Goal: Task Accomplishment & Management: Manage account settings

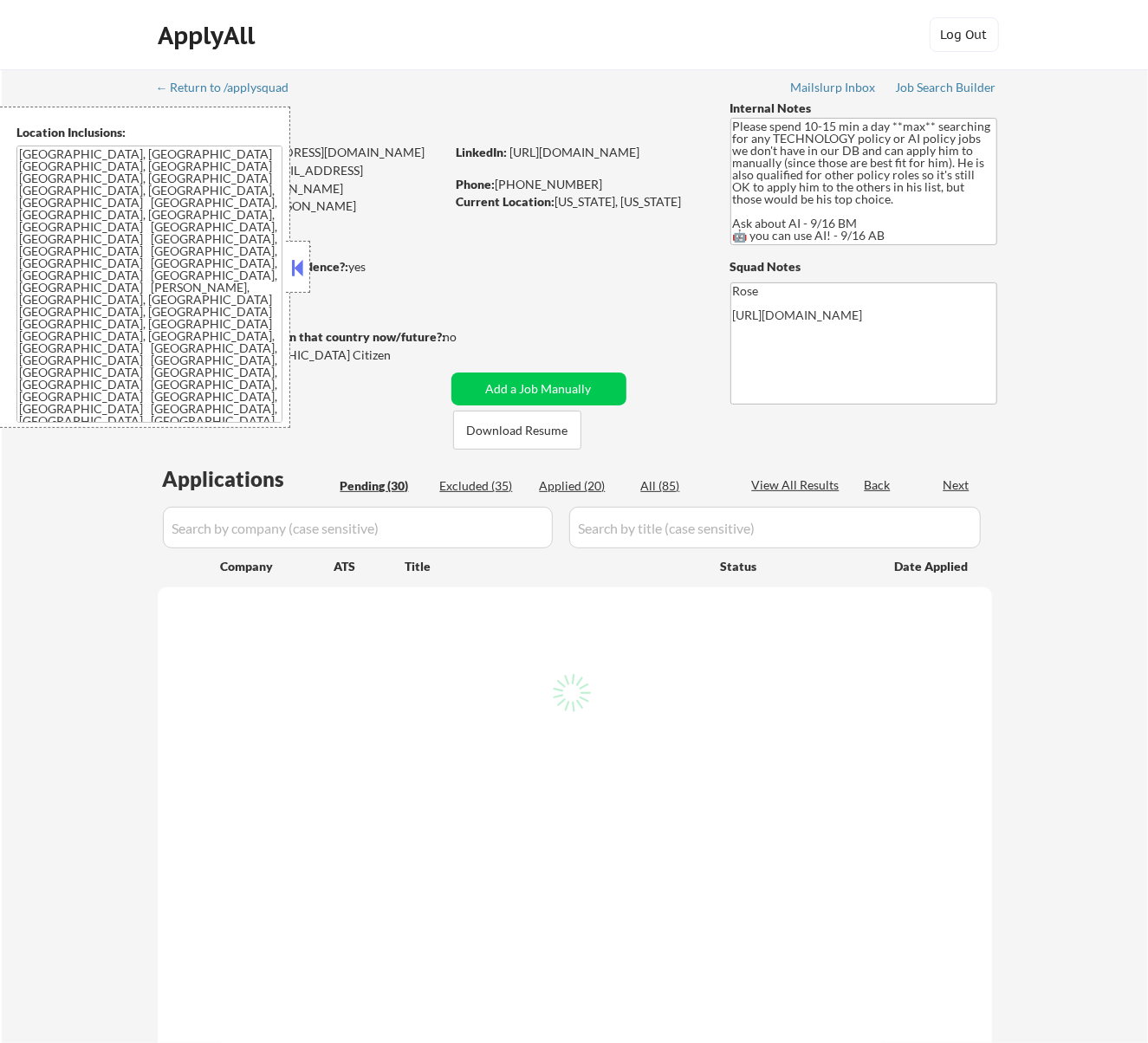
select select ""pending""
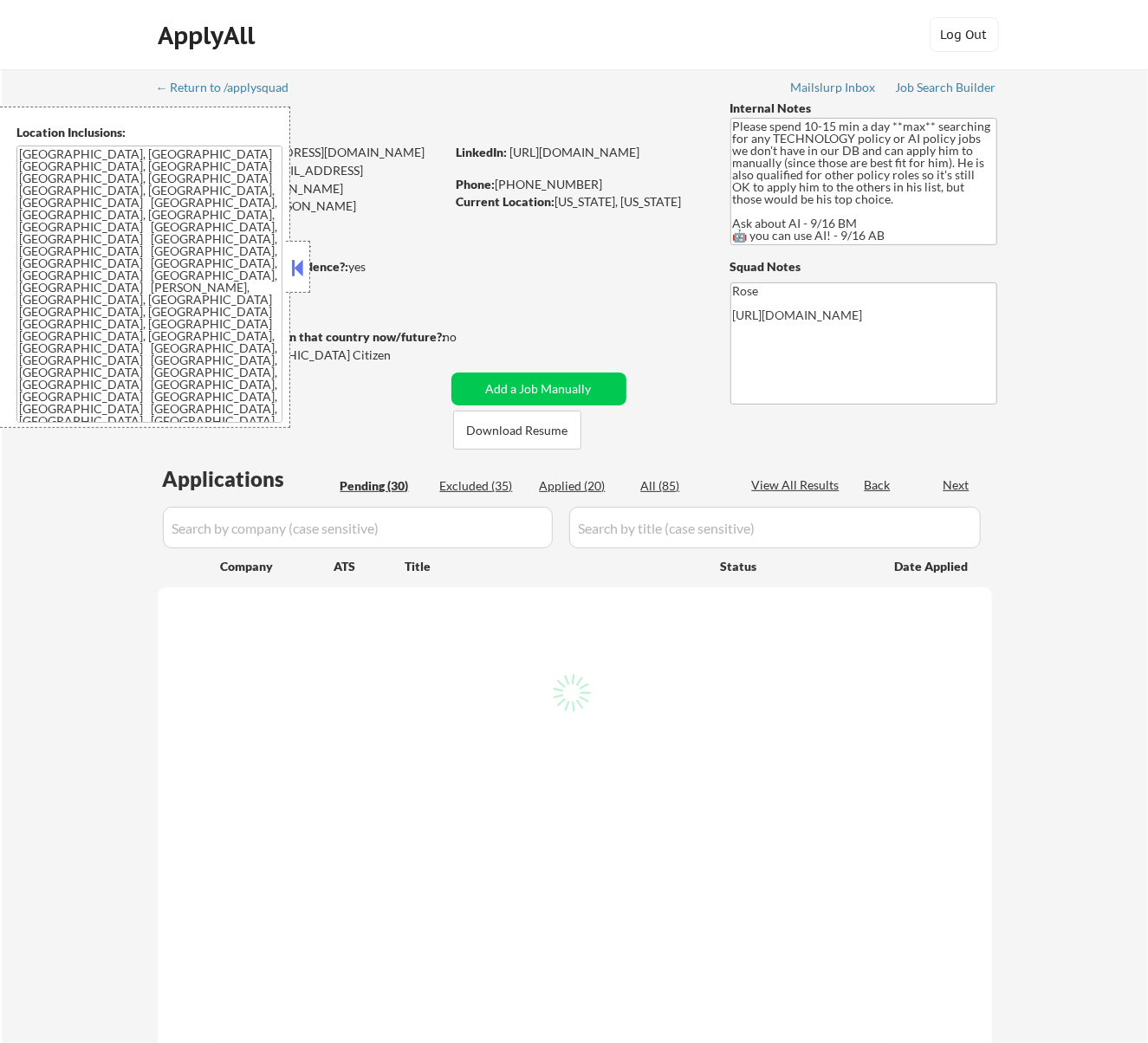
select select ""pending""
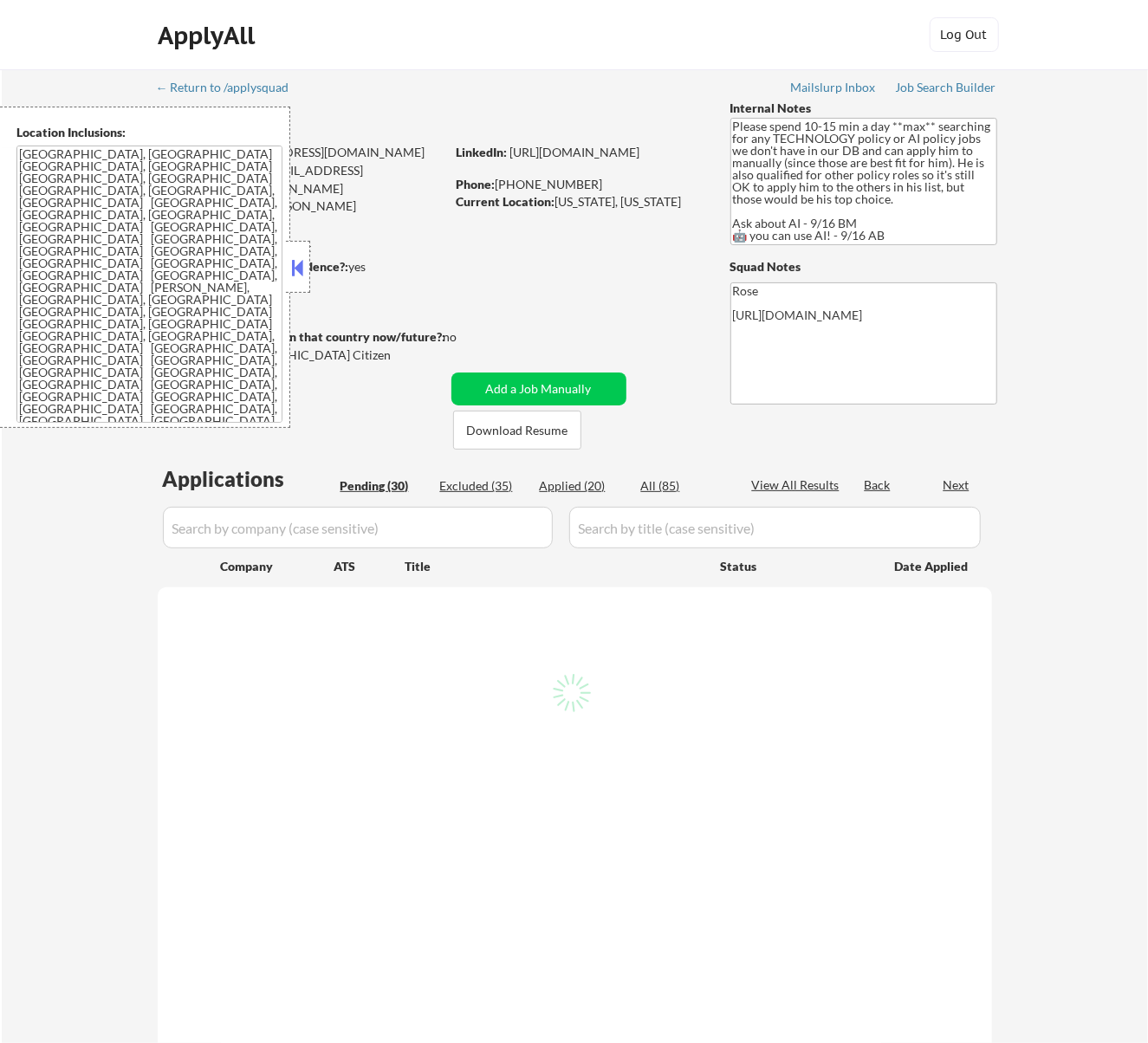
select select ""pending""
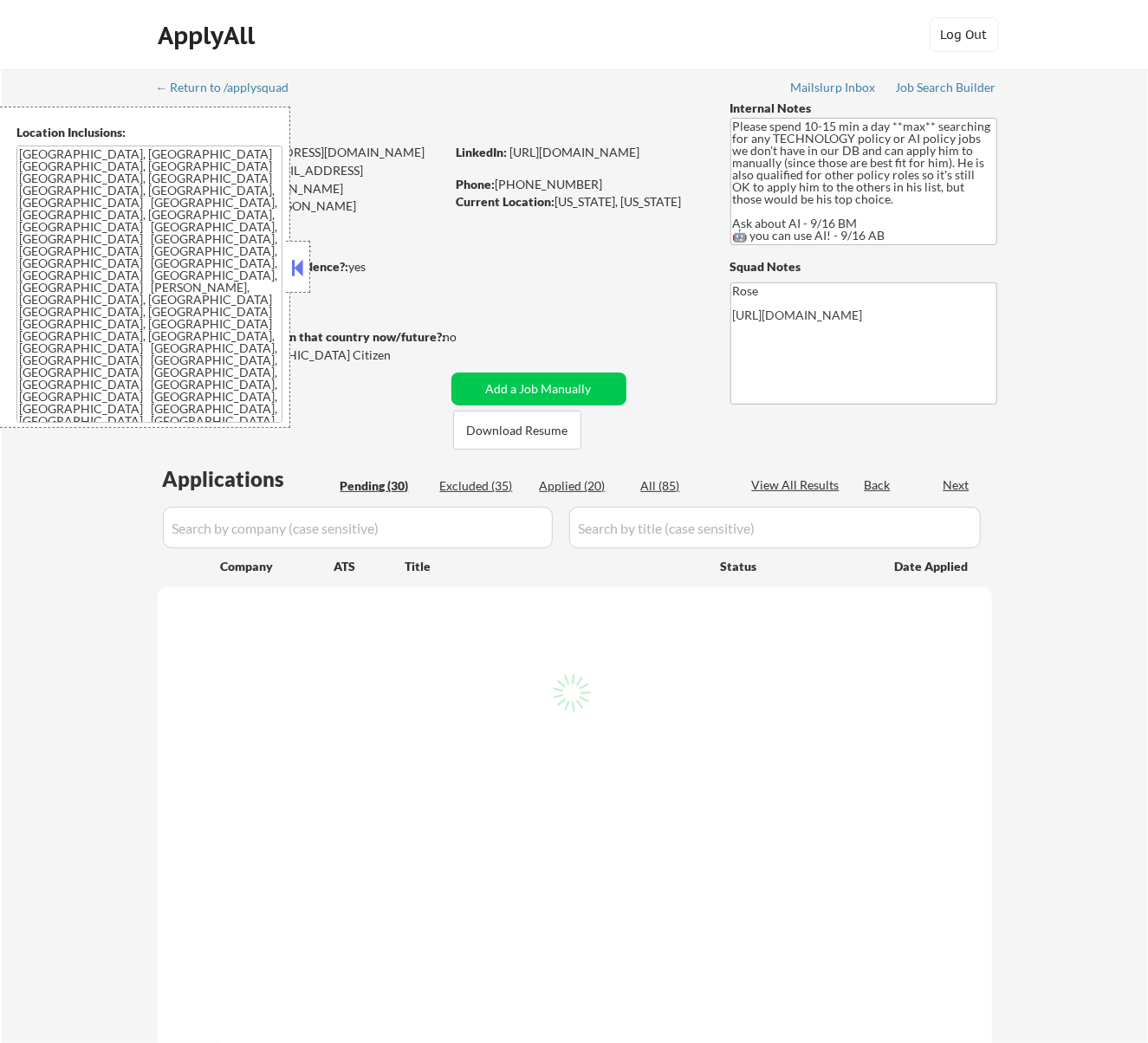
select select ""pending""
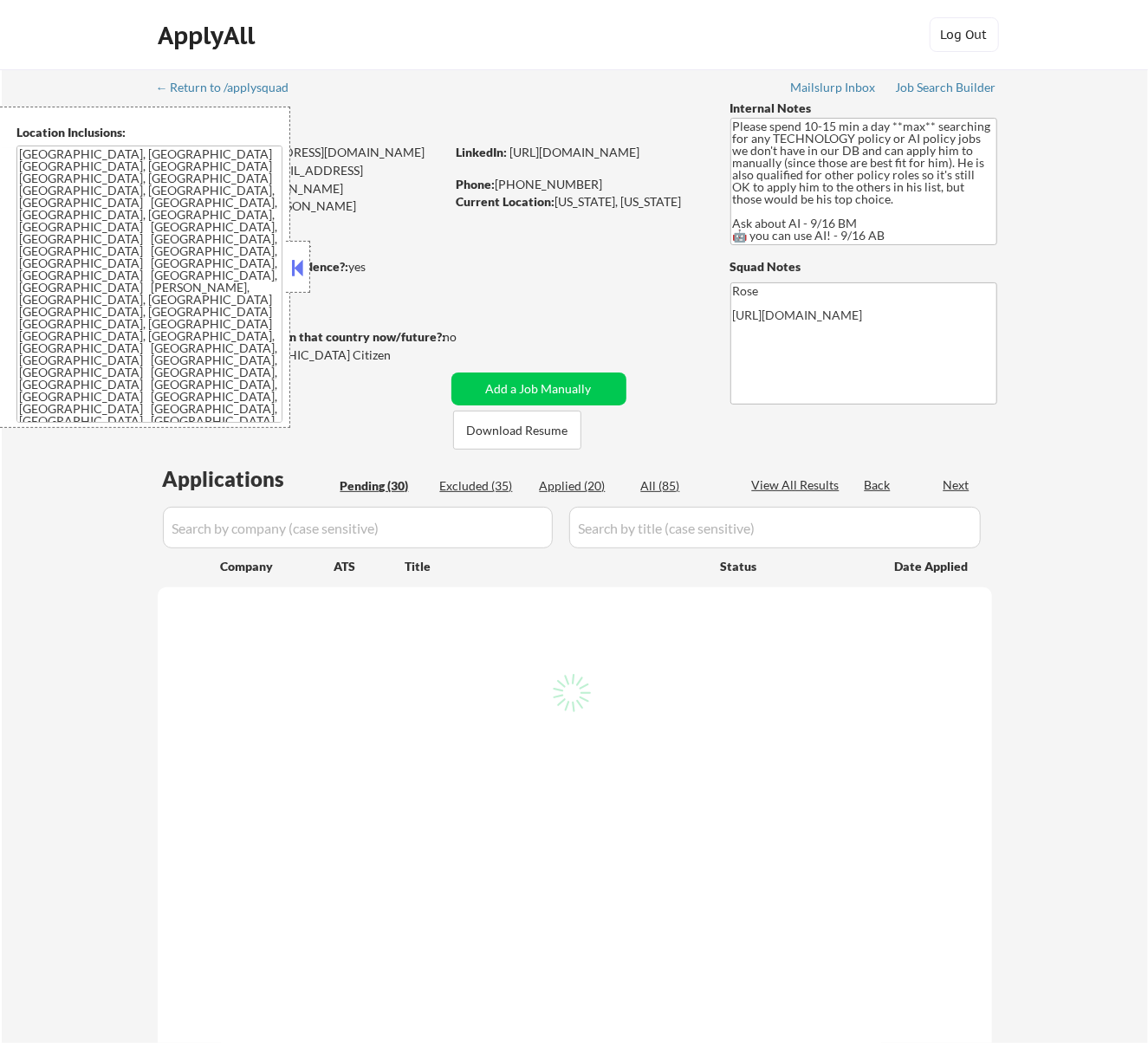
select select ""pending""
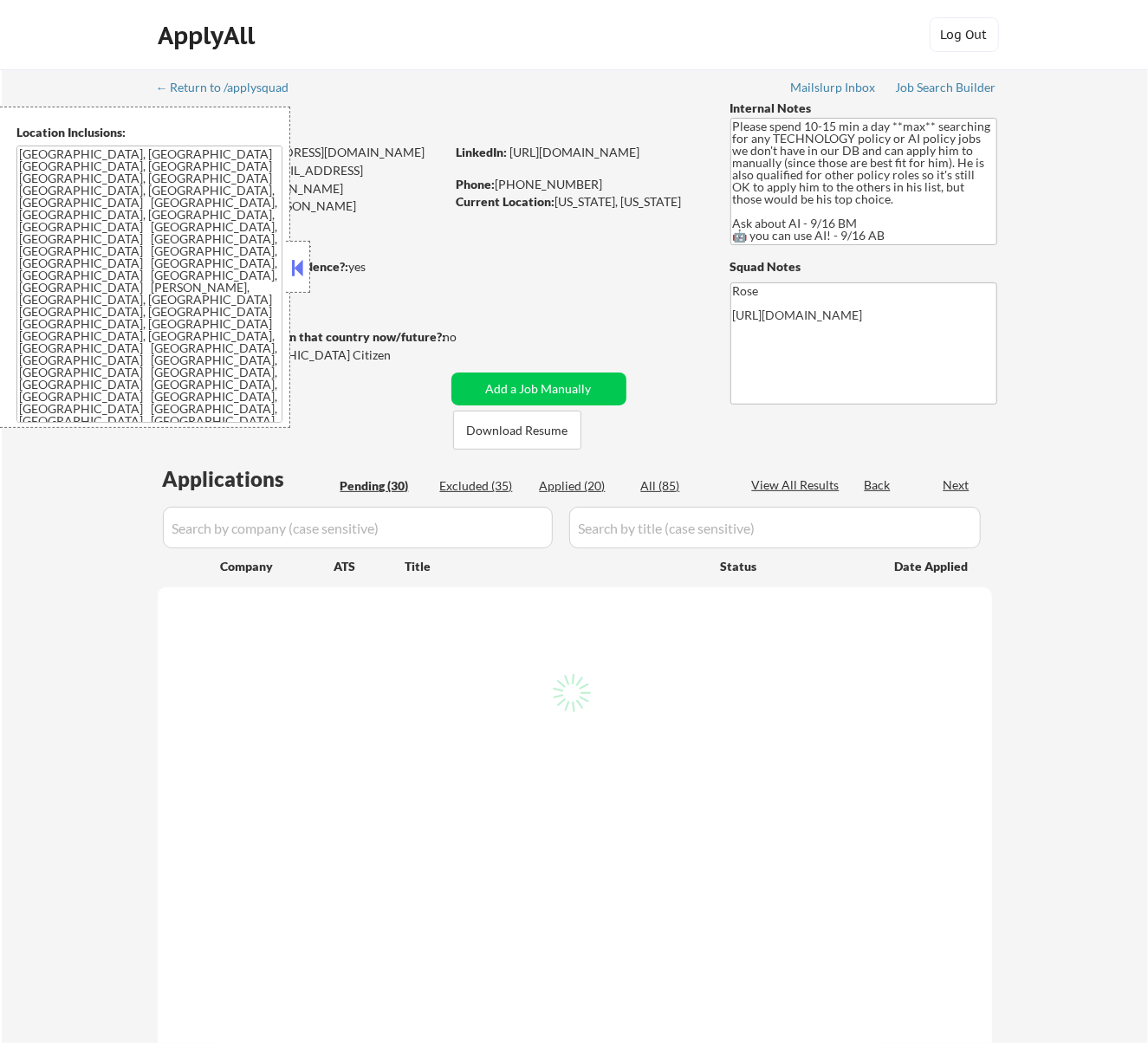
select select ""pending""
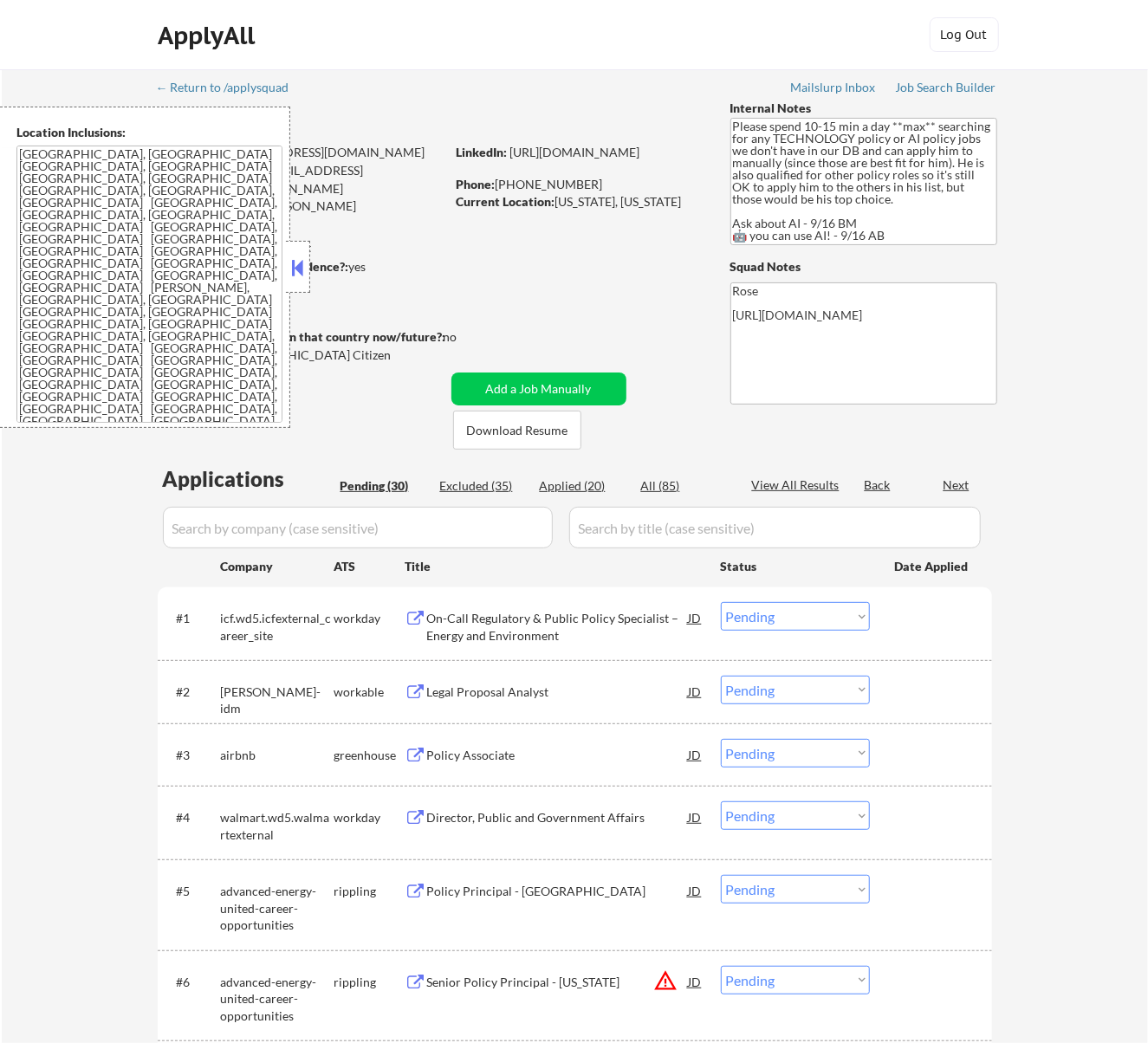
click at [304, 268] on button at bounding box center [297, 268] width 19 height 26
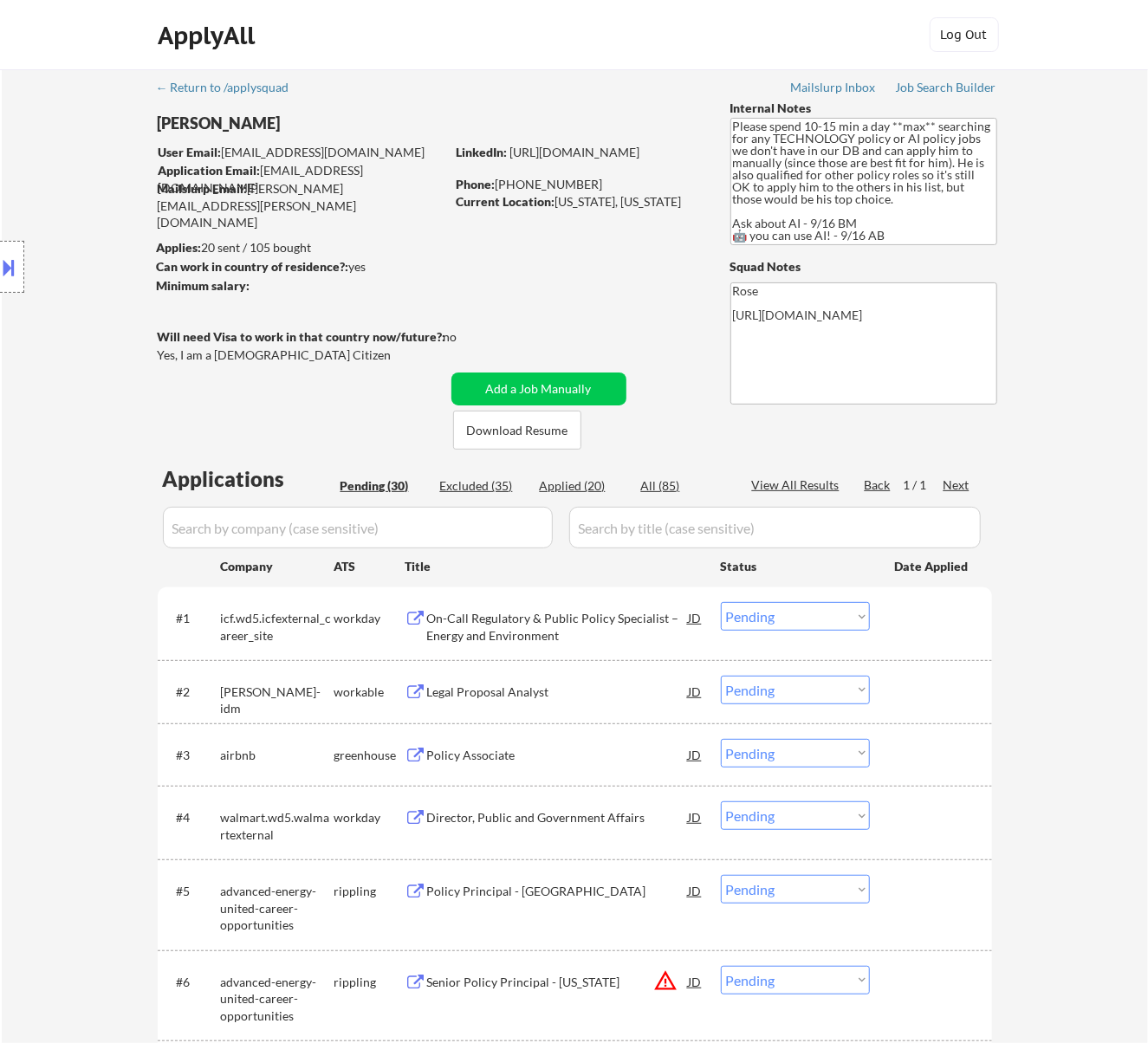
click at [484, 487] on div "Excluded (35)" at bounding box center [484, 486] width 87 height 18
select select ""excluded__bad_match_""
select select ""excluded""
select select ""excluded__bad_match_""
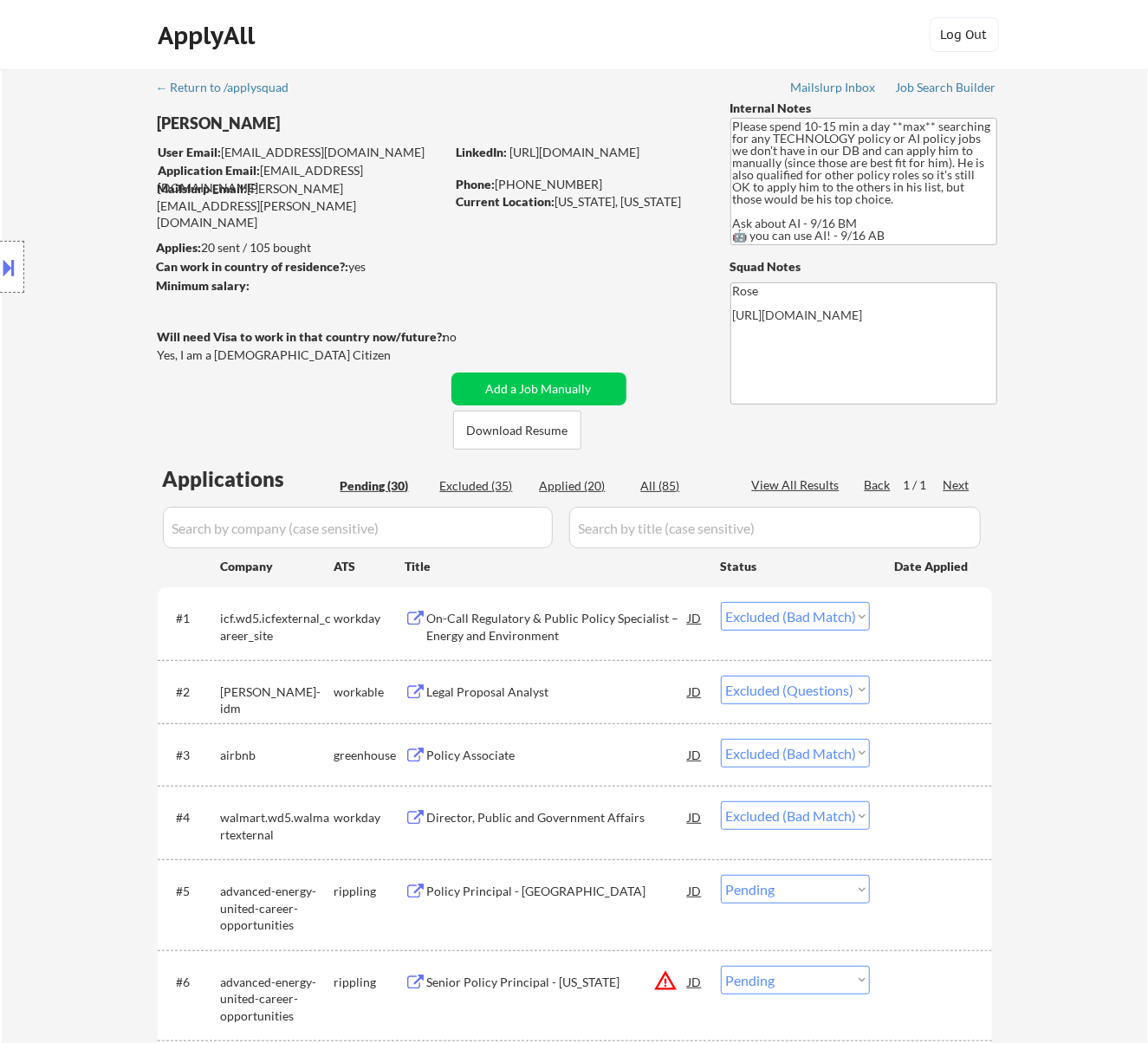
select select ""excluded__bad_match_""
select select ""excluded__expired_""
select select ""excluded__bad_match_""
select select ""excluded__expired_""
select select ""excluded__location_""
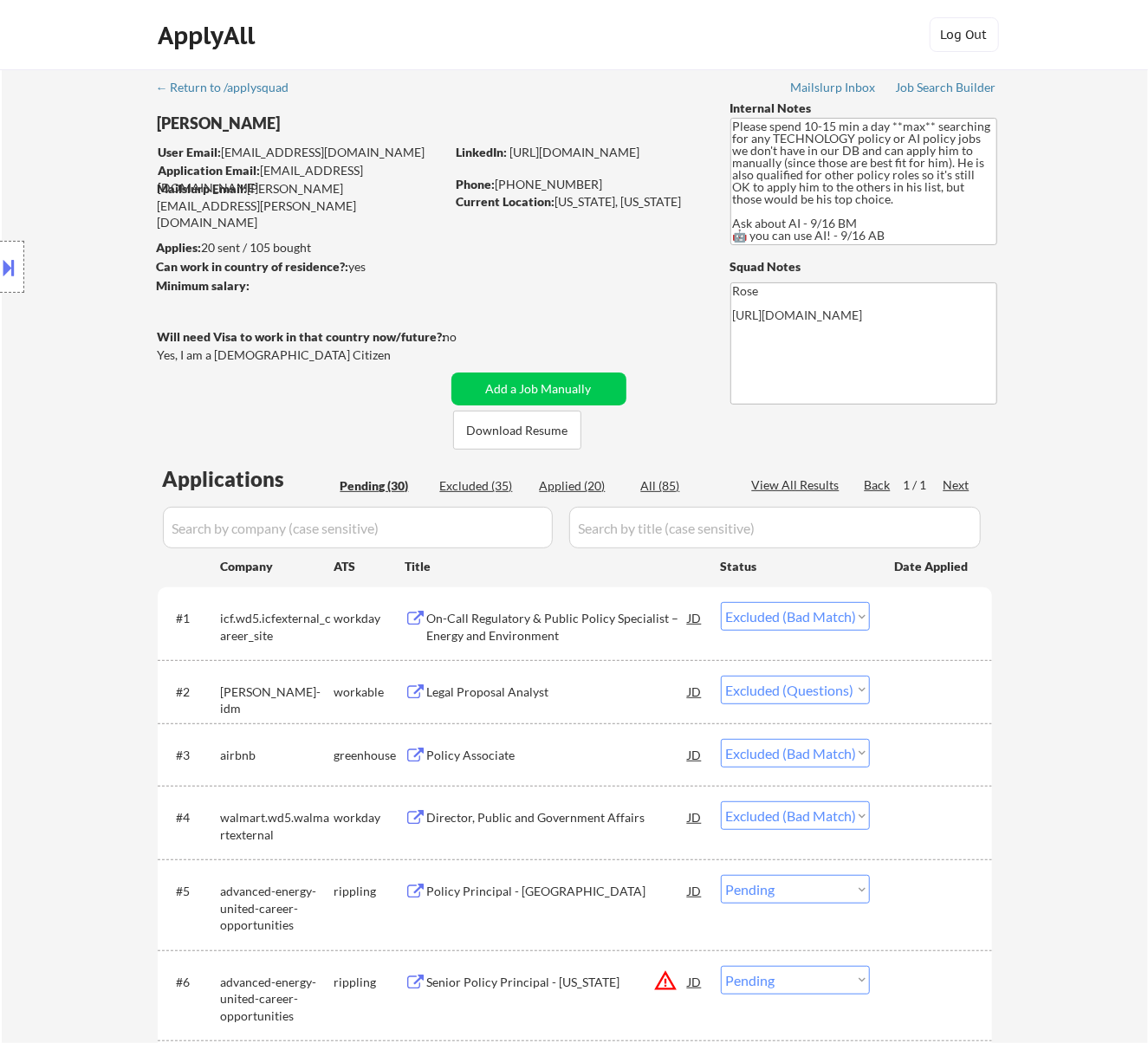
select select ""excluded__expired_""
select select ""excluded__bad_match_""
select select ""excluded__expired_""
select select ""excluded__other_""
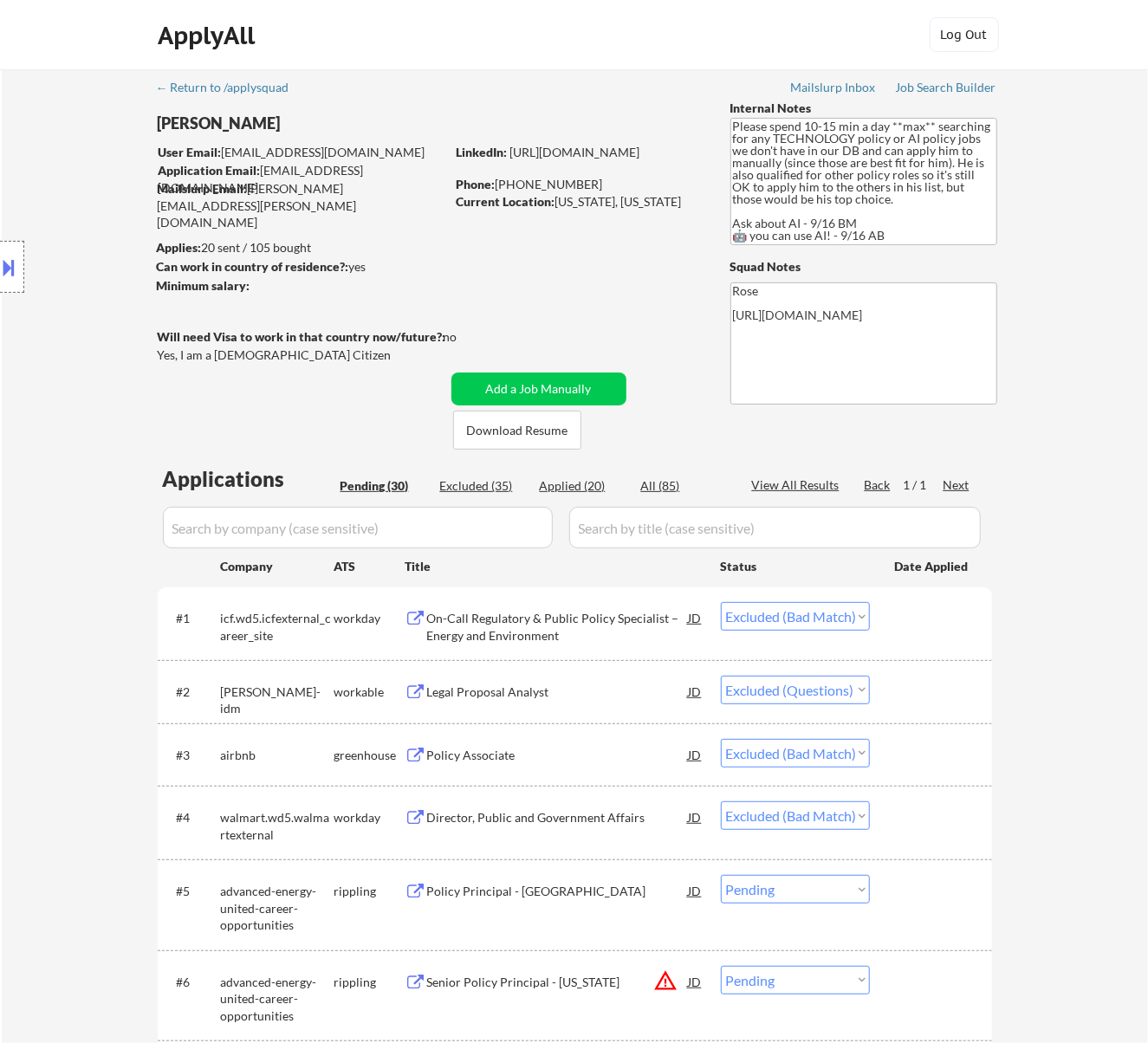
select select ""excluded""
select select ""excluded__location_""
select select ""excluded__expired_""
select select ""excluded__bad_match_""
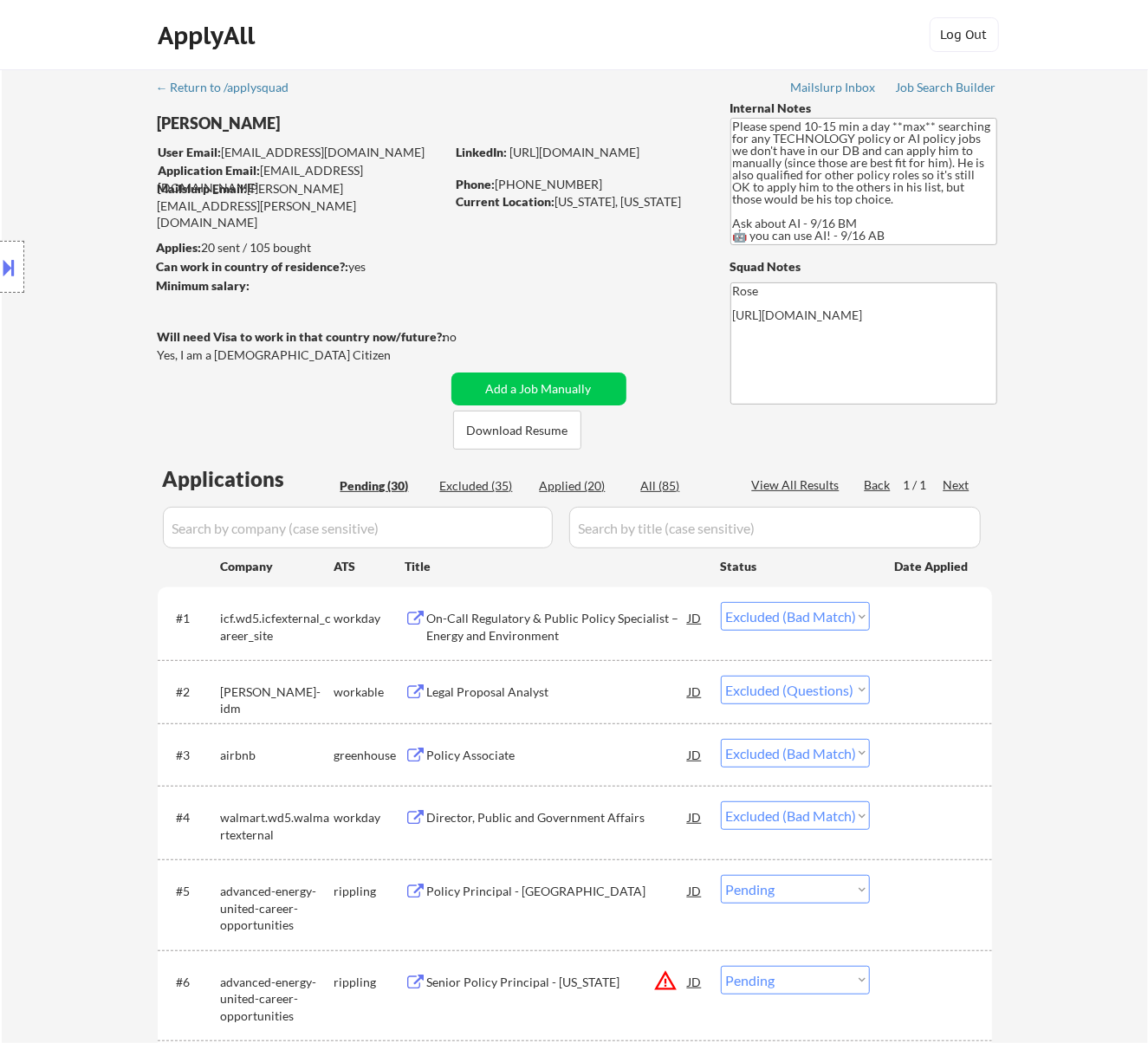
select select ""excluded__bad_match_""
select select ""excluded__expired_""
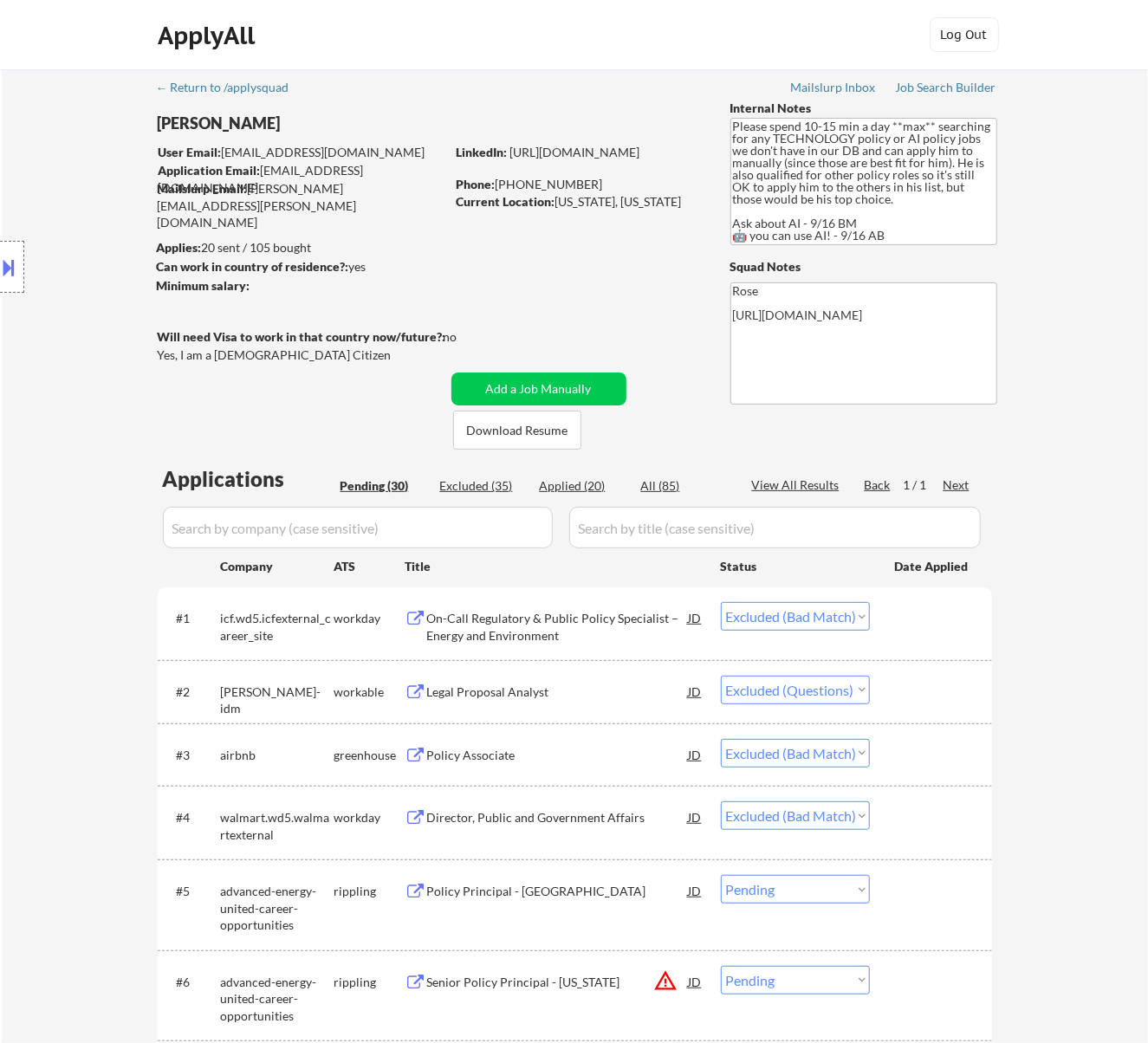
select select ""excluded__other_""
select select ""excluded__expired_""
select select ""excluded__bad_match_""
select select ""excluded""
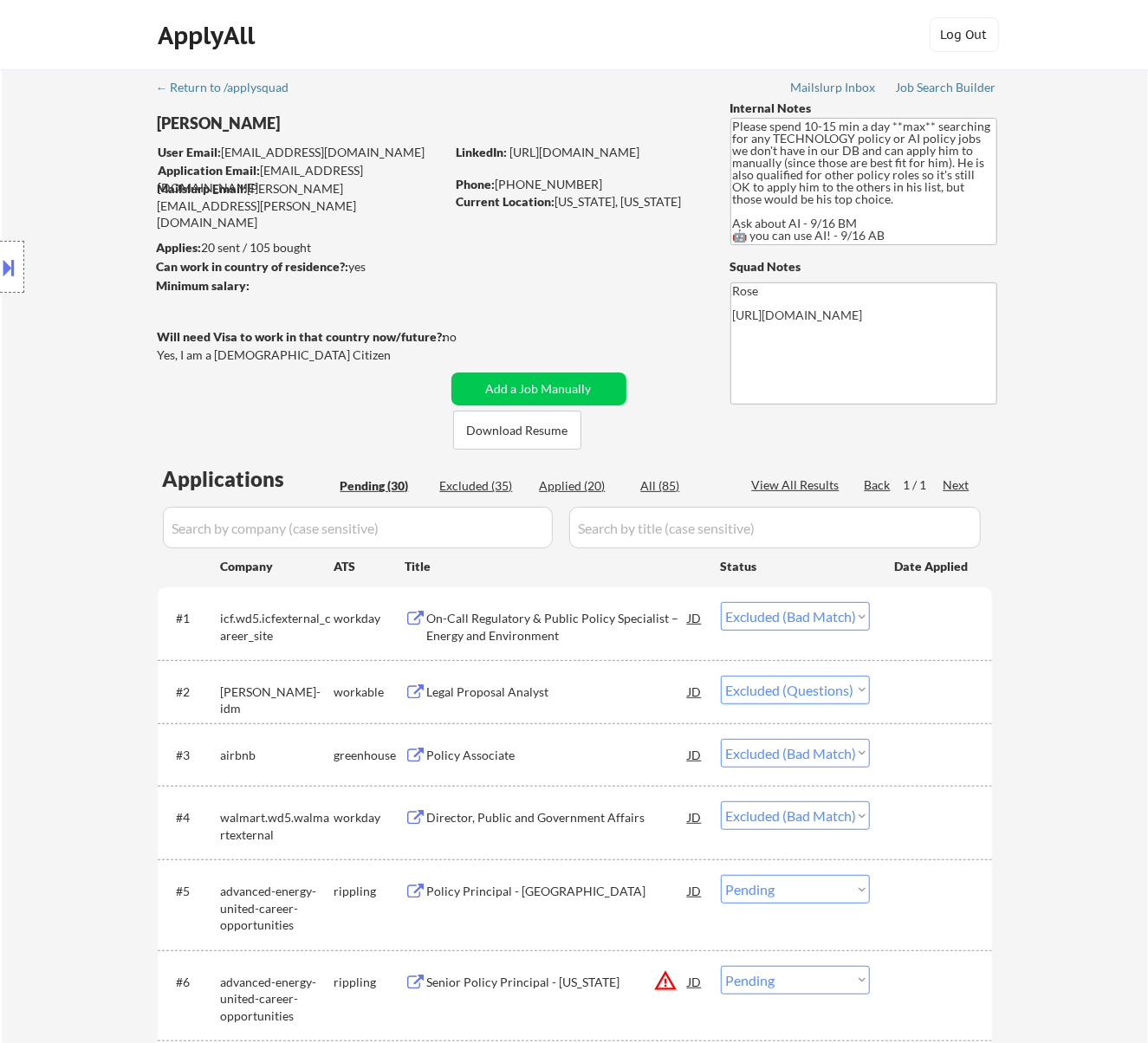
select select ""excluded__bad_match_""
select select ""excluded__location_""
select select ""excluded__bad_match_""
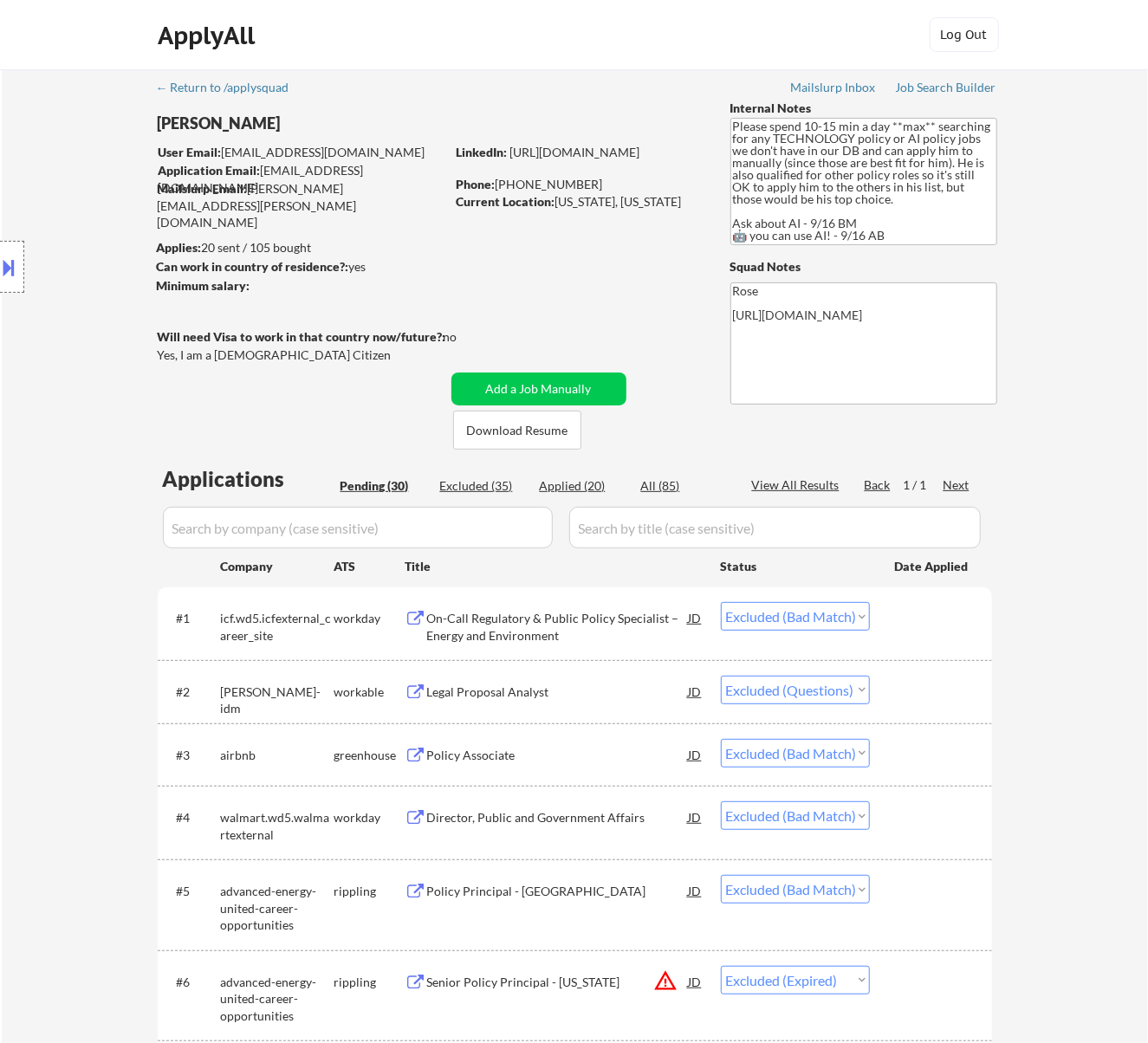
select select ""excluded__expired_""
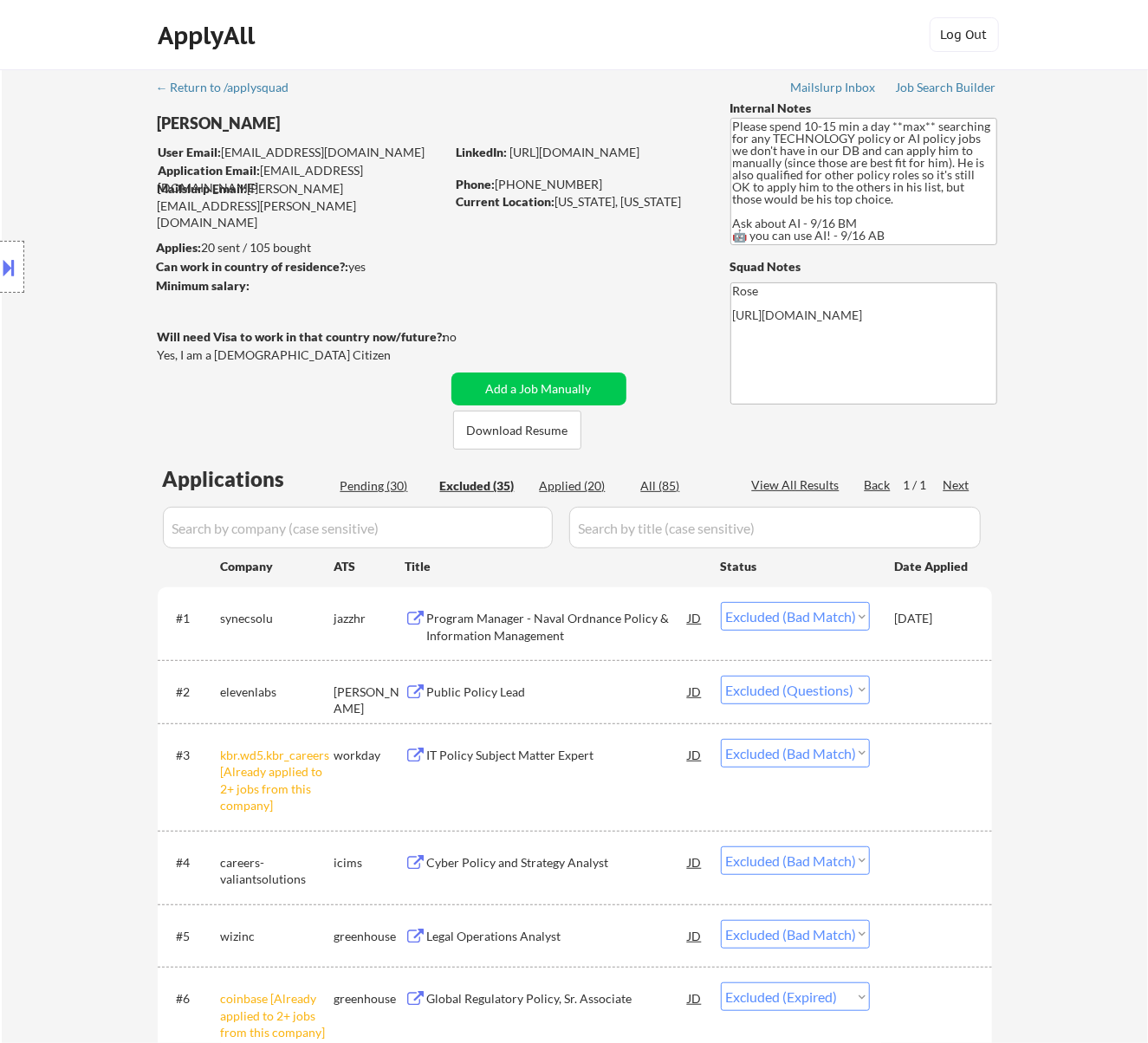
click at [630, 693] on div "Public Policy Lead" at bounding box center [557, 692] width 261 height 18
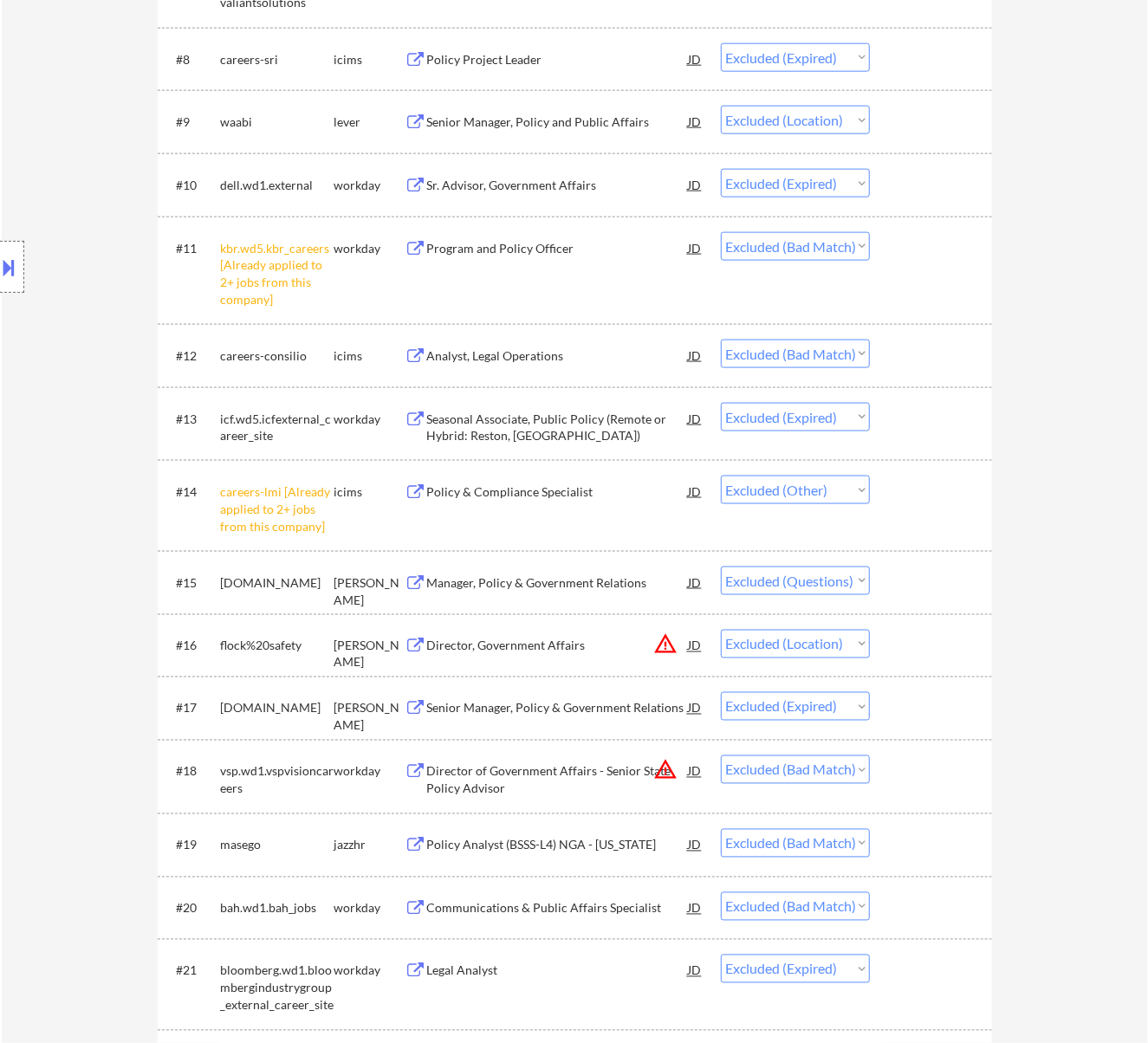
scroll to position [1155, 0]
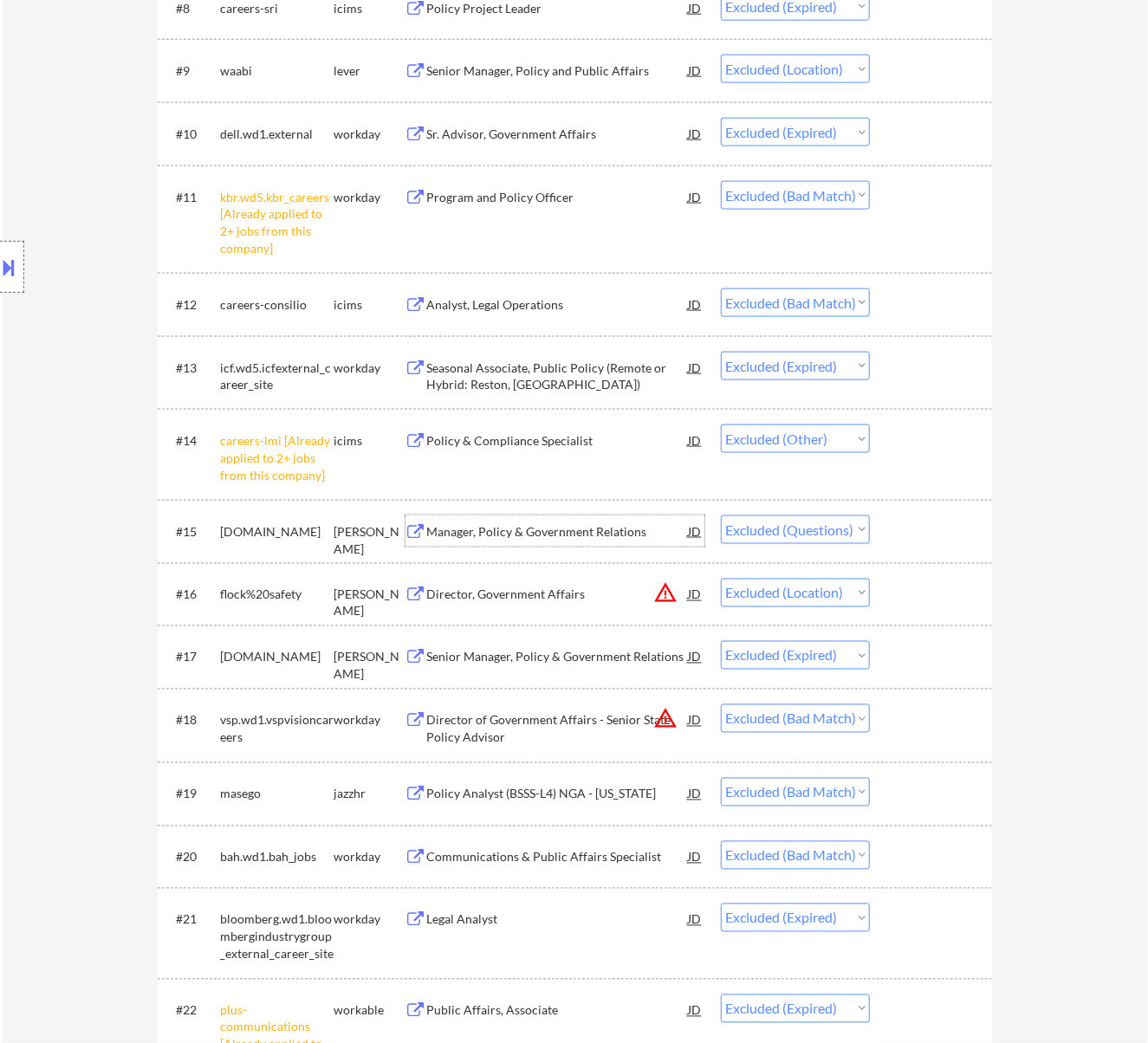
click at [617, 530] on div "Manager, Policy & Government Relations" at bounding box center [557, 532] width 261 height 18
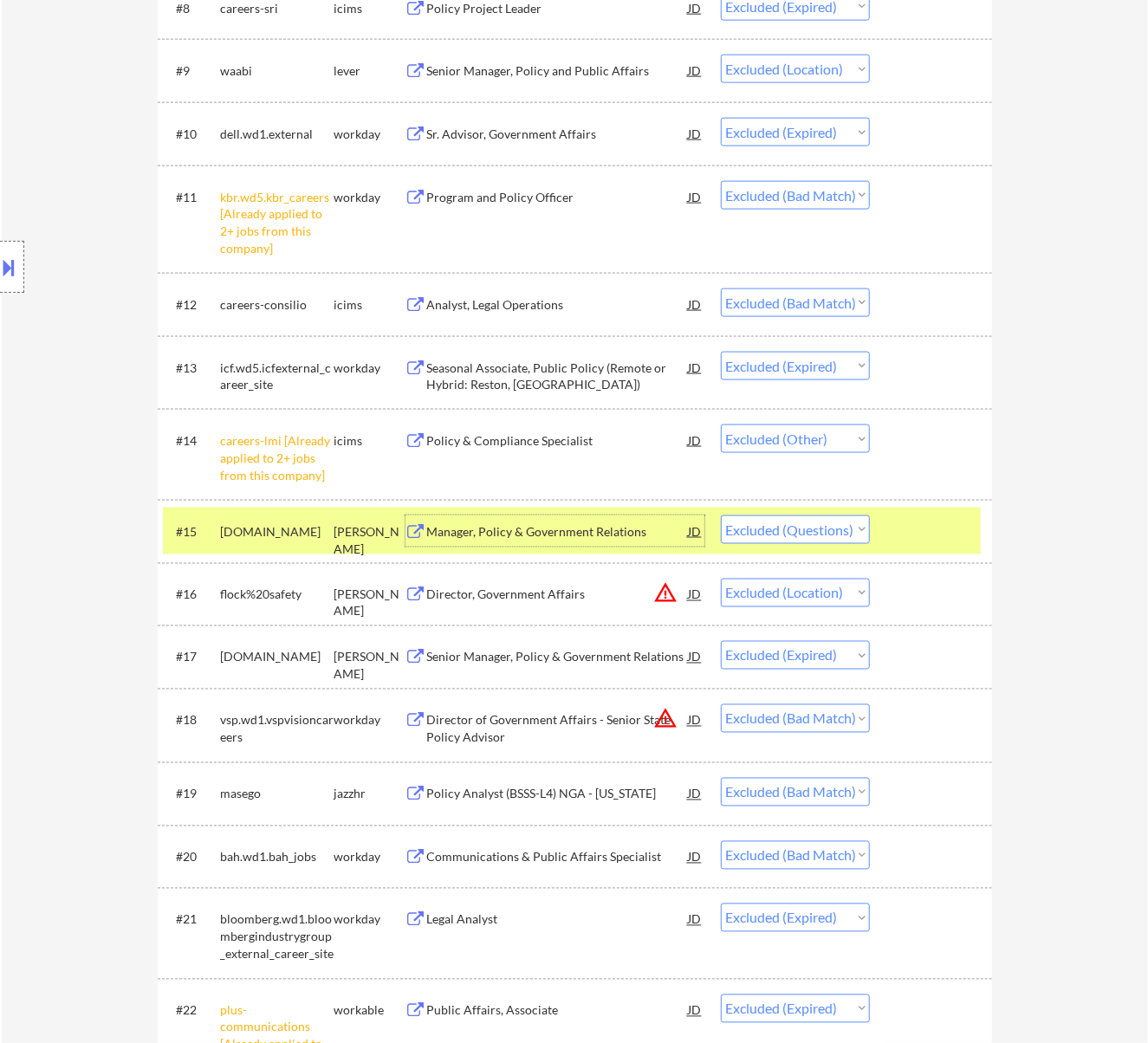
click at [658, 527] on div "Manager, Policy & Government Relations" at bounding box center [557, 532] width 261 height 18
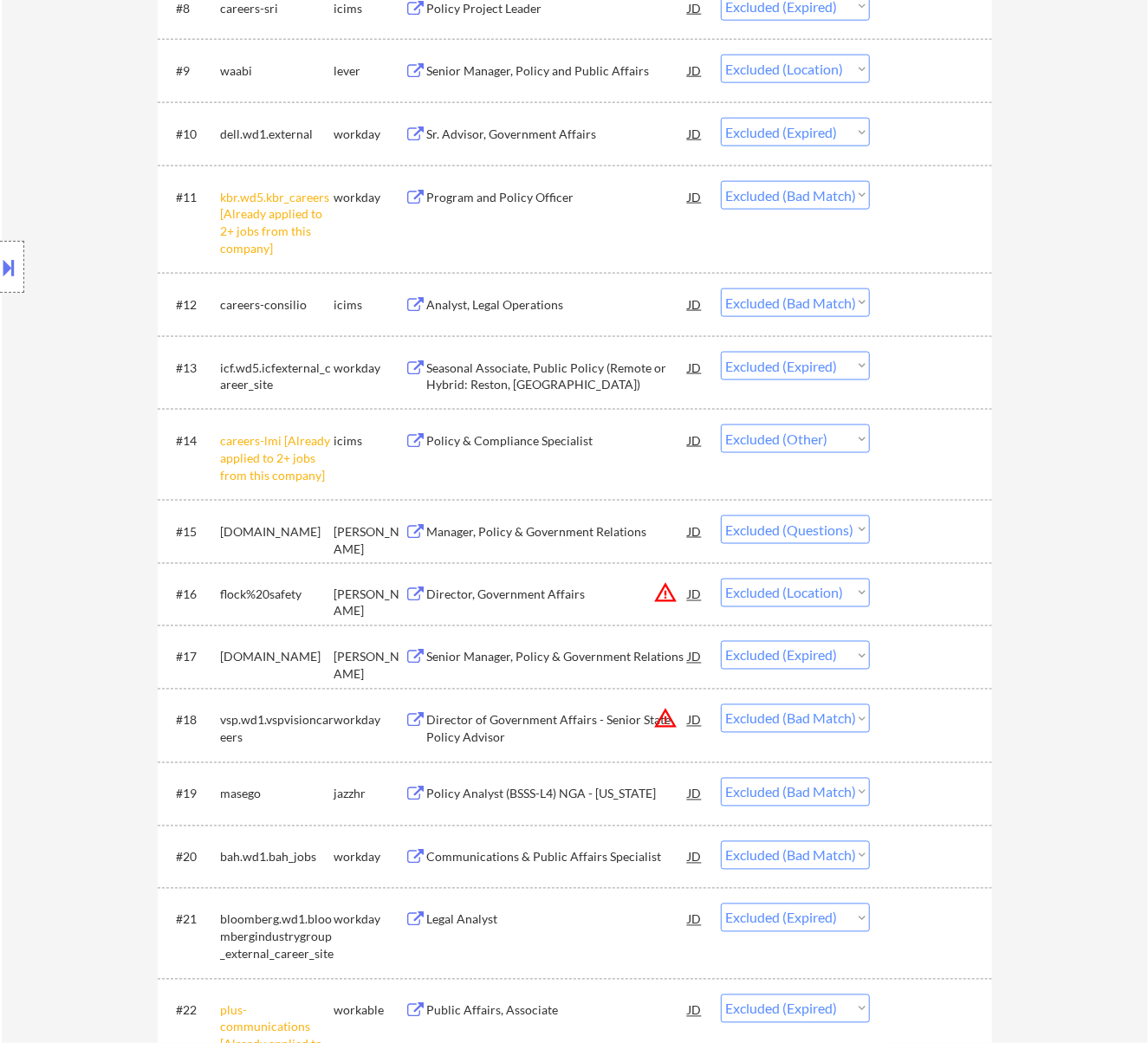
click at [15, 258] on button at bounding box center [9, 267] width 19 height 29
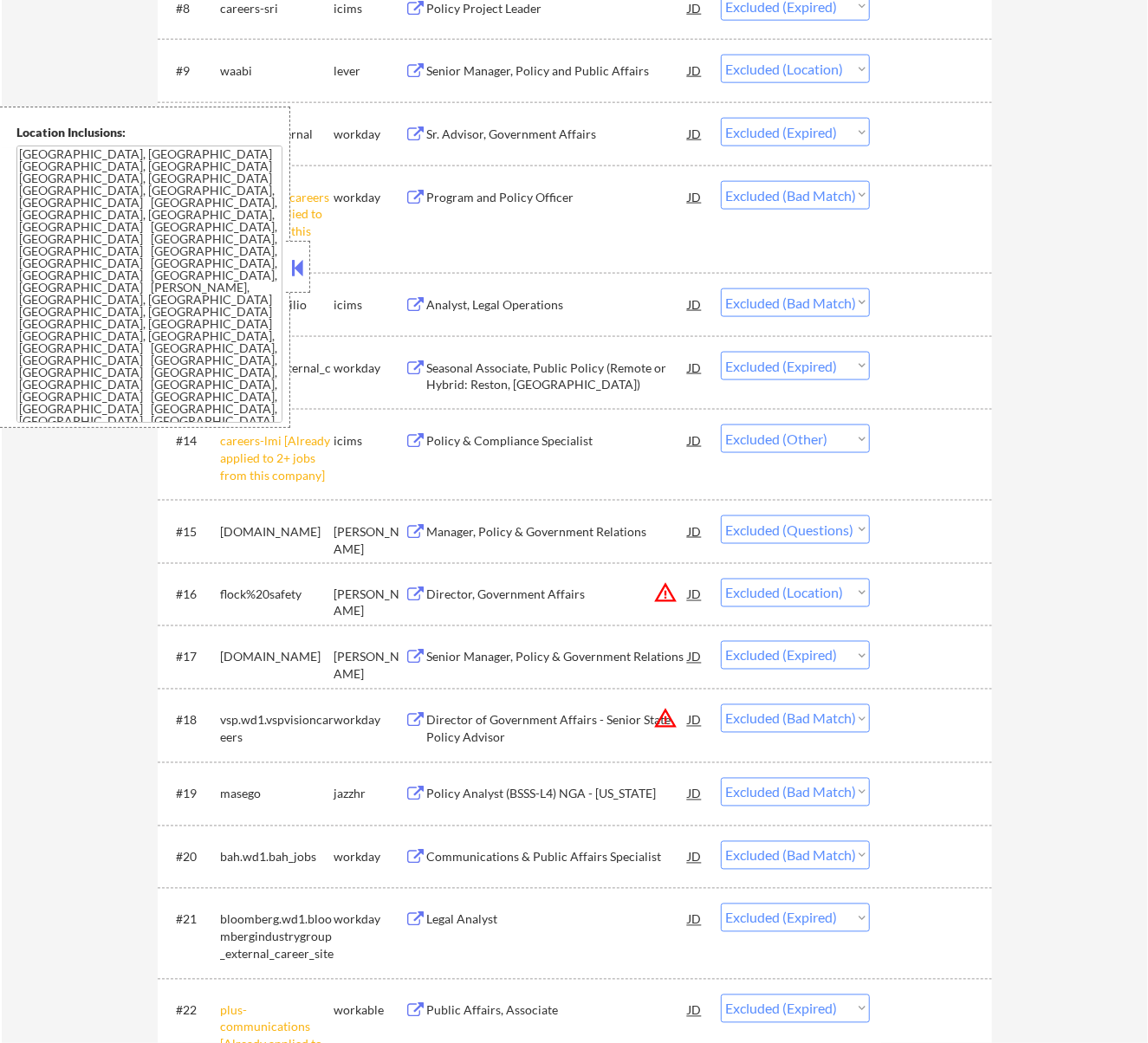
click at [300, 267] on button at bounding box center [297, 268] width 19 height 26
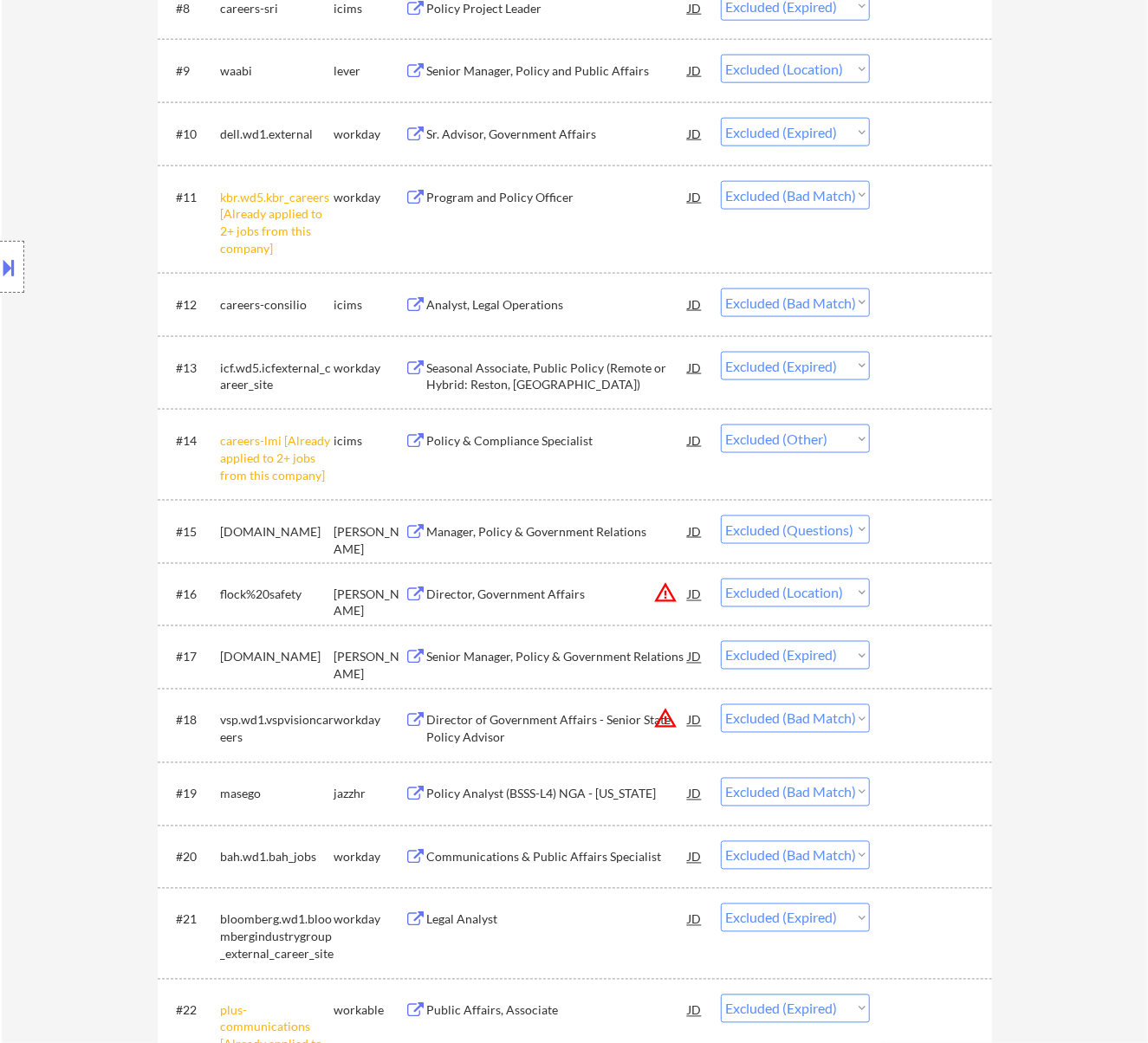
click at [804, 529] on select "Choose an option... Pending Applied Excluded (Questions) Excluded (Expired) Exc…" at bounding box center [795, 530] width 149 height 29
click at [721, 516] on select "Choose an option... Pending Applied Excluded (Questions) Excluded (Expired) Exc…" at bounding box center [795, 530] width 149 height 29
select select ""excluded__location_""
select select ""excluded__expired_""
select select ""excluded__bad_match_""
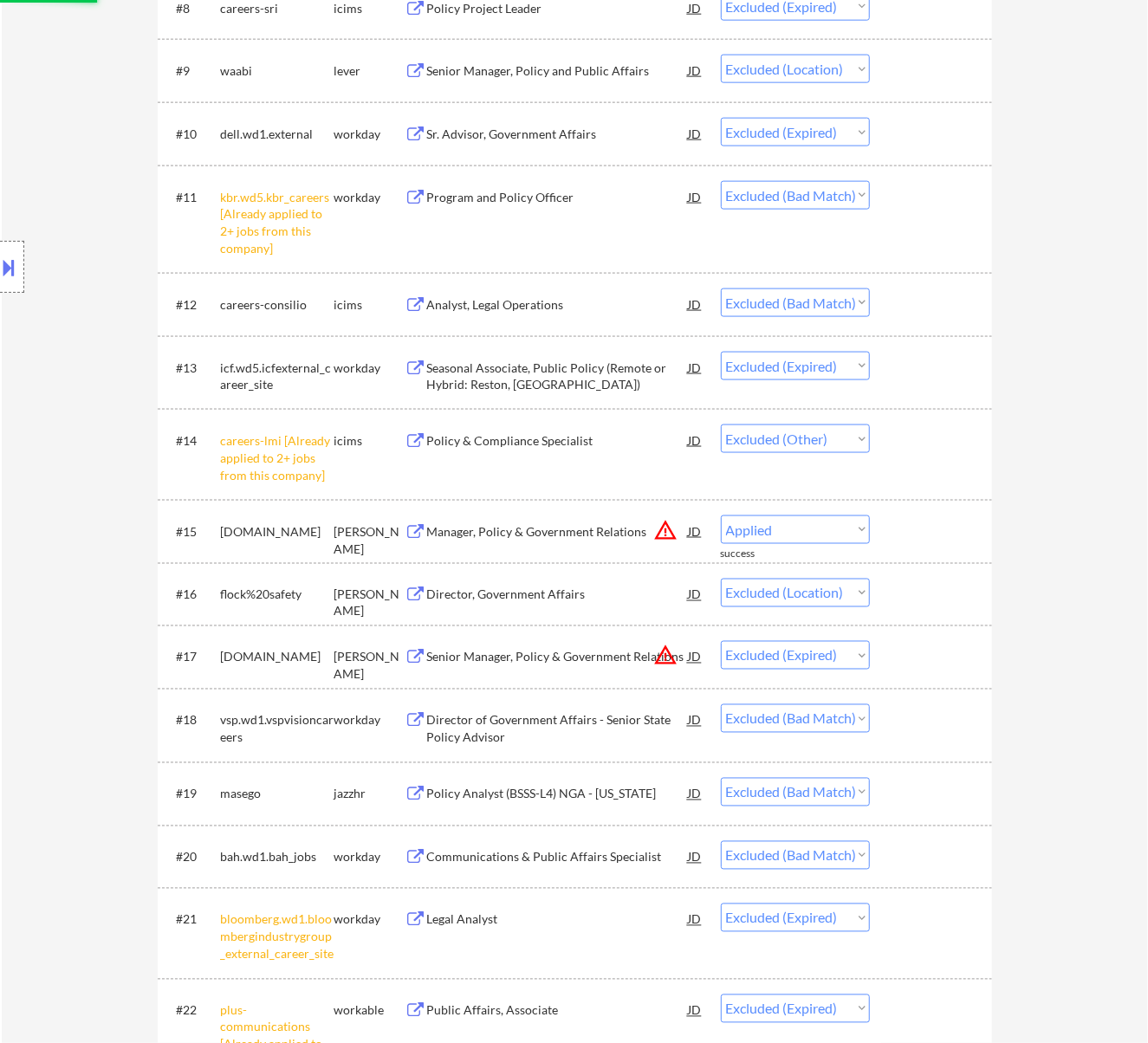
select select ""excluded__expired_""
select select ""excluded__other_""
select select ""excluded__expired_""
select select ""excluded__bad_match_""
select select ""excluded""
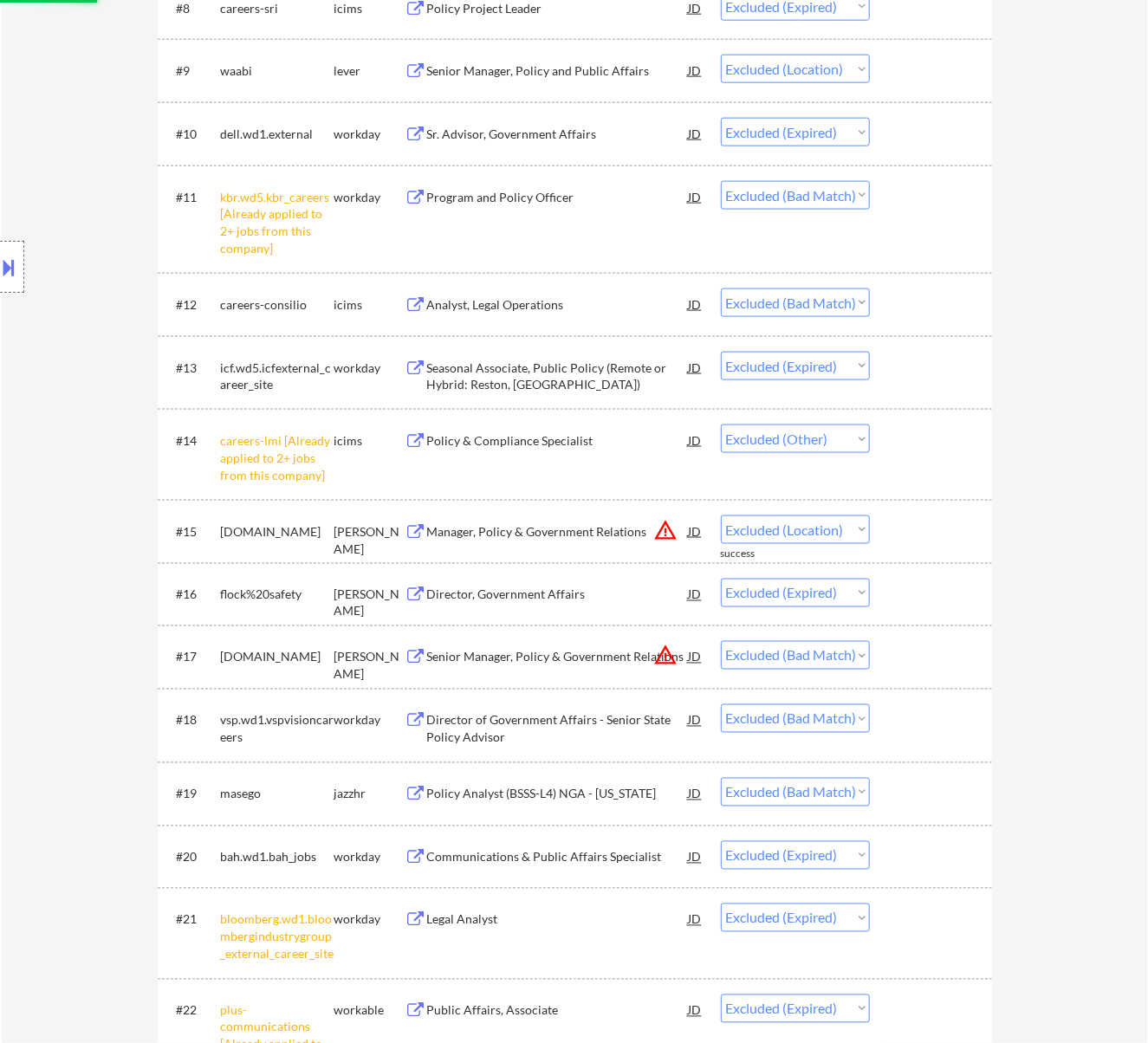
select select ""excluded__bad_match_""
select select ""excluded__location_""
select select ""excluded__bad_match_""
select select ""excluded__expired_""
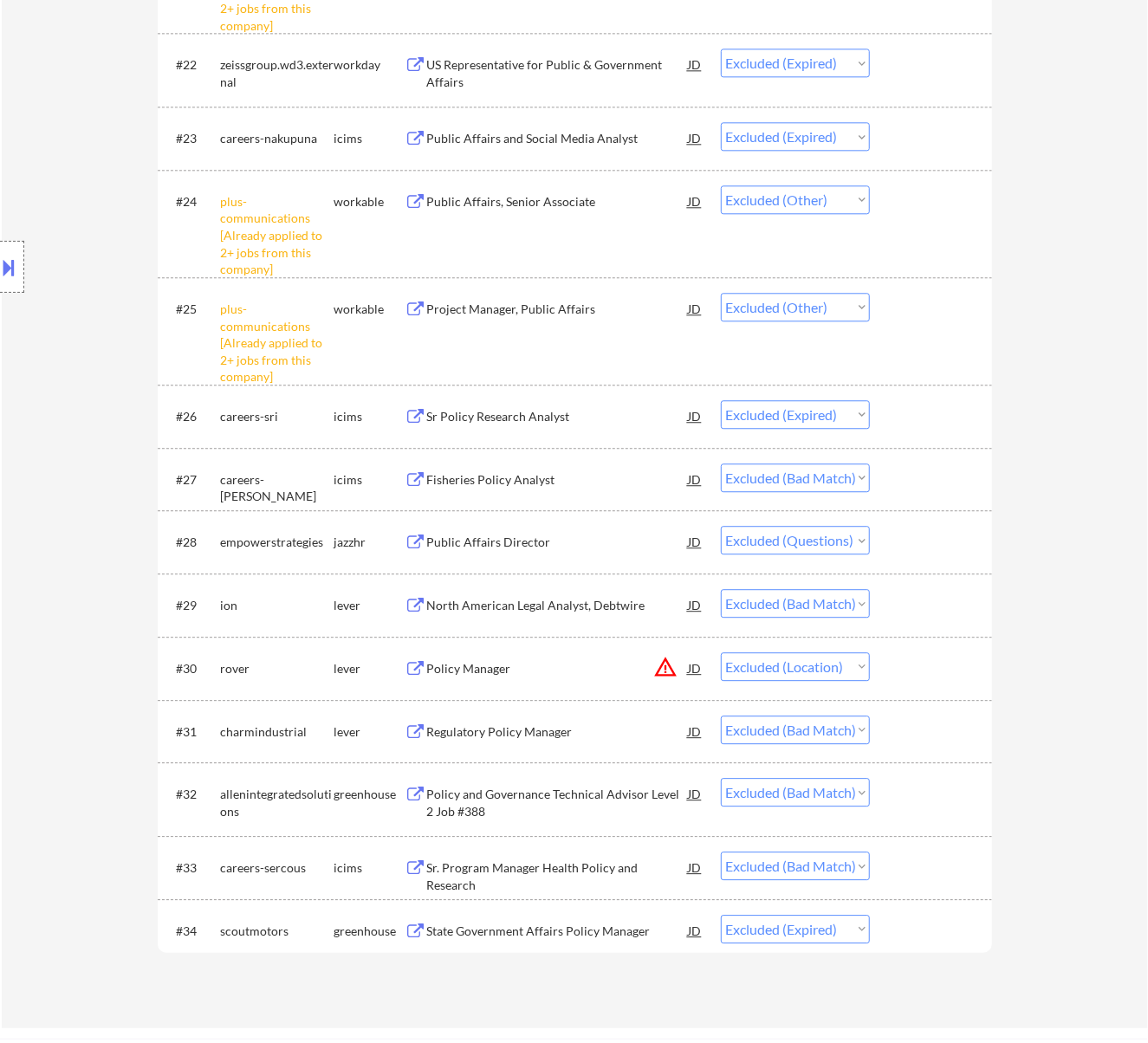
scroll to position [2195, 0]
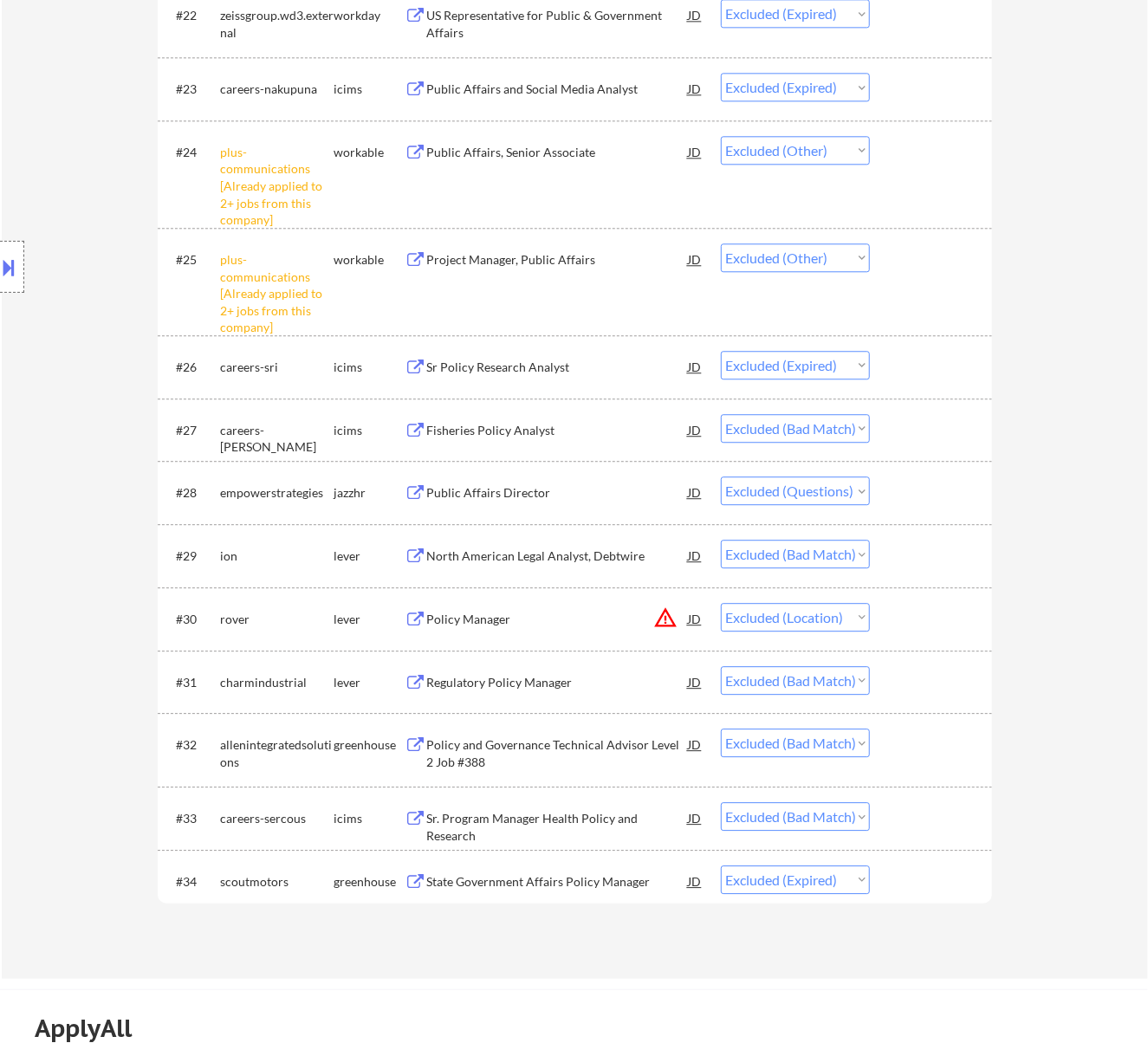
click at [580, 499] on div "Public Affairs Director" at bounding box center [557, 493] width 261 height 18
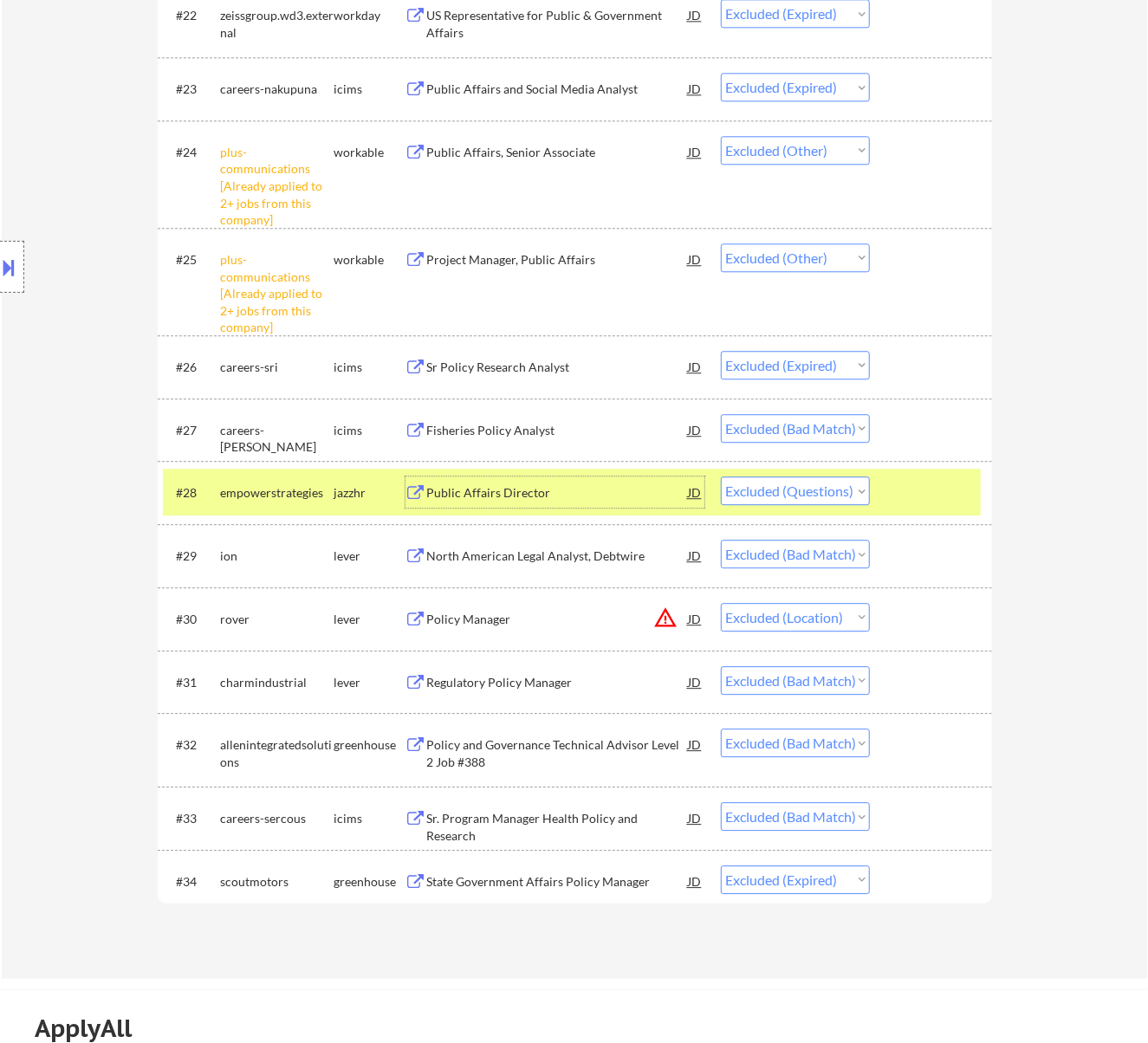
click at [819, 489] on select "Choose an option... Pending Applied Excluded (Questions) Excluded (Expired) Exc…" at bounding box center [795, 490] width 149 height 29
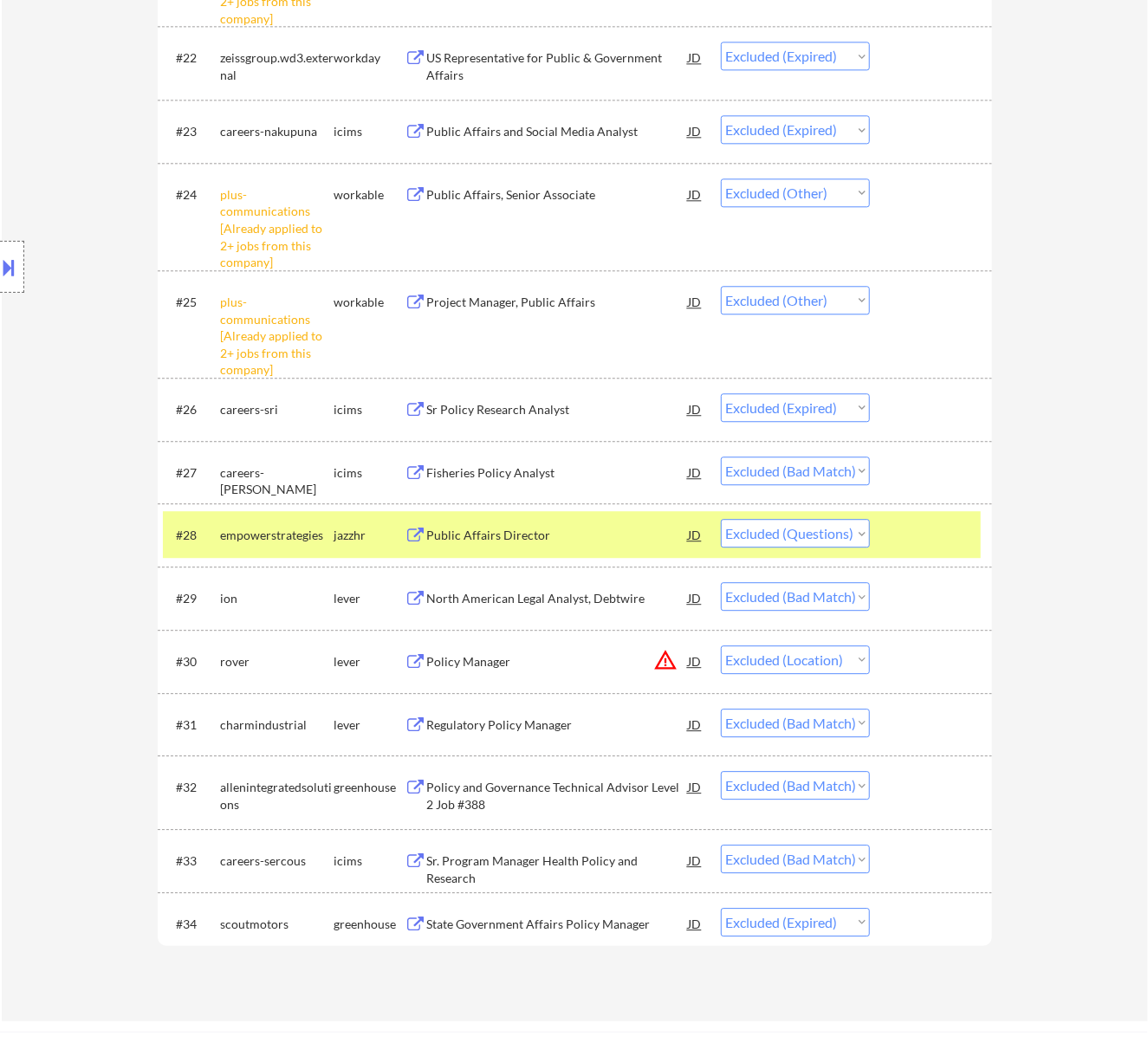
scroll to position [2310, 0]
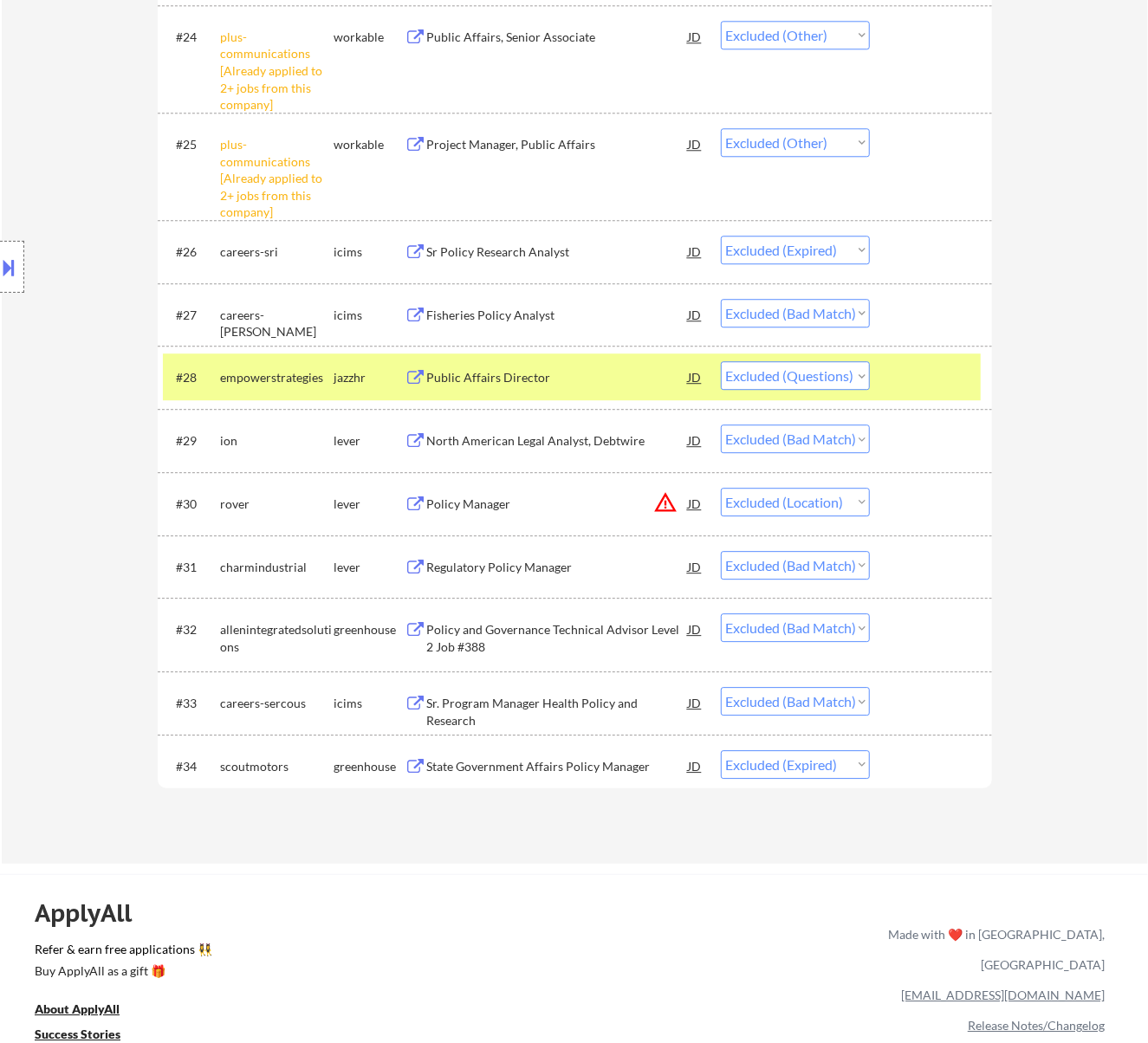
click at [836, 364] on select "Choose an option... Pending Applied Excluded (Questions) Excluded (Expired) Exc…" at bounding box center [795, 375] width 149 height 29
select select ""excluded__bad_match_""
click at [721, 361] on select "Choose an option... Pending Applied Excluded (Questions) Excluded (Expired) Exc…" at bounding box center [795, 375] width 149 height 29
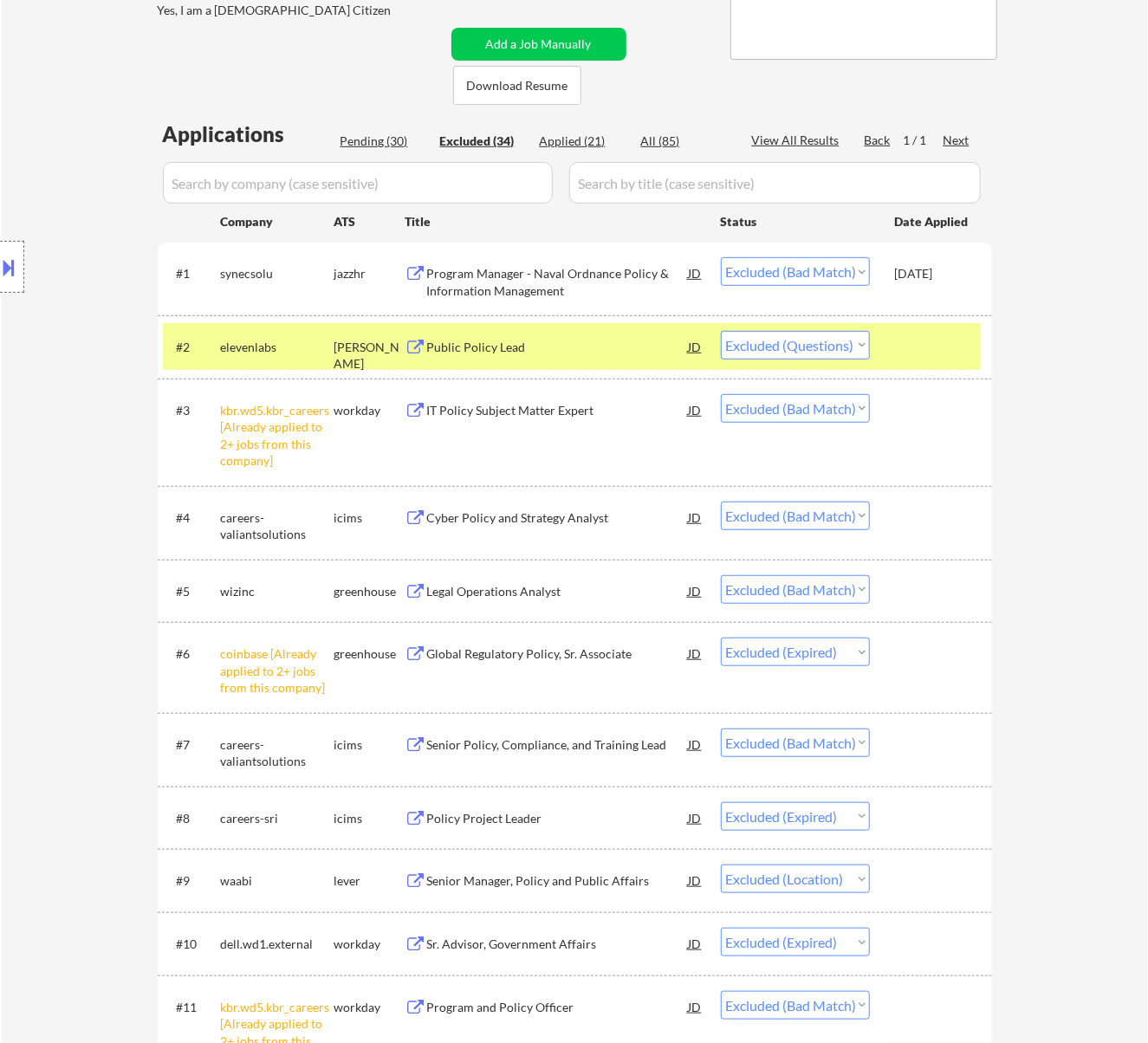
scroll to position [231, 0]
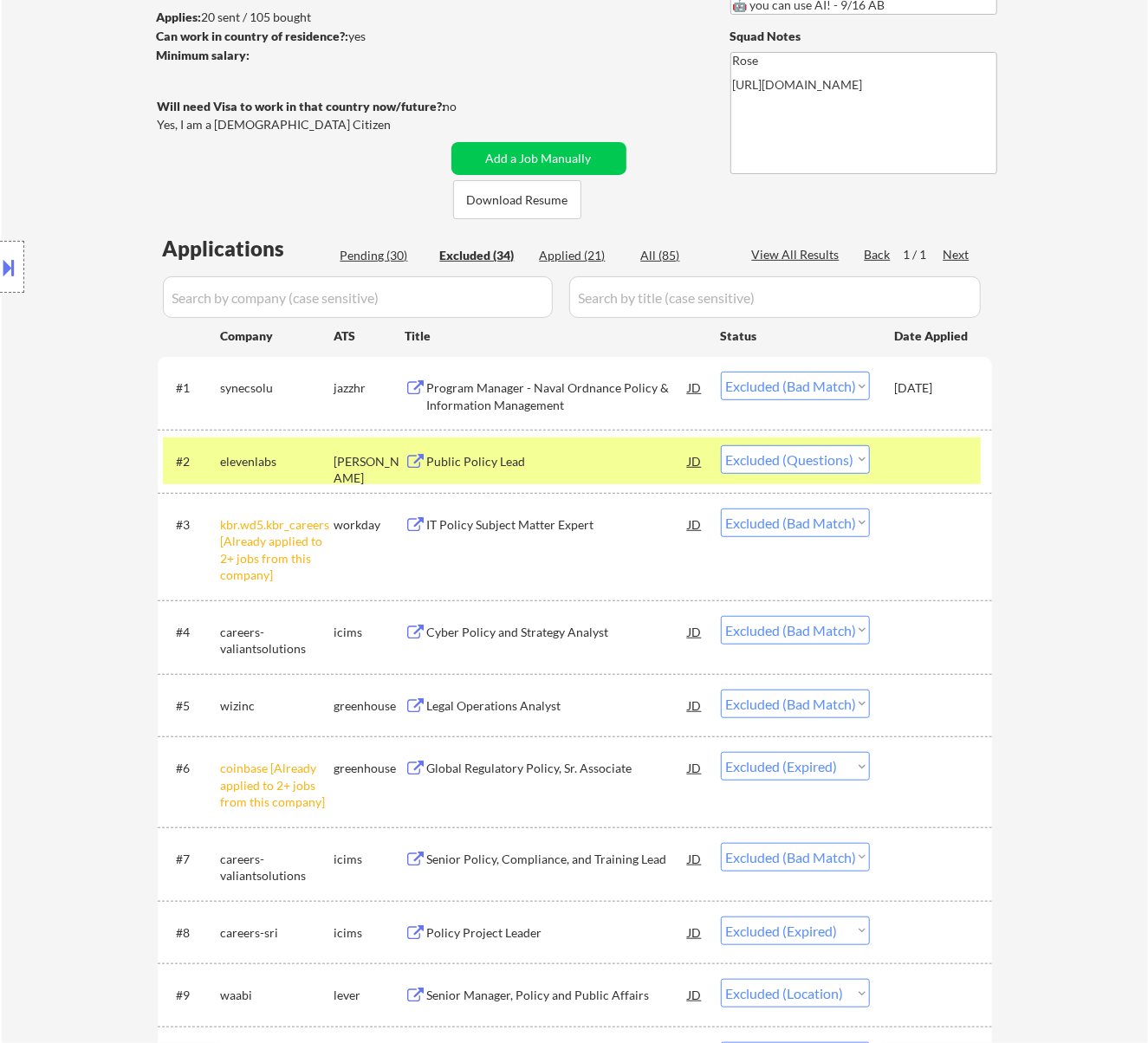
click at [387, 254] on div "Pending (30)" at bounding box center [384, 256] width 87 height 18
select select ""pending""
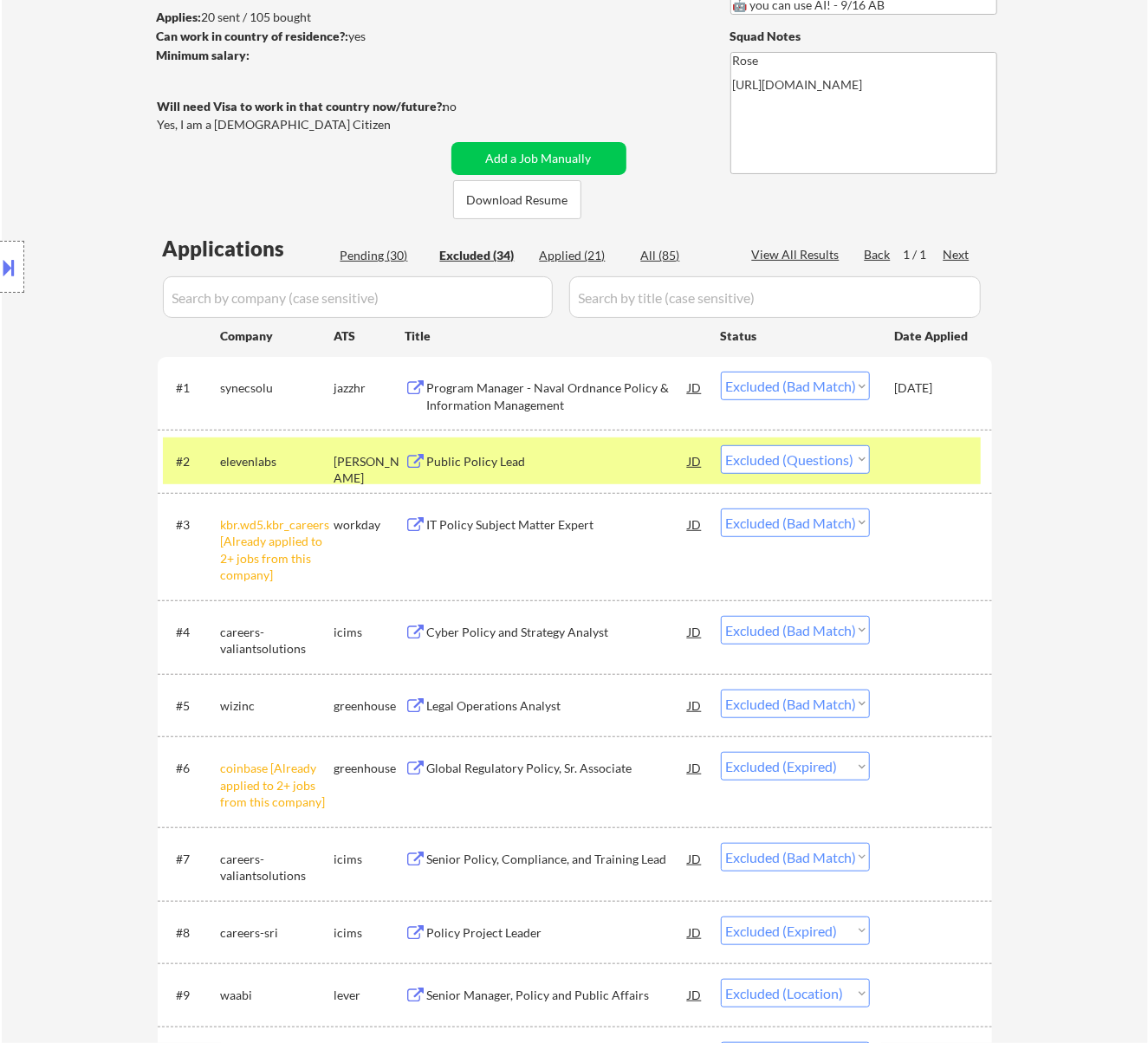
select select ""pending""
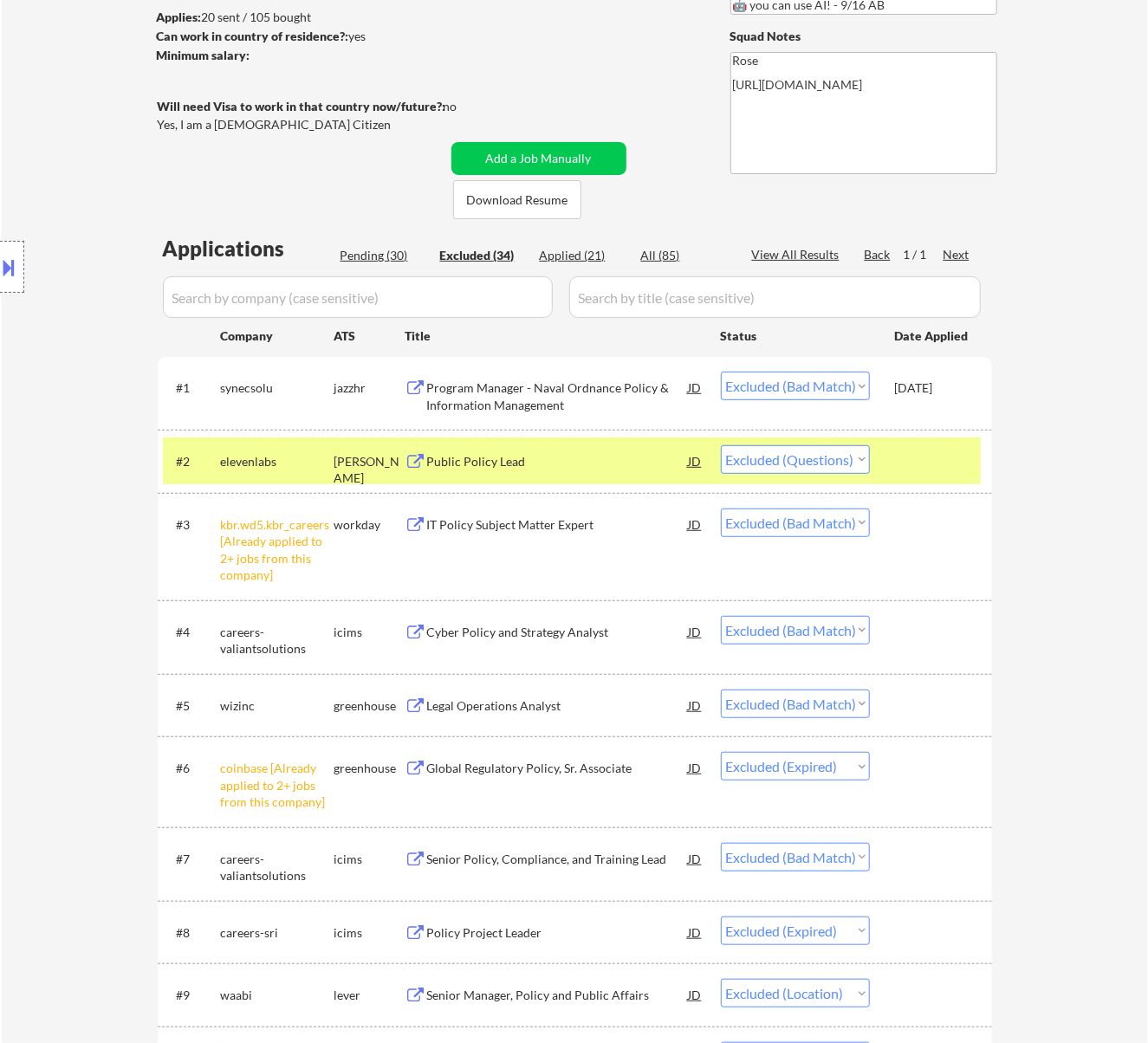
select select ""pending""
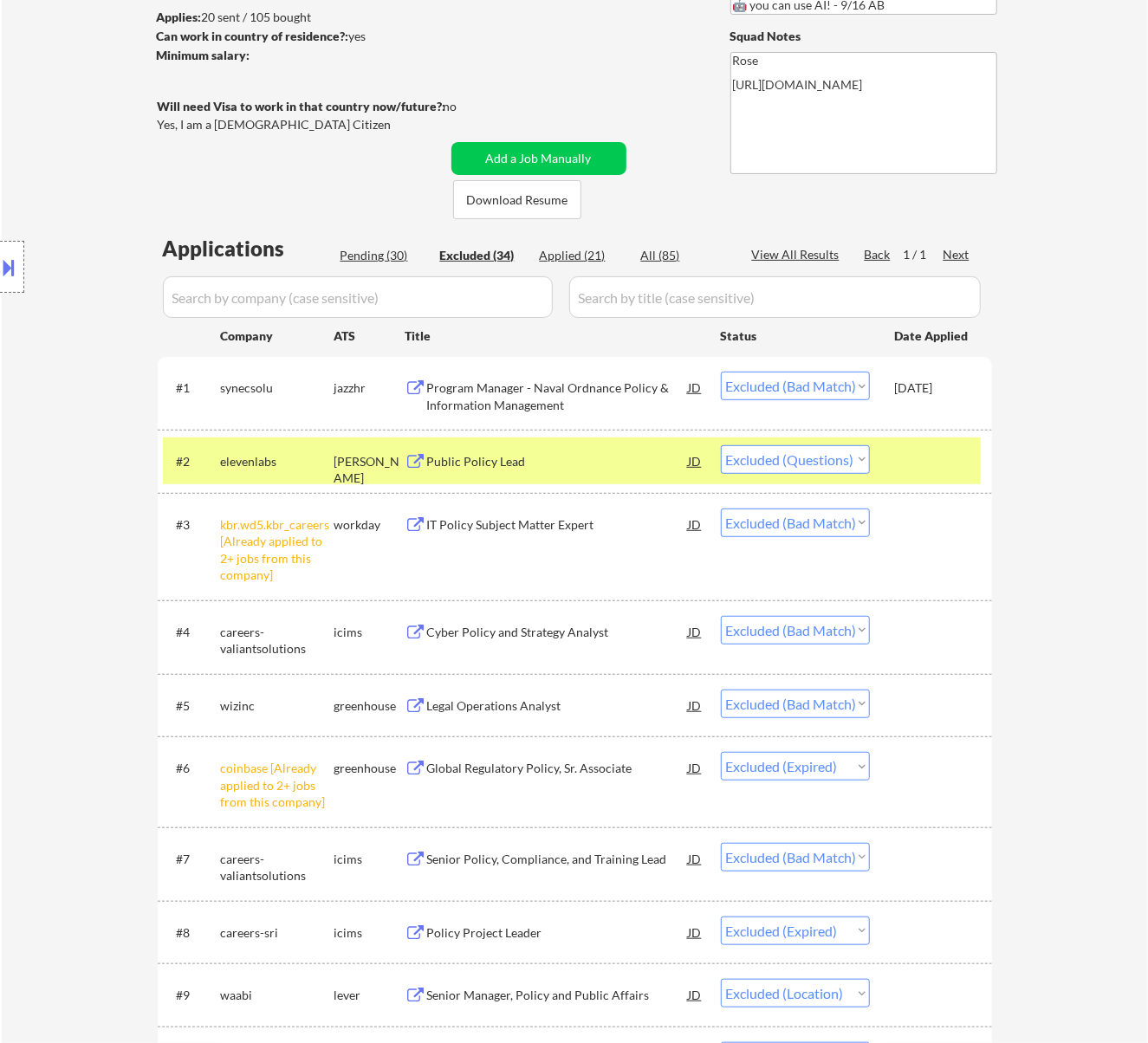
select select ""pending""
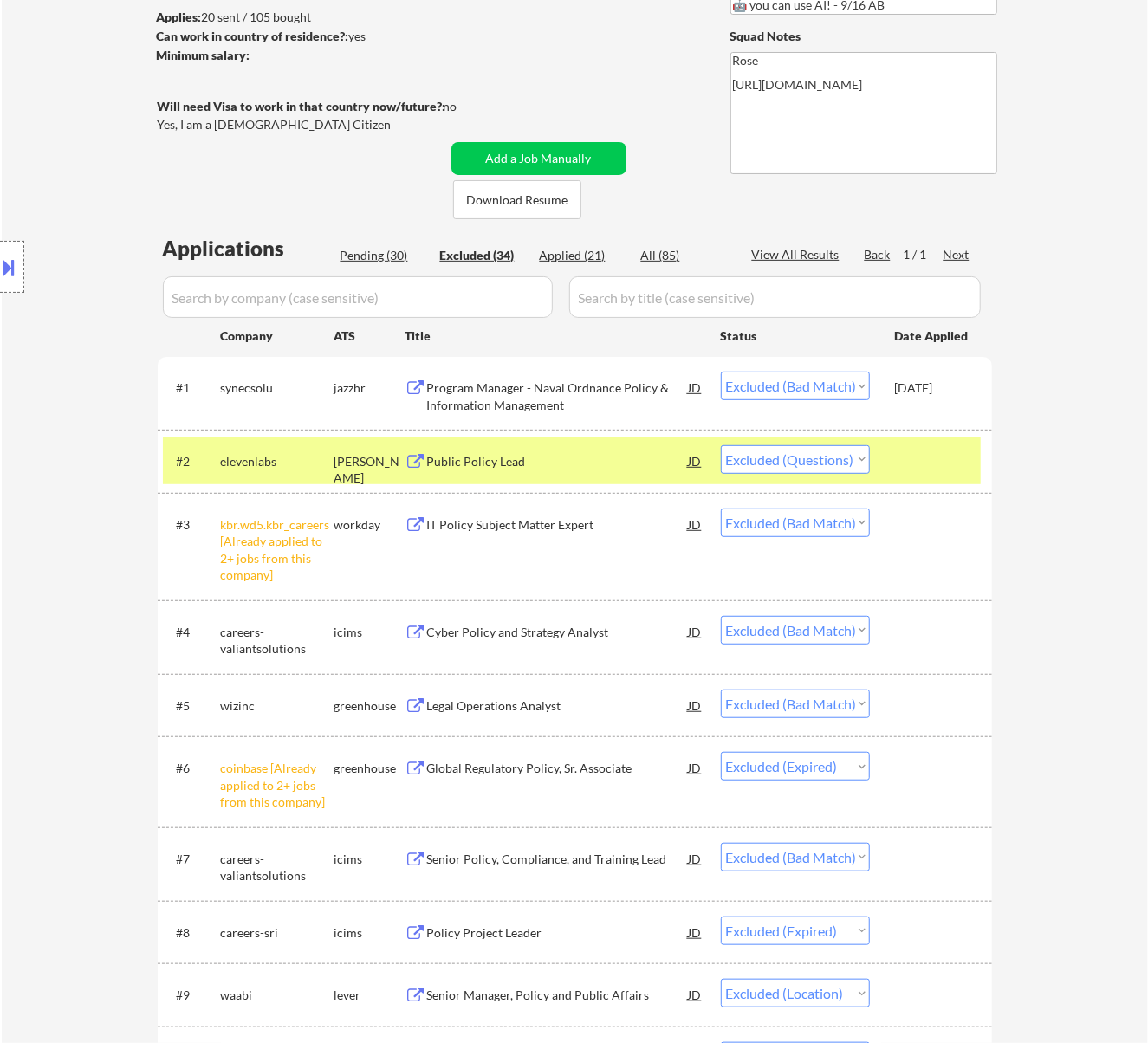
select select ""pending""
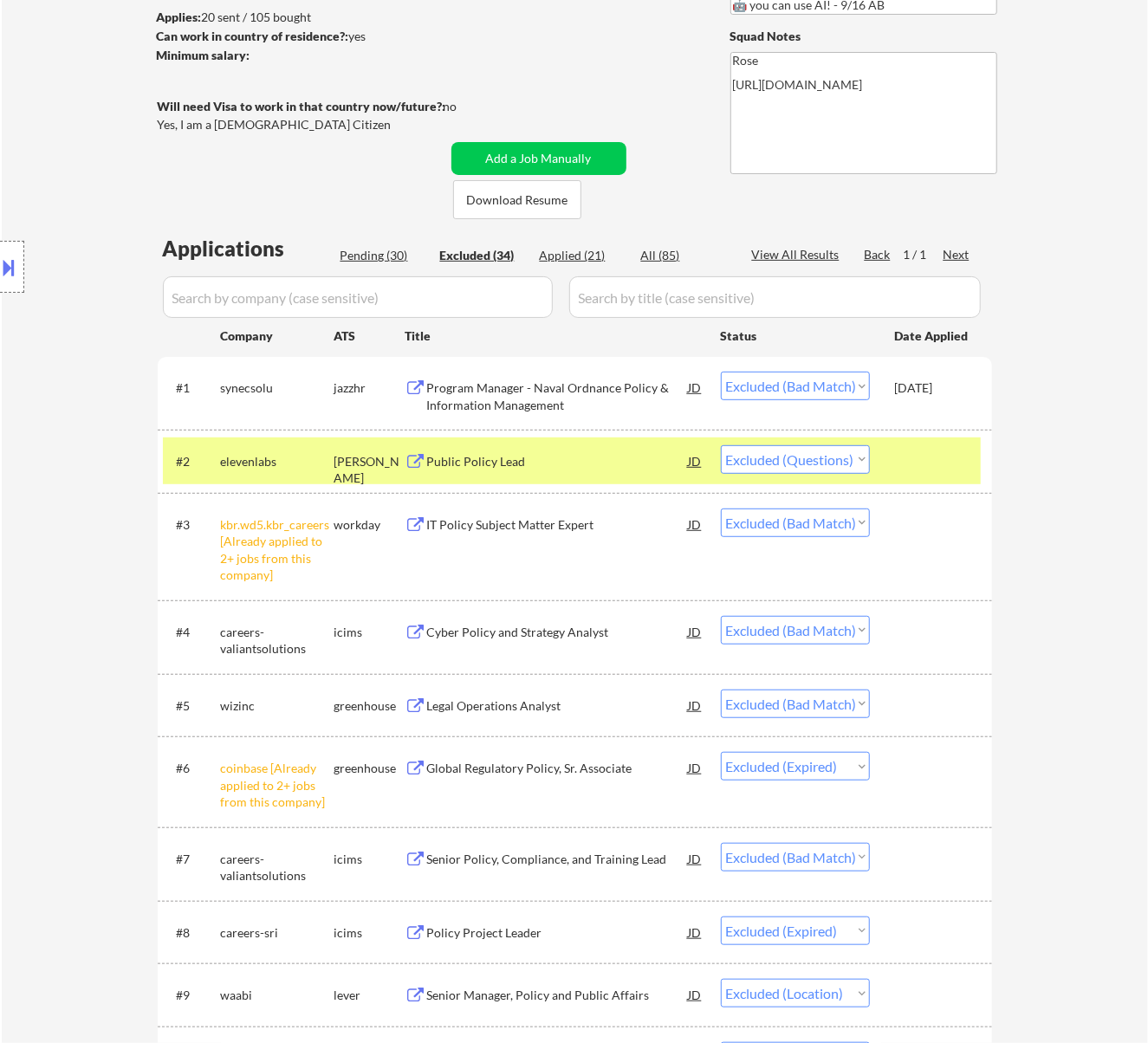
select select ""pending""
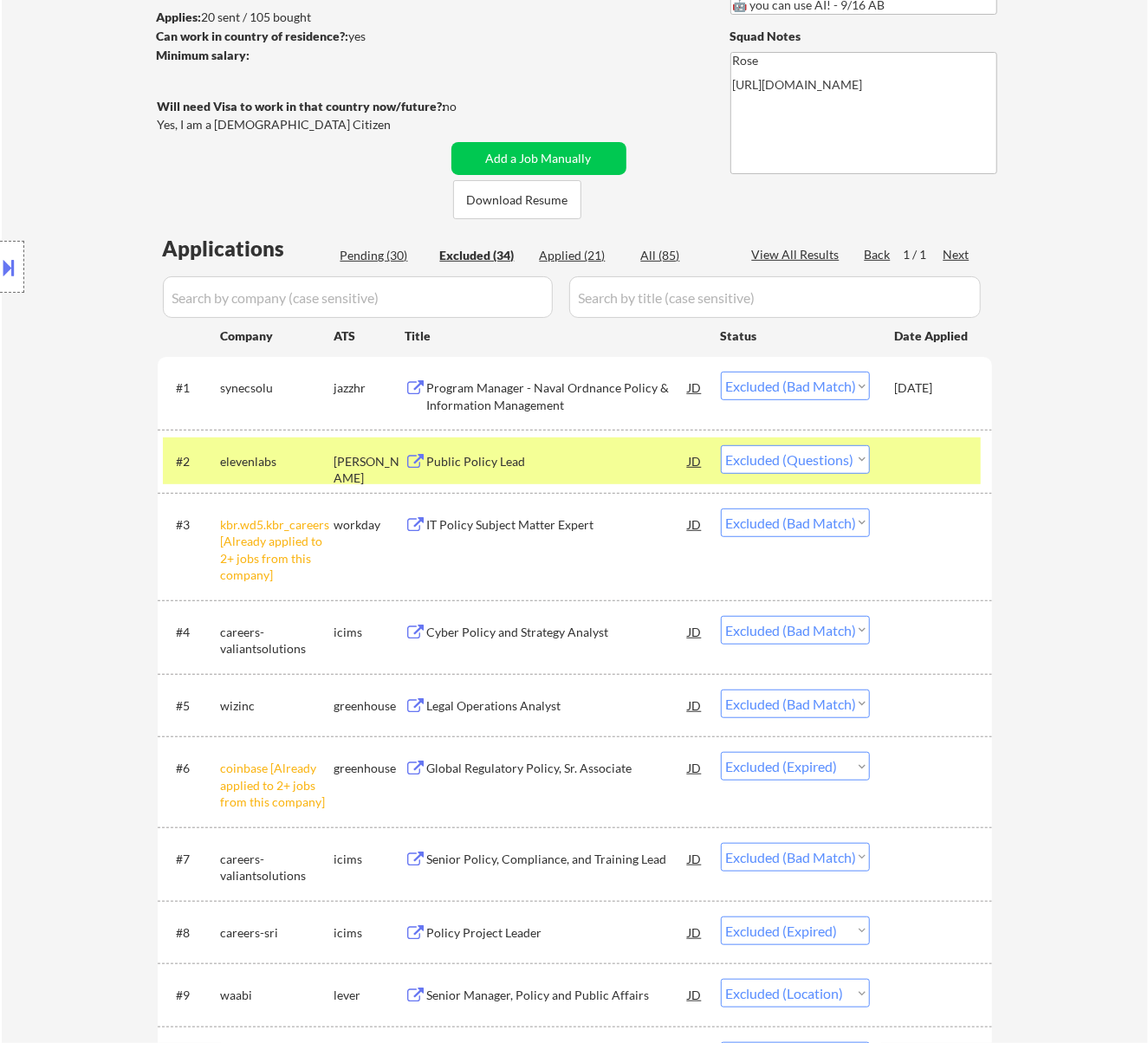
select select ""pending""
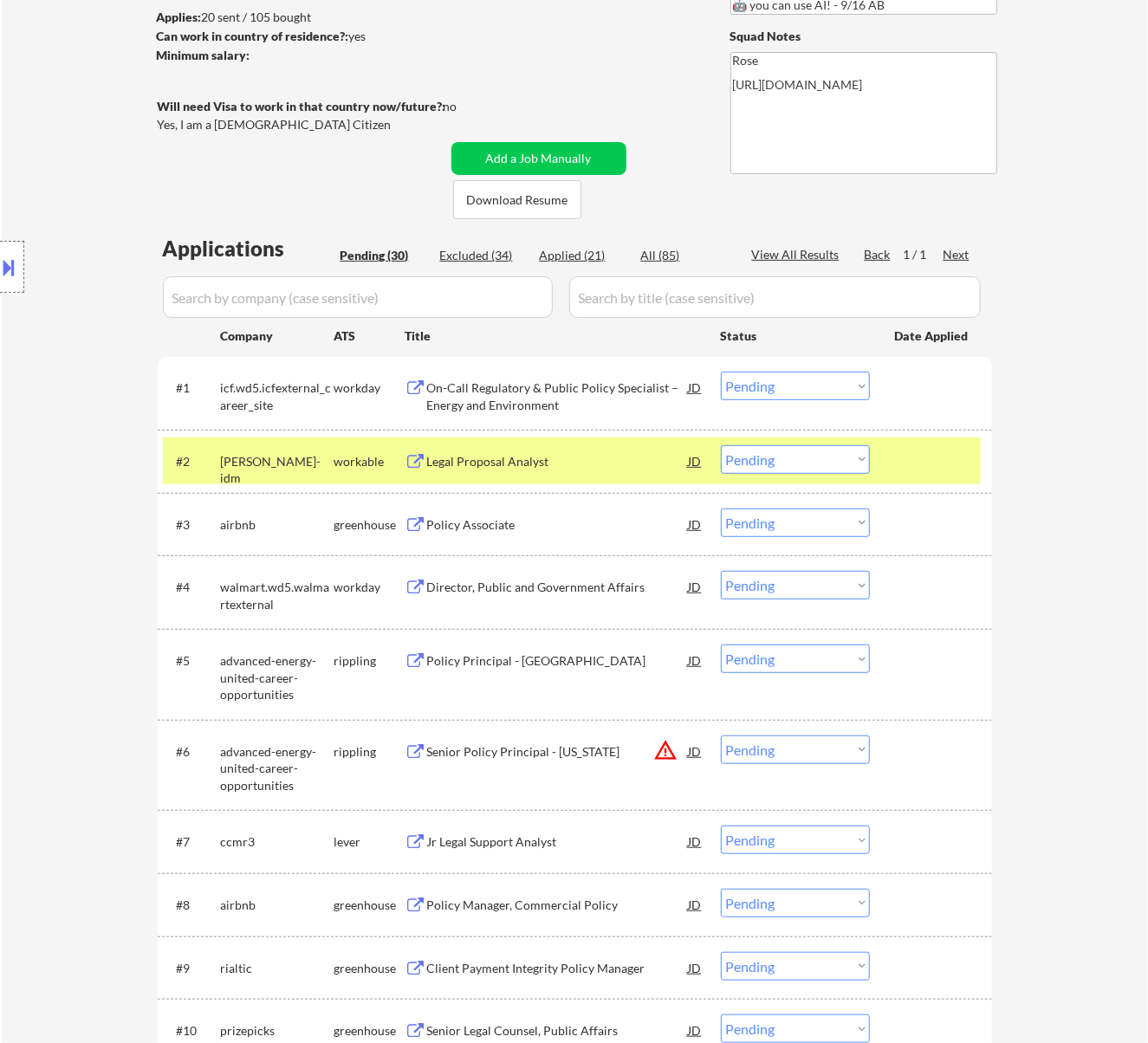
click at [618, 392] on div "On-Call Regulatory & Public Policy Specialist – Energy and Environment" at bounding box center [557, 396] width 261 height 34
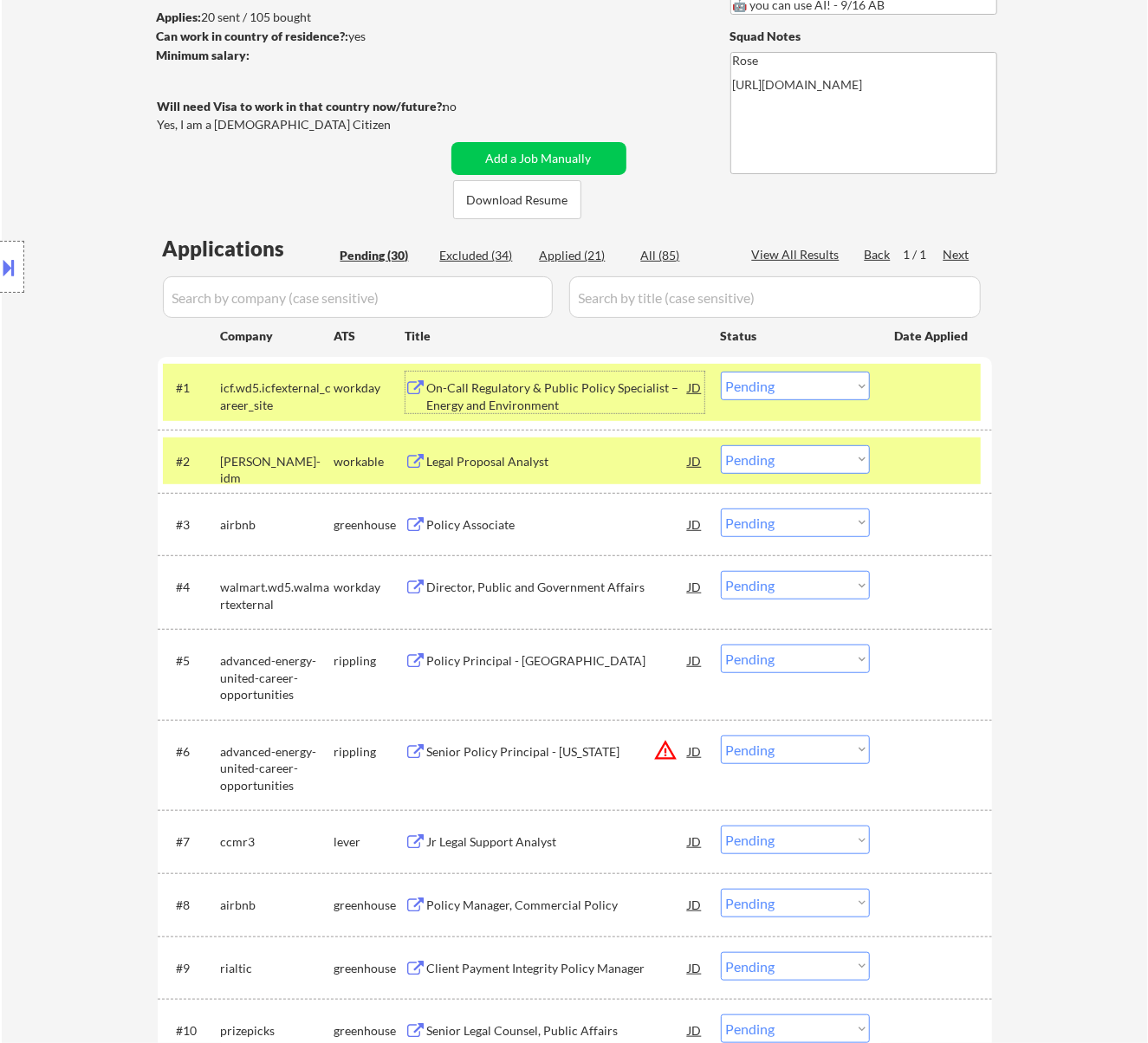
click at [782, 378] on select "Choose an option... Pending Applied Excluded (Questions) Excluded (Expired) Exc…" at bounding box center [795, 386] width 149 height 29
click at [721, 372] on select "Choose an option... Pending Applied Excluded (Questions) Excluded (Expired) Exc…" at bounding box center [795, 386] width 149 height 29
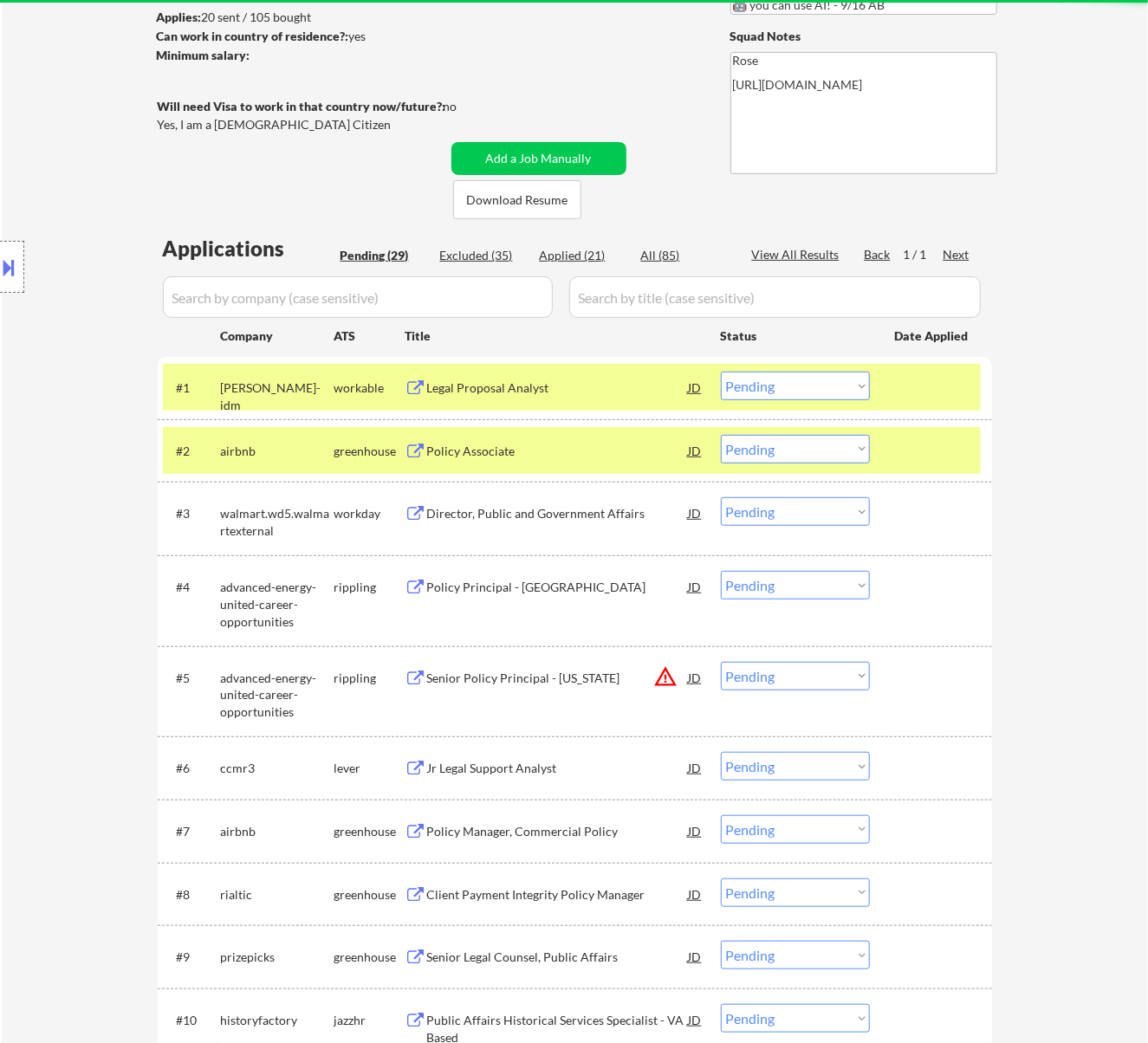
click at [920, 447] on div at bounding box center [933, 450] width 77 height 31
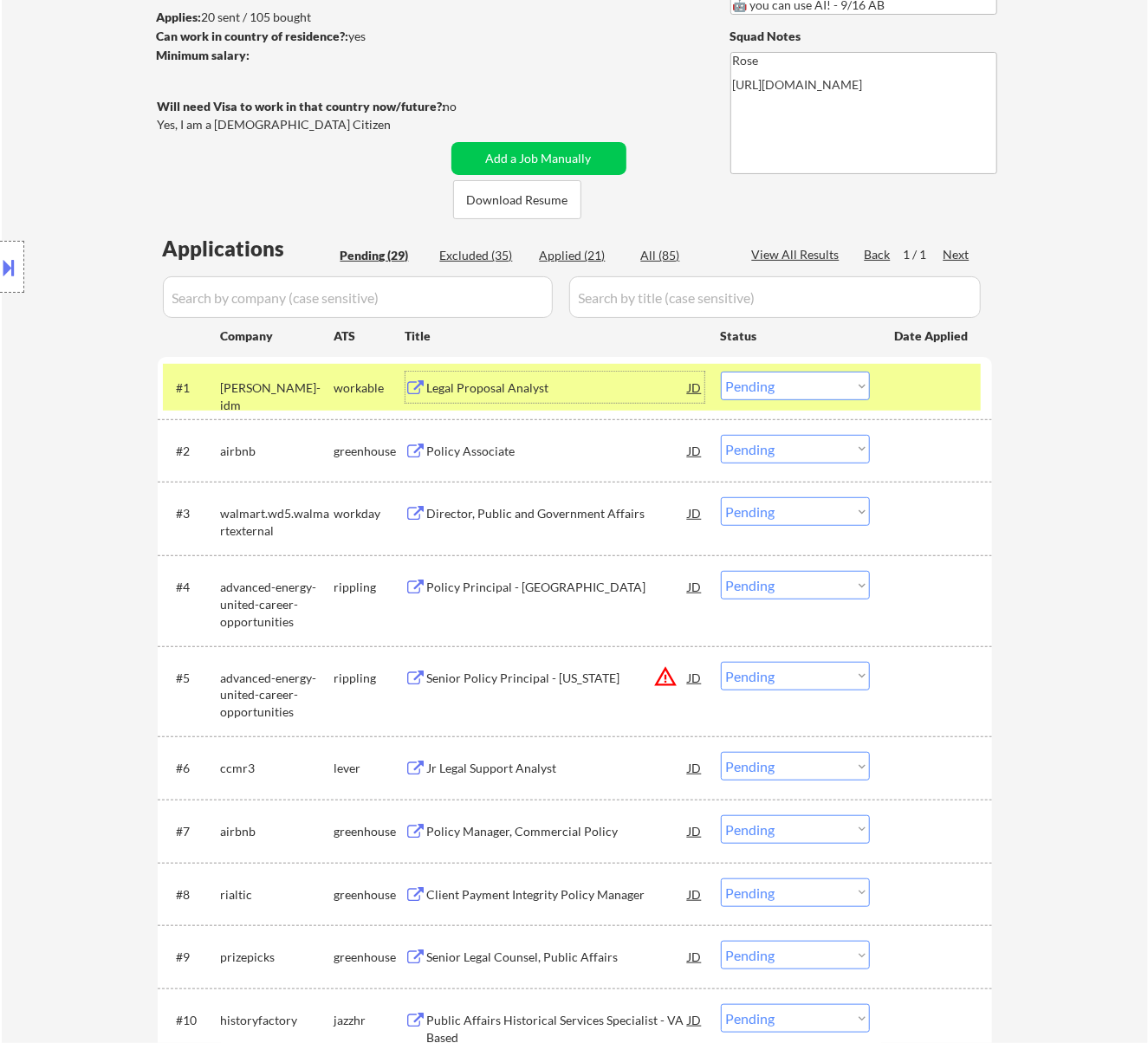
click at [580, 387] on div "Legal Proposal Analyst" at bounding box center [557, 388] width 261 height 18
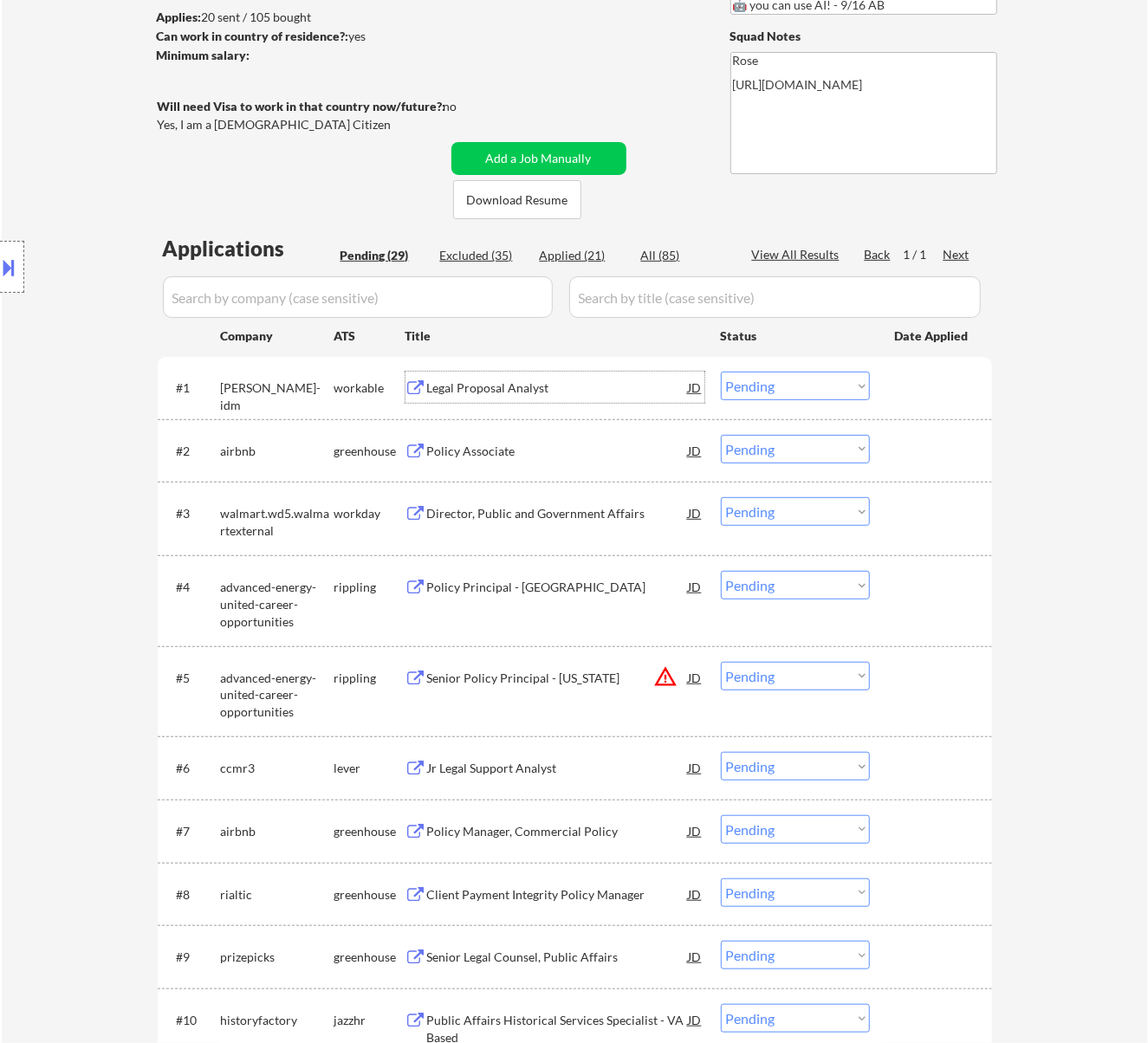
click at [791, 382] on select "Choose an option... Pending Applied Excluded (Questions) Excluded (Expired) Exc…" at bounding box center [795, 386] width 149 height 29
click at [721, 372] on select "Choose an option... Pending Applied Excluded (Questions) Excluded (Expired) Exc…" at bounding box center [795, 386] width 149 height 29
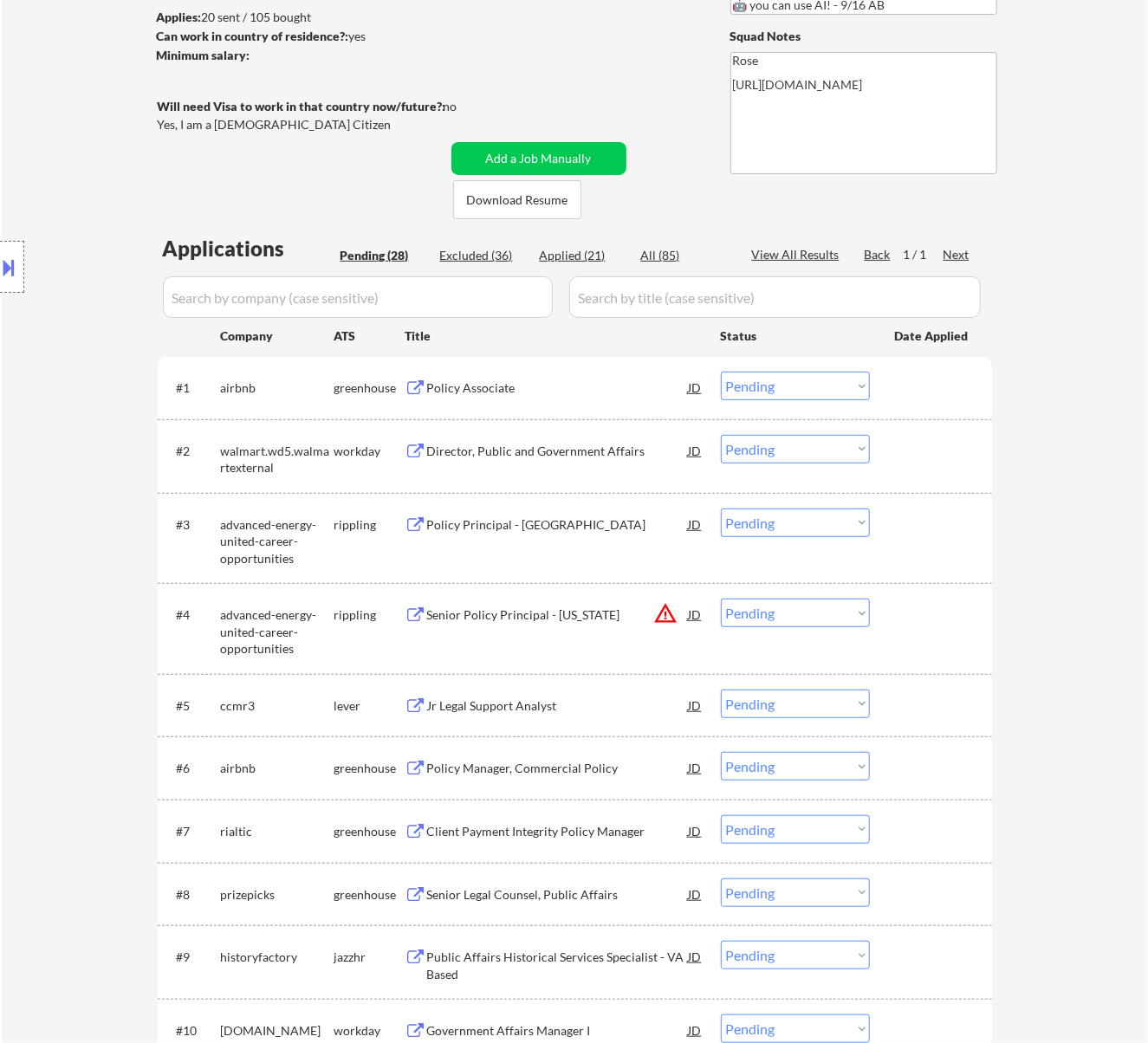
click at [628, 379] on div "Policy Associate" at bounding box center [557, 388] width 261 height 18
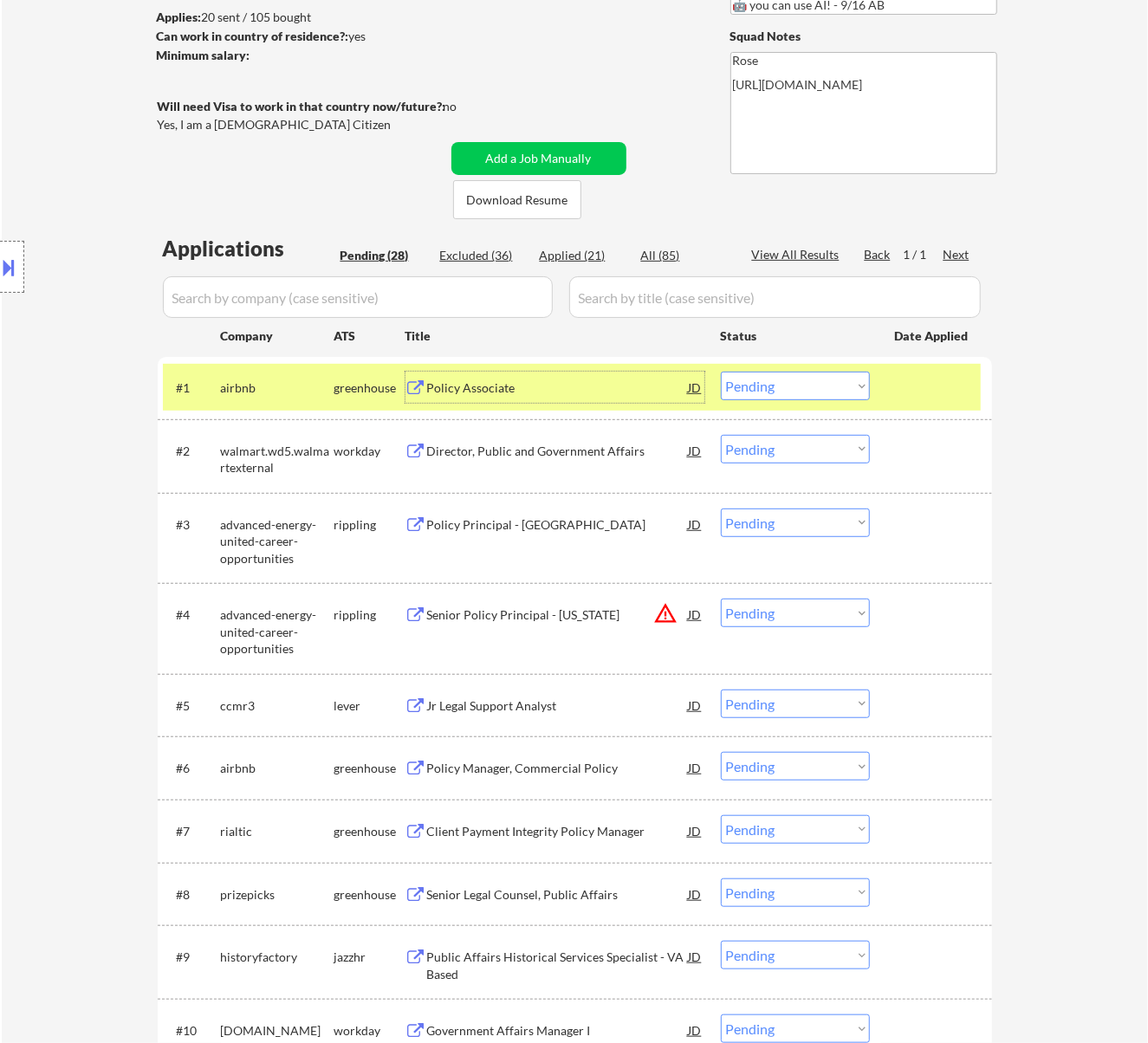
click at [805, 375] on select "Choose an option... Pending Applied Excluded (Questions) Excluded (Expired) Exc…" at bounding box center [795, 386] width 149 height 29
click at [721, 372] on select "Choose an option... Pending Applied Excluded (Questions) Excluded (Expired) Exc…" at bounding box center [795, 386] width 149 height 29
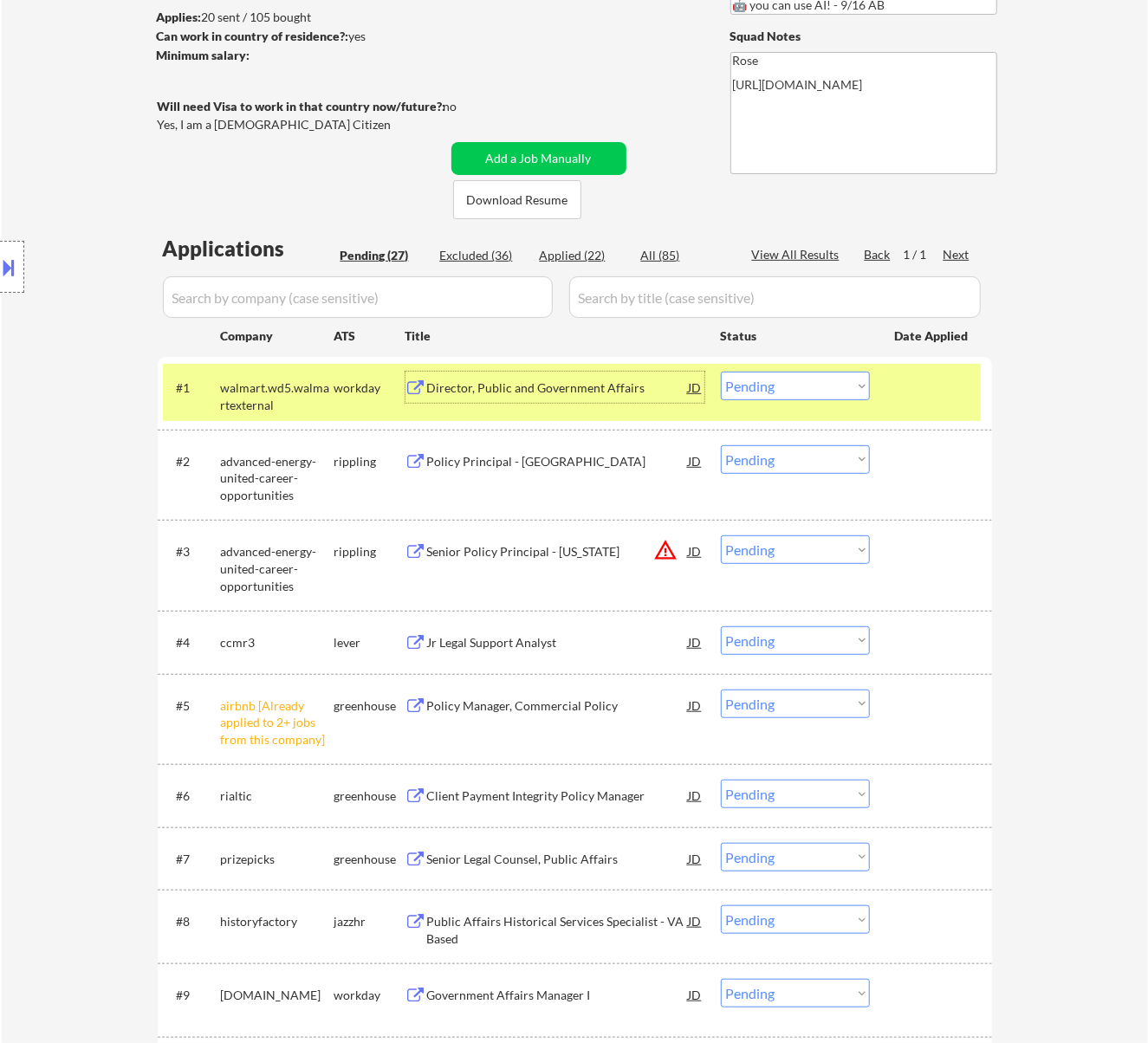
click at [650, 391] on div "Director, Public and Government Affairs" at bounding box center [557, 388] width 261 height 18
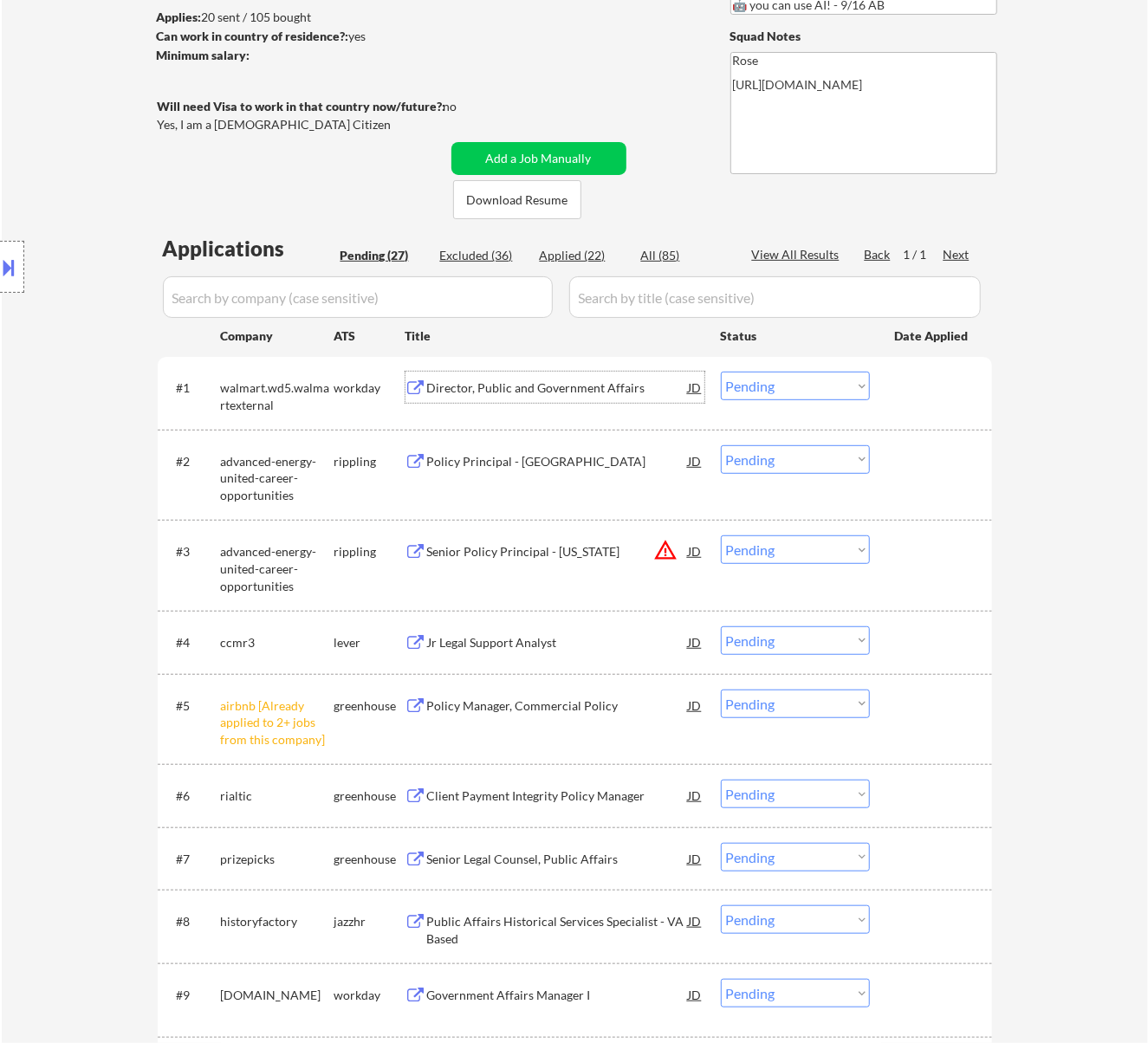
click at [808, 389] on select "Choose an option... Pending Applied Excluded (Questions) Excluded (Expired) Exc…" at bounding box center [795, 386] width 149 height 29
click at [721, 372] on select "Choose an option... Pending Applied Excluded (Questions) Excluded (Expired) Exc…" at bounding box center [795, 386] width 149 height 29
select select ""pending""
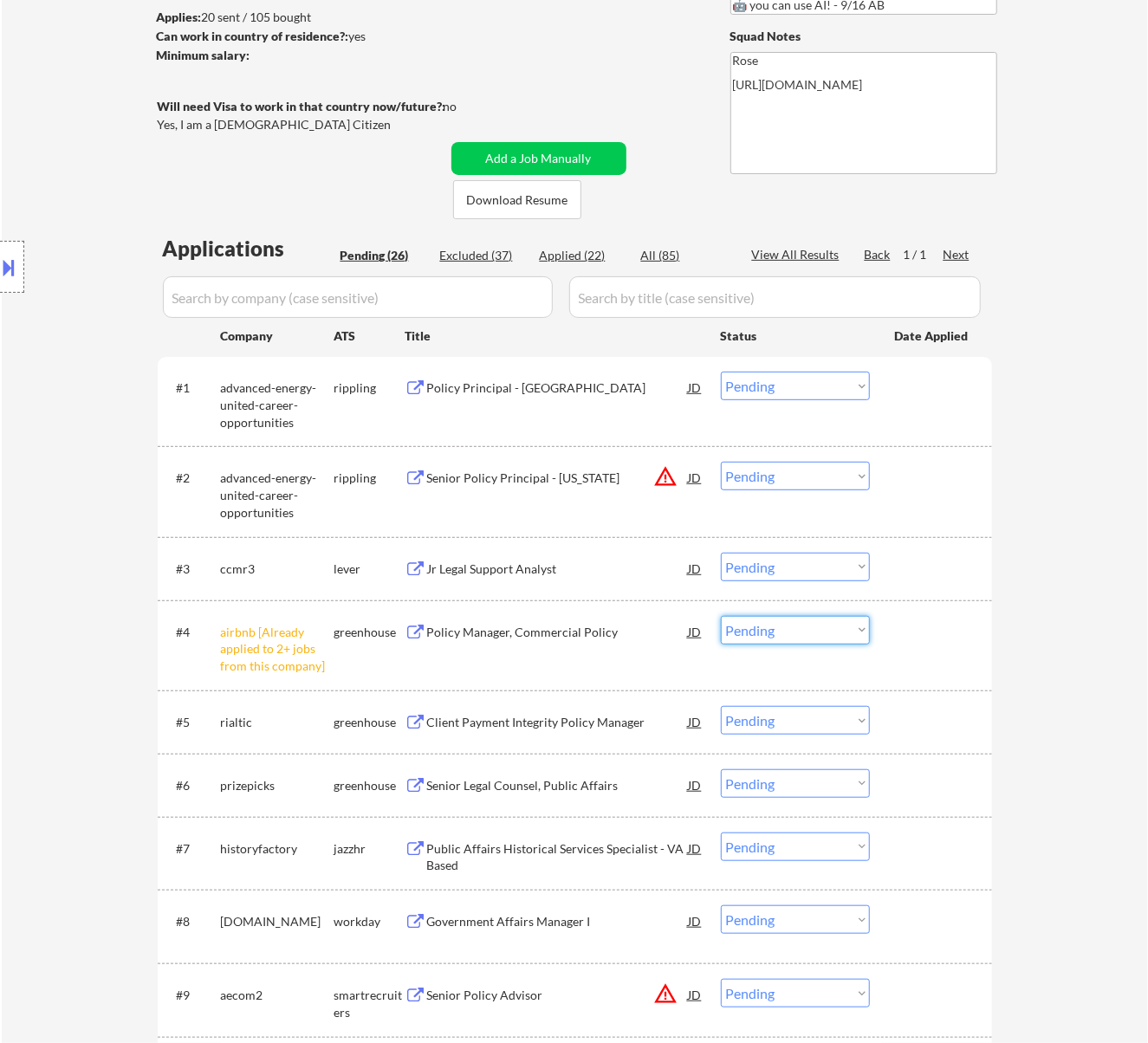
click at [830, 626] on select "Choose an option... Pending Applied Excluded (Questions) Excluded (Expired) Exc…" at bounding box center [795, 629] width 149 height 29
click at [721, 616] on select "Choose an option... Pending Applied Excluded (Questions) Excluded (Expired) Exc…" at bounding box center [795, 629] width 149 height 29
select select ""pending""
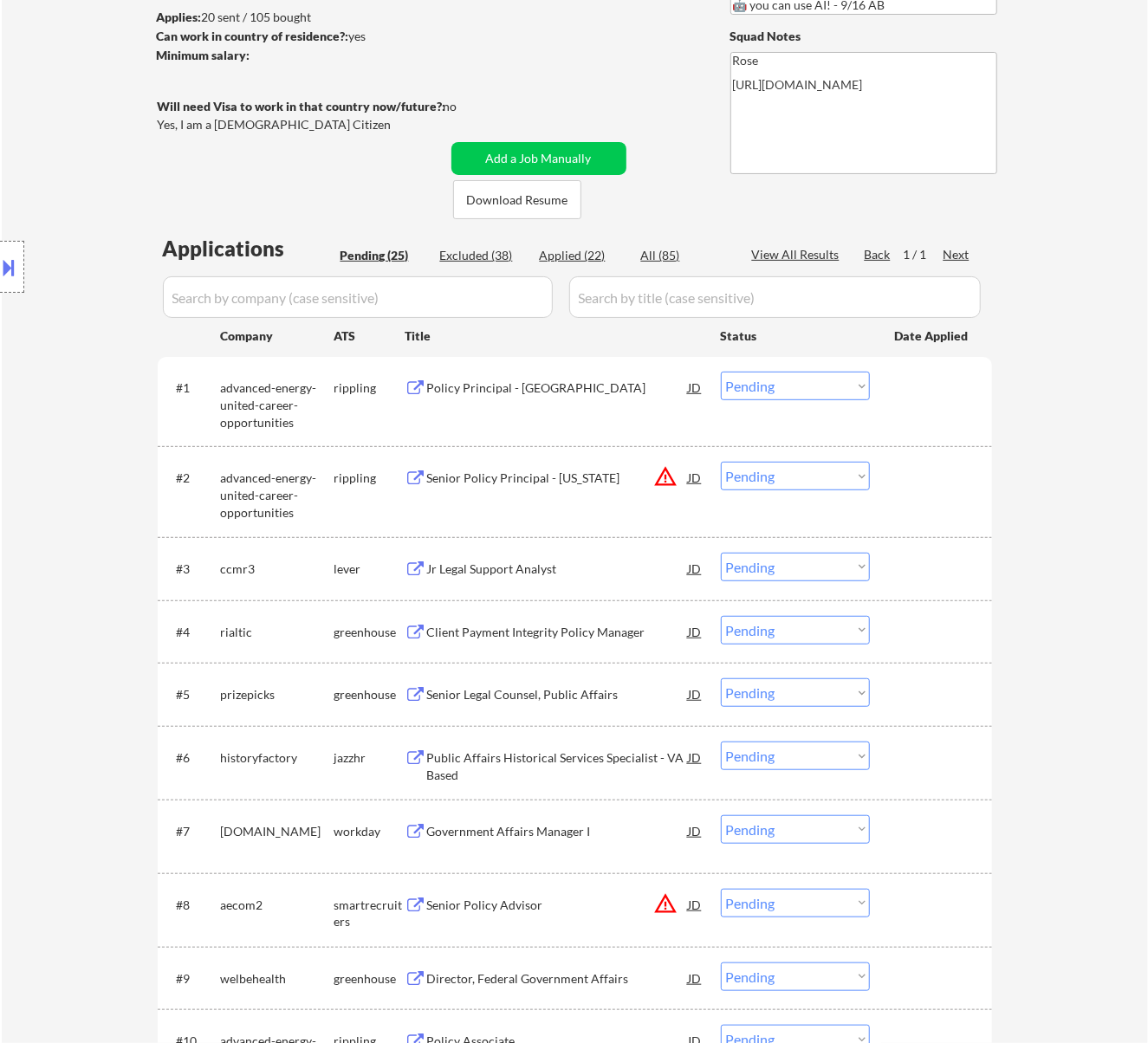
click at [573, 379] on div "Policy Principal - [GEOGRAPHIC_DATA]" at bounding box center [557, 388] width 261 height 18
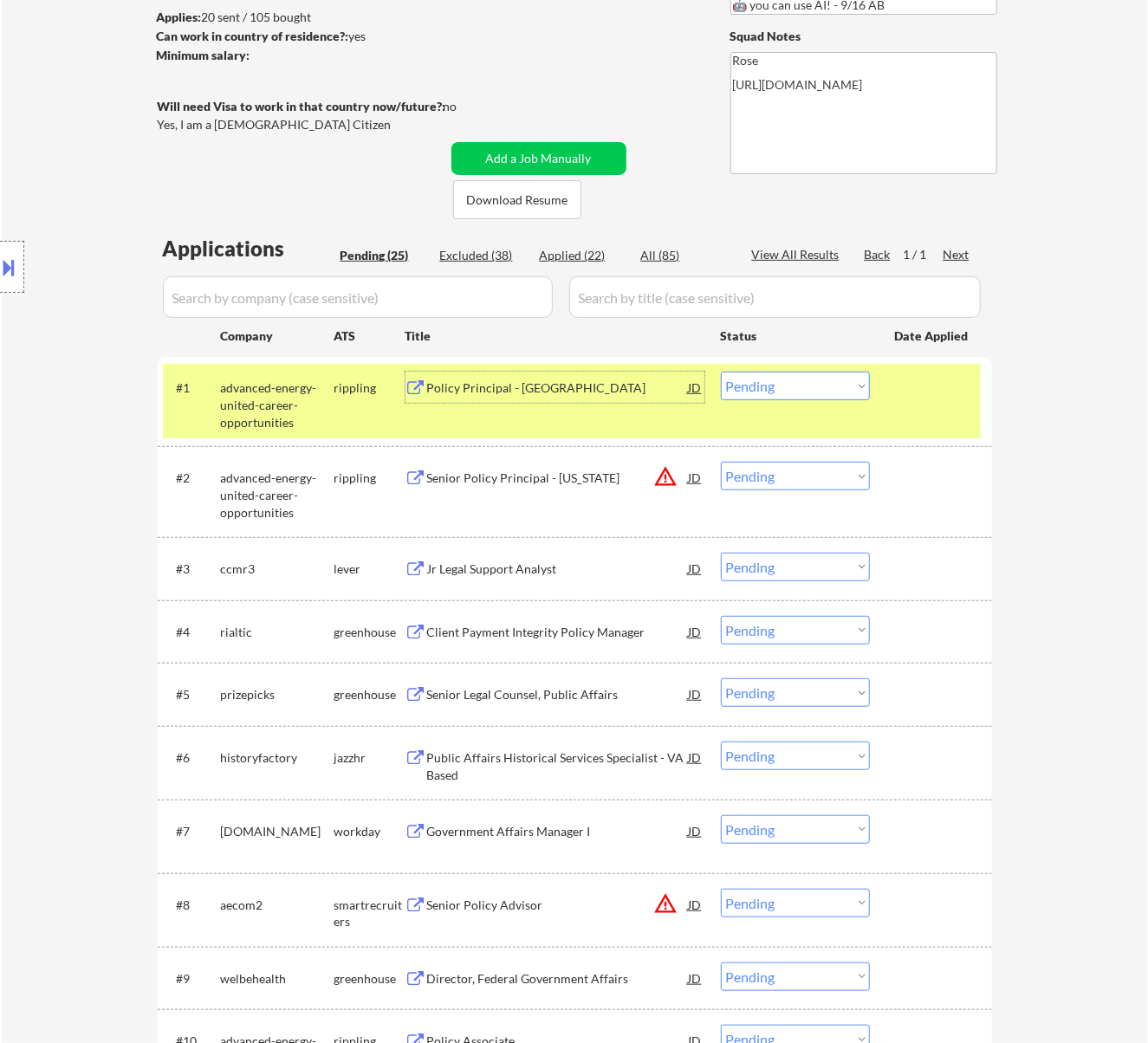
click at [783, 386] on select "Choose an option... Pending Applied Excluded (Questions) Excluded (Expired) Exc…" at bounding box center [795, 386] width 149 height 29
click at [721, 372] on select "Choose an option... Pending Applied Excluded (Questions) Excluded (Expired) Exc…" at bounding box center [795, 386] width 149 height 29
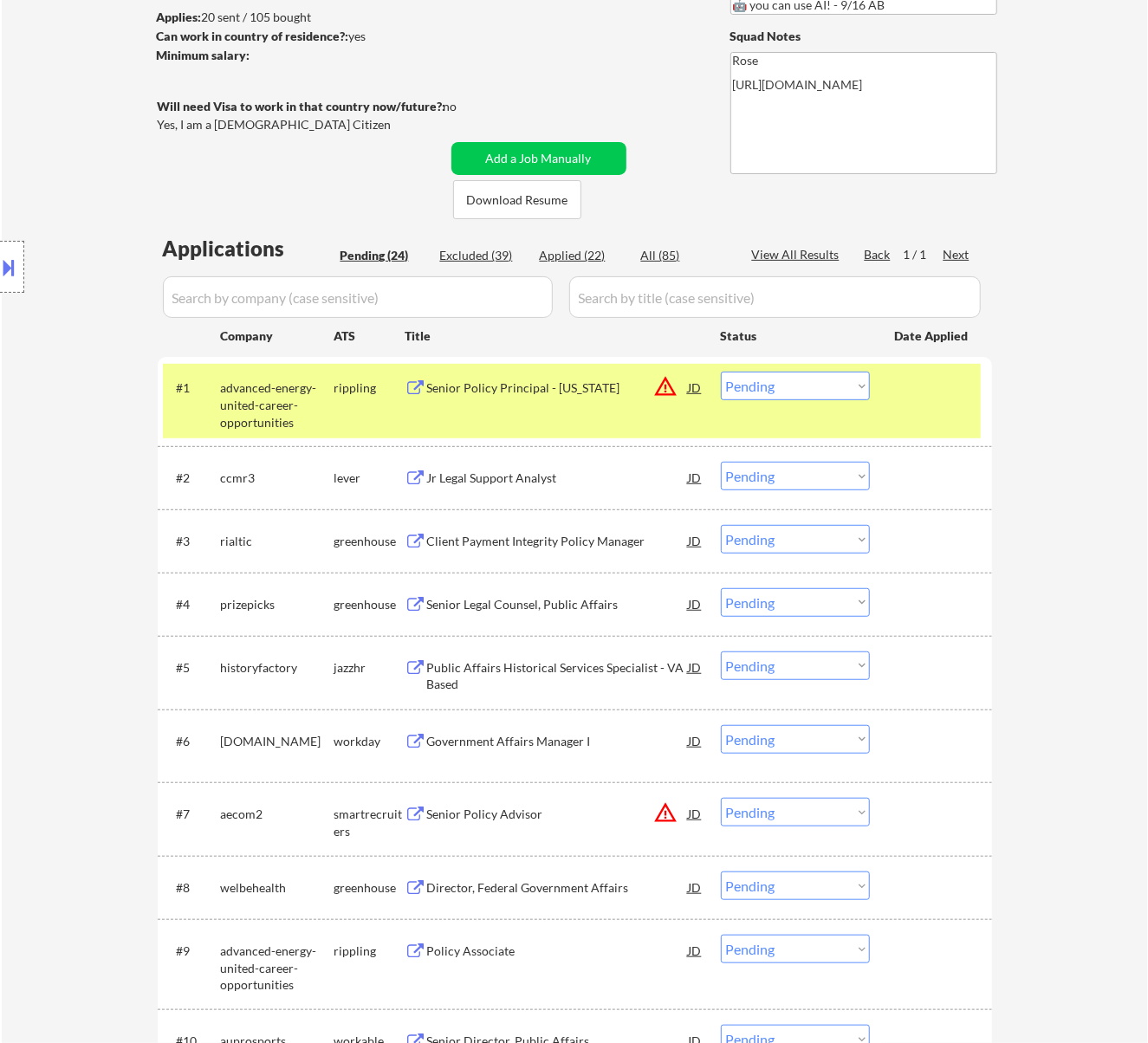
click at [767, 372] on select "Choose an option... Pending Applied Excluded (Questions) Excluded (Expired) Exc…" at bounding box center [795, 386] width 149 height 29
click at [721, 372] on select "Choose an option... Pending Applied Excluded (Questions) Excluded (Expired) Exc…" at bounding box center [795, 386] width 149 height 29
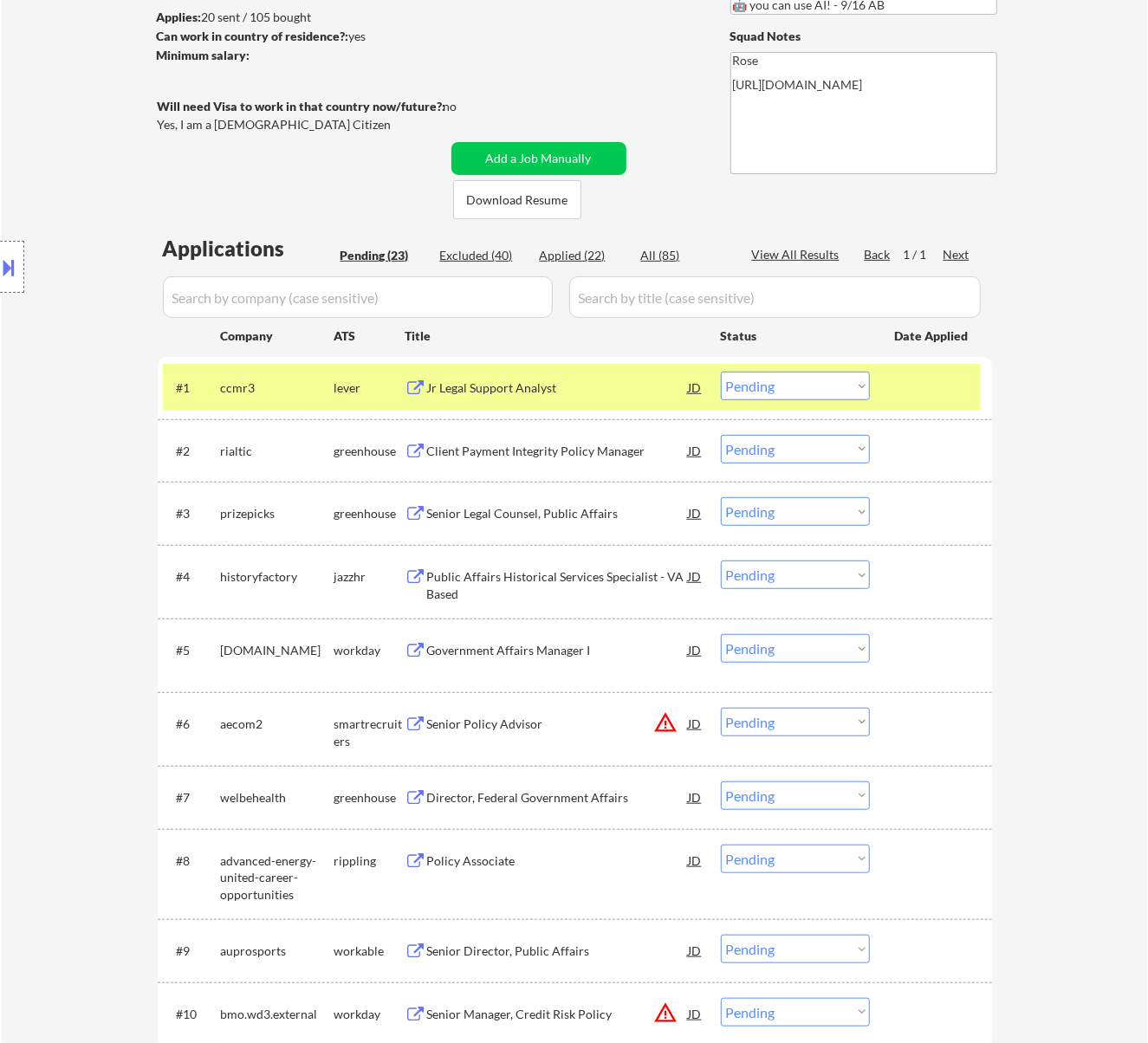
click at [612, 390] on div "Jr Legal Support Analyst" at bounding box center [557, 388] width 261 height 18
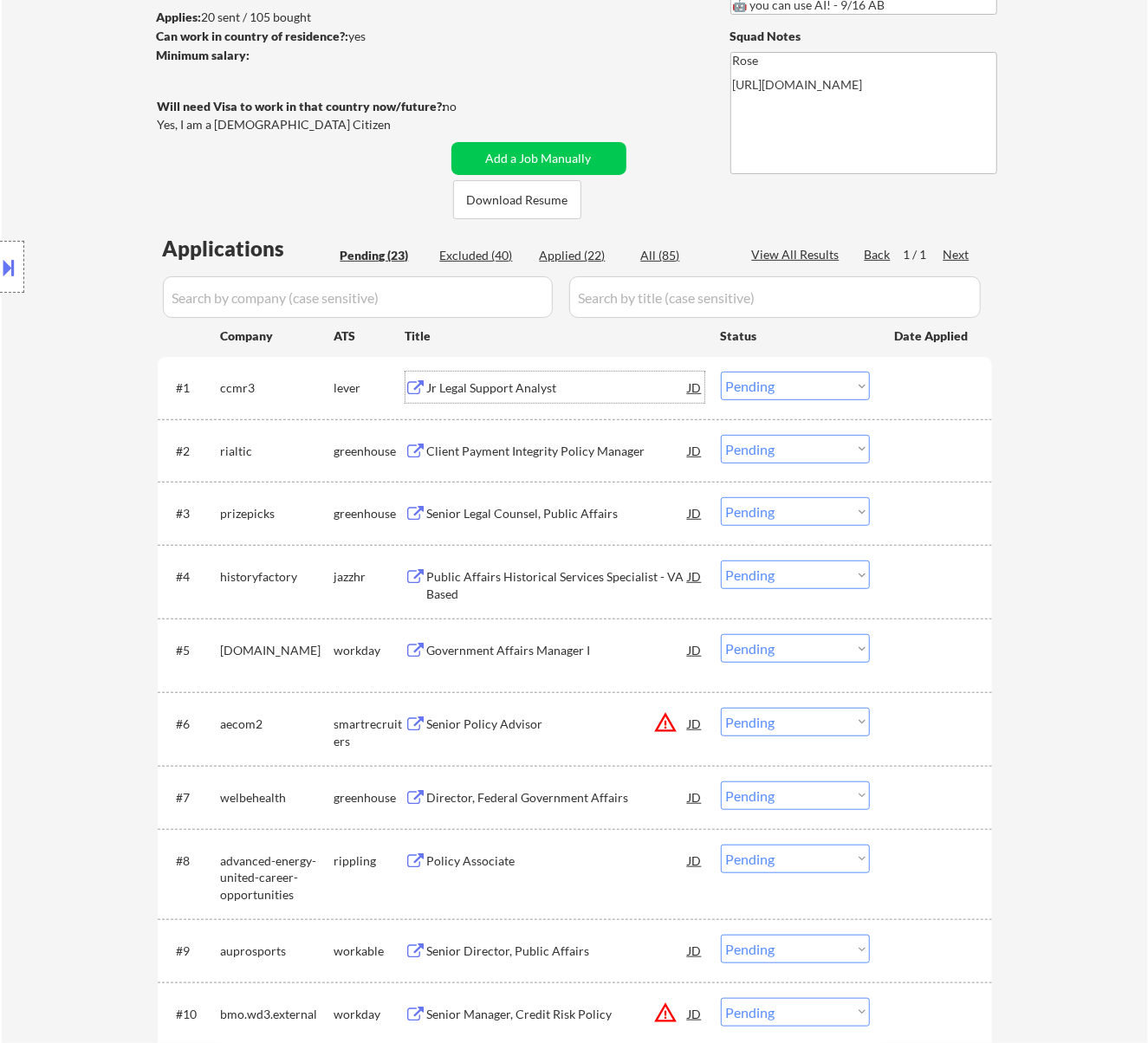
click at [806, 376] on select "Choose an option... Pending Applied Excluded (Questions) Excluded (Expired) Exc…" at bounding box center [795, 386] width 149 height 29
click at [721, 372] on select "Choose an option... Pending Applied Excluded (Questions) Excluded (Expired) Exc…" at bounding box center [795, 386] width 149 height 29
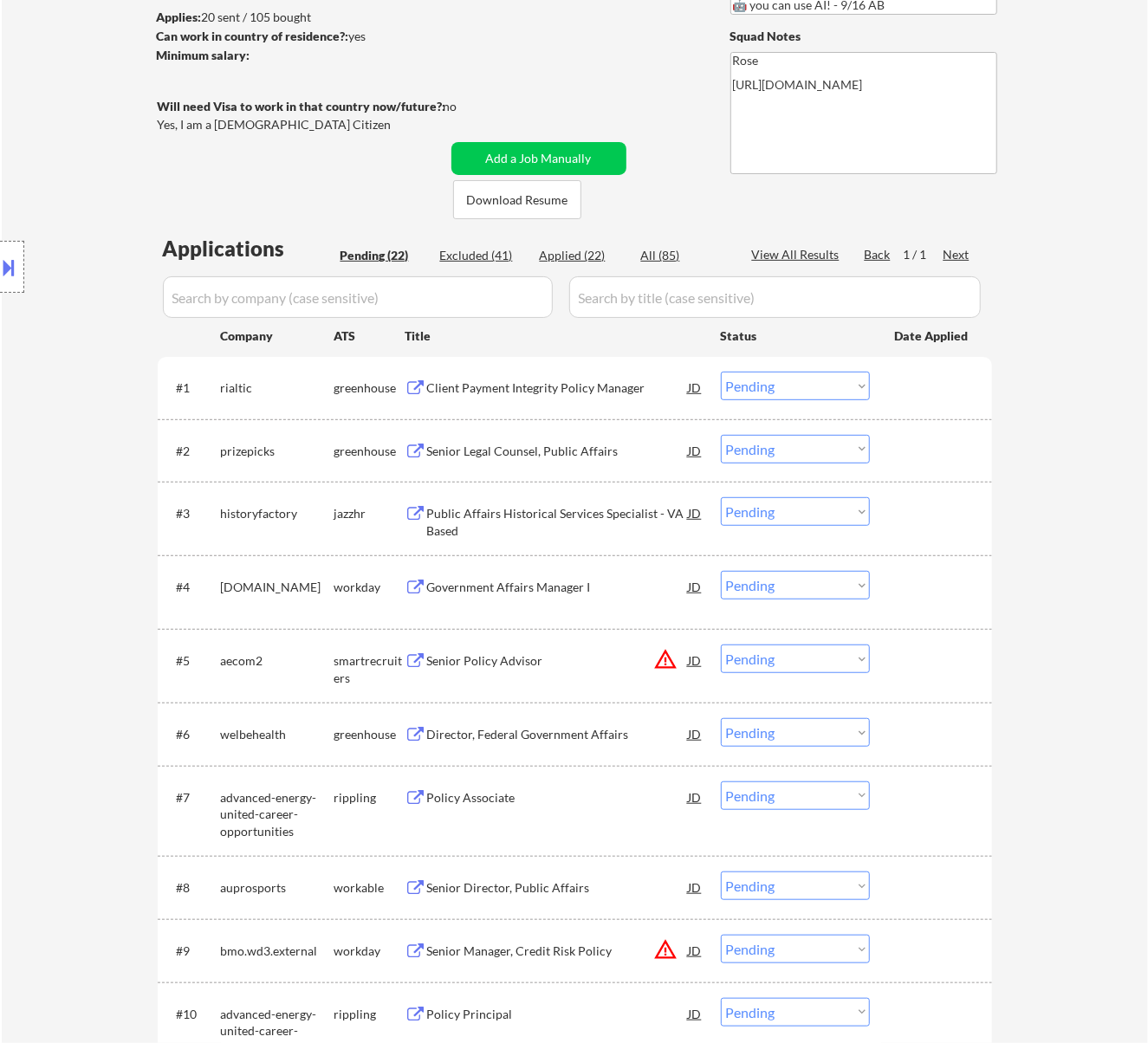
click at [625, 391] on div "Client Payment Integrity Policy Manager" at bounding box center [557, 388] width 261 height 18
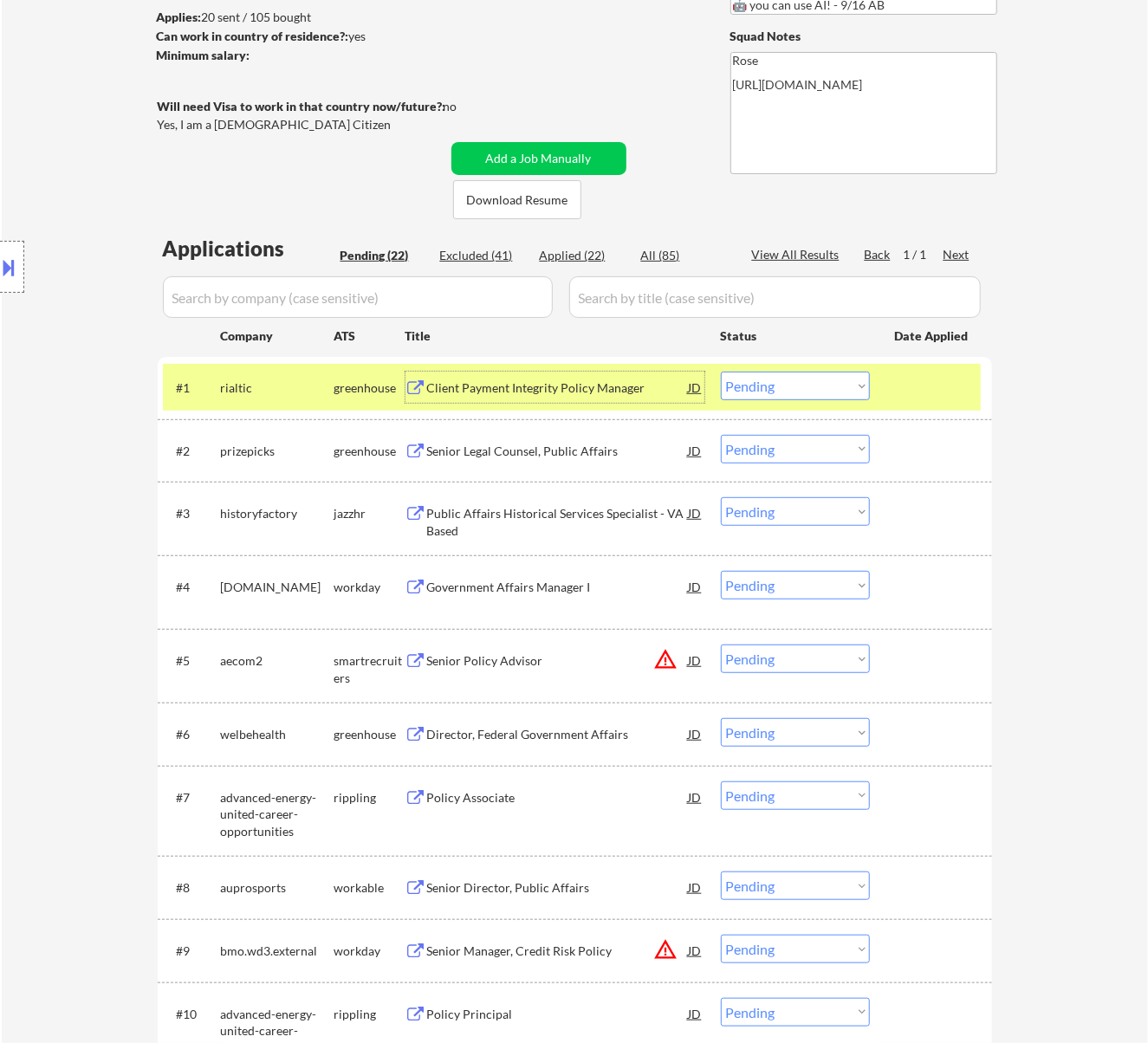
click at [582, 253] on div "Applied (22)" at bounding box center [583, 256] width 87 height 18
select select ""applied""
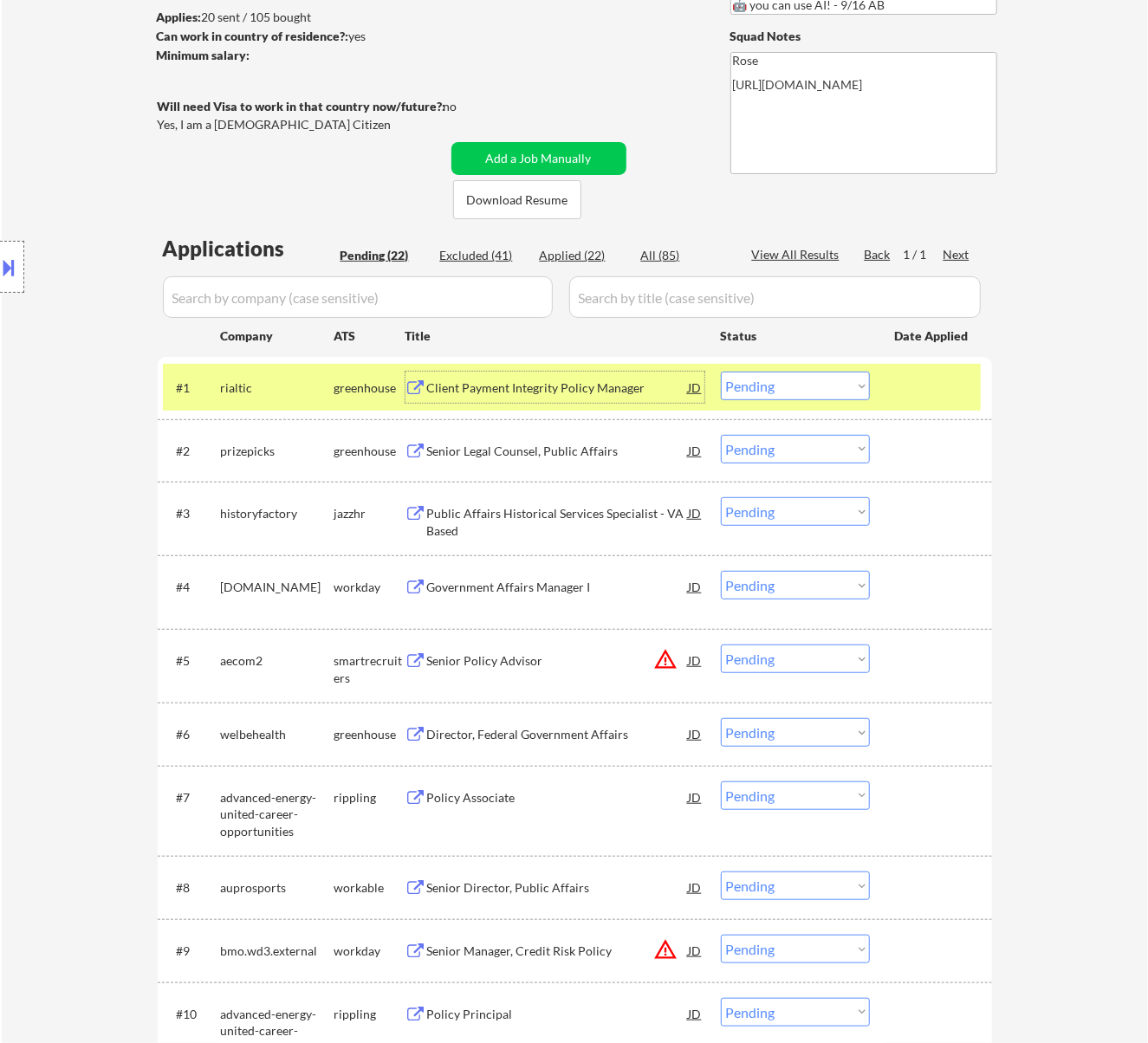
select select ""applied""
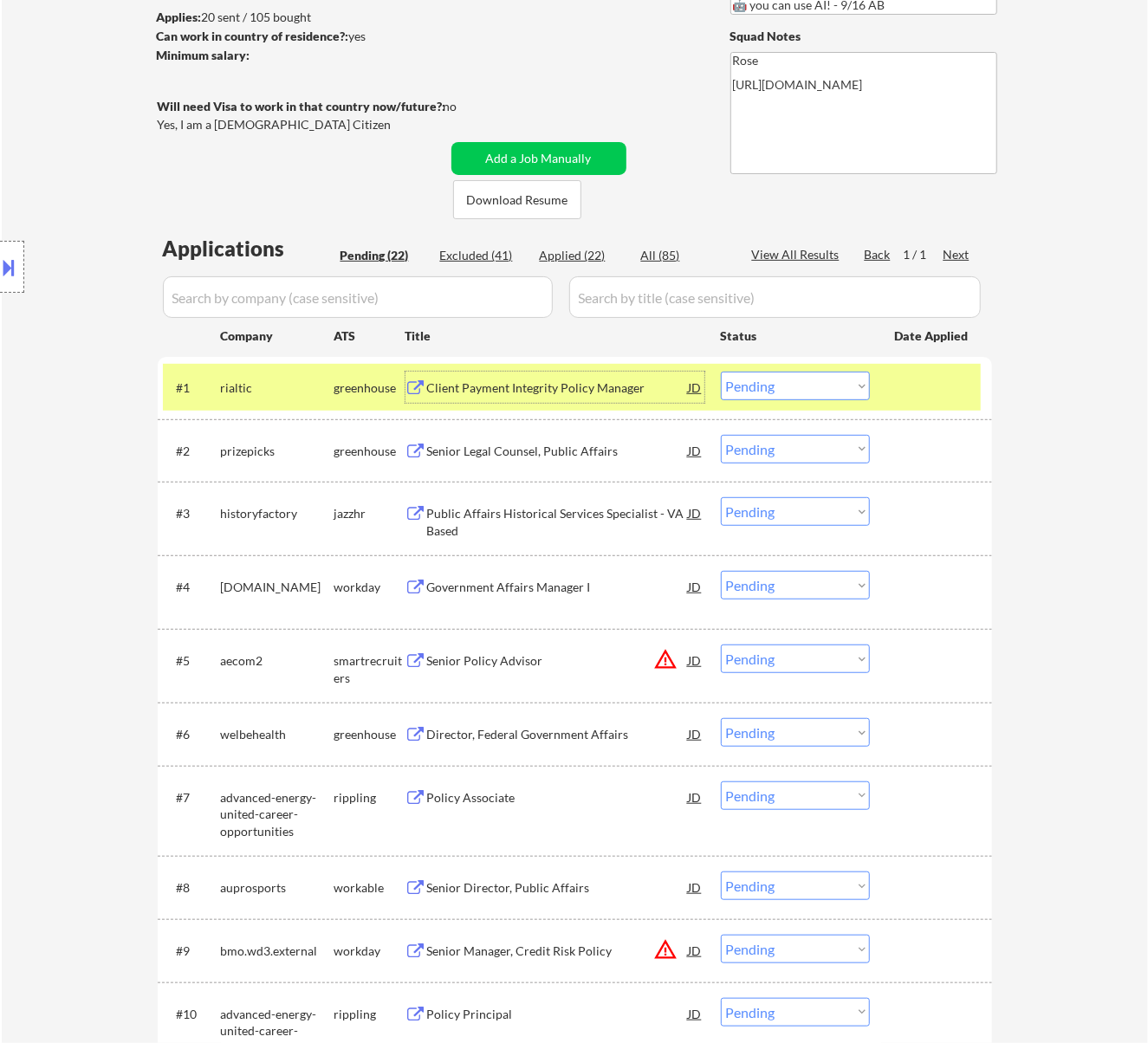
select select ""applied""
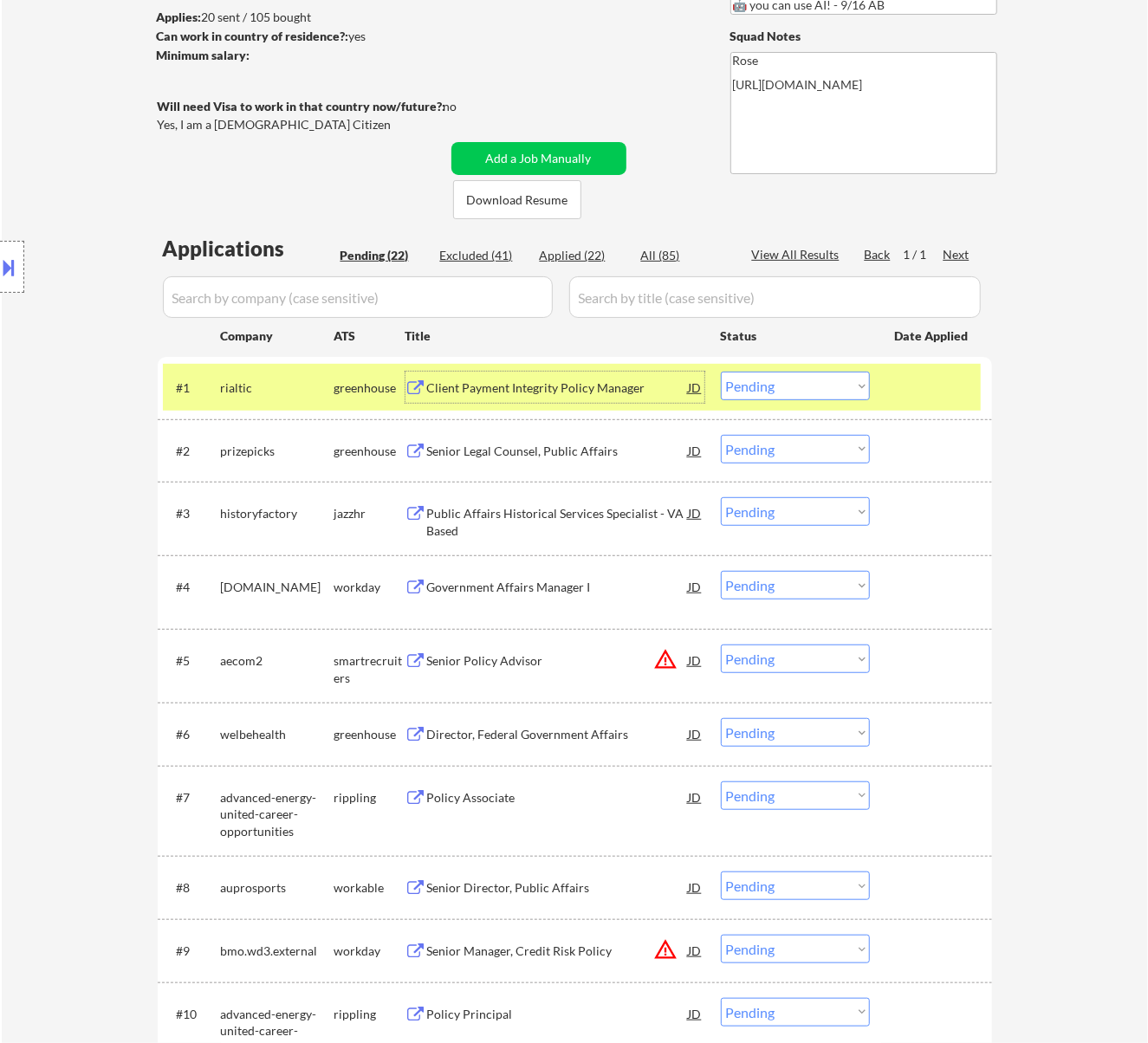
select select ""applied""
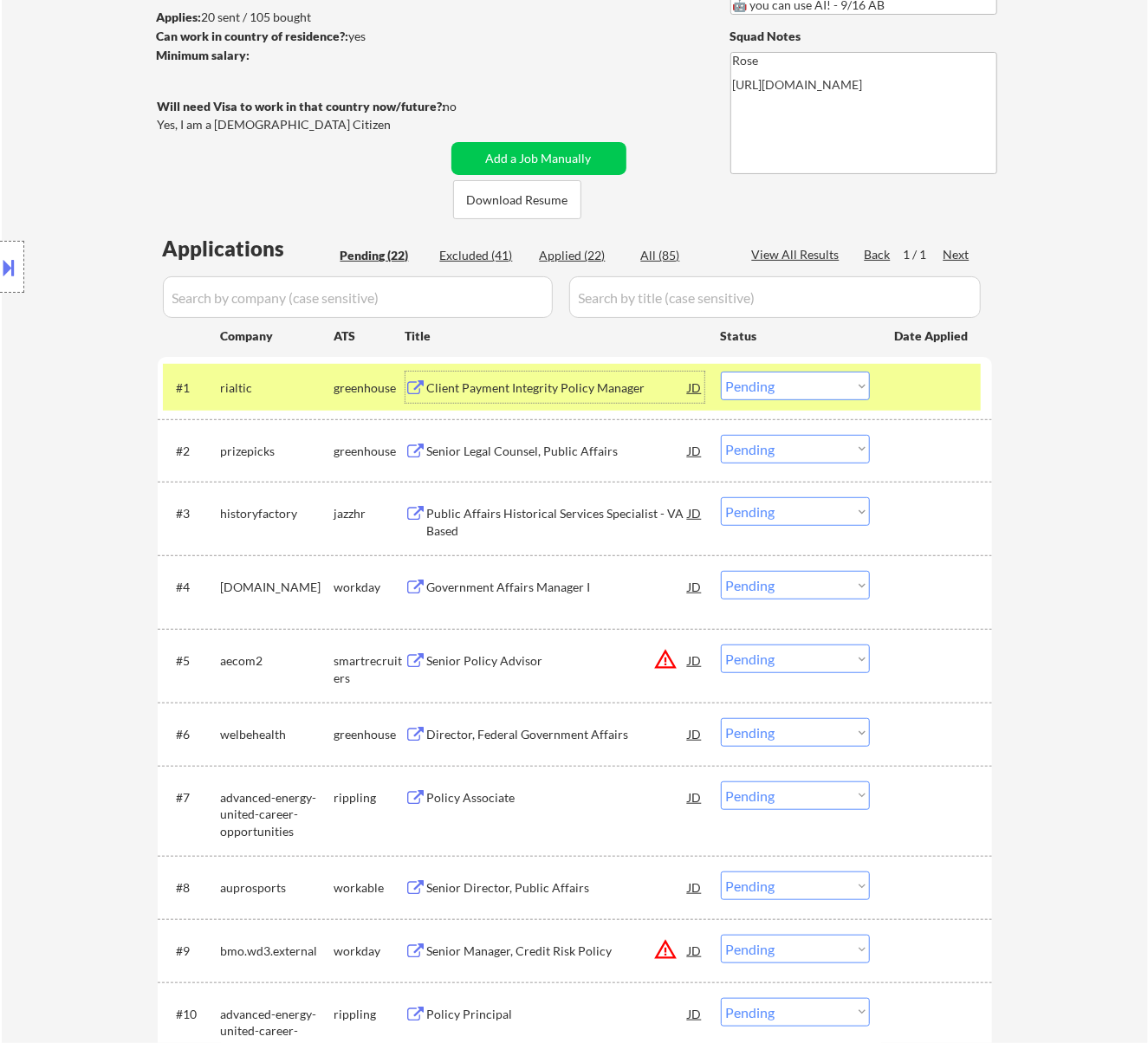
select select ""applied""
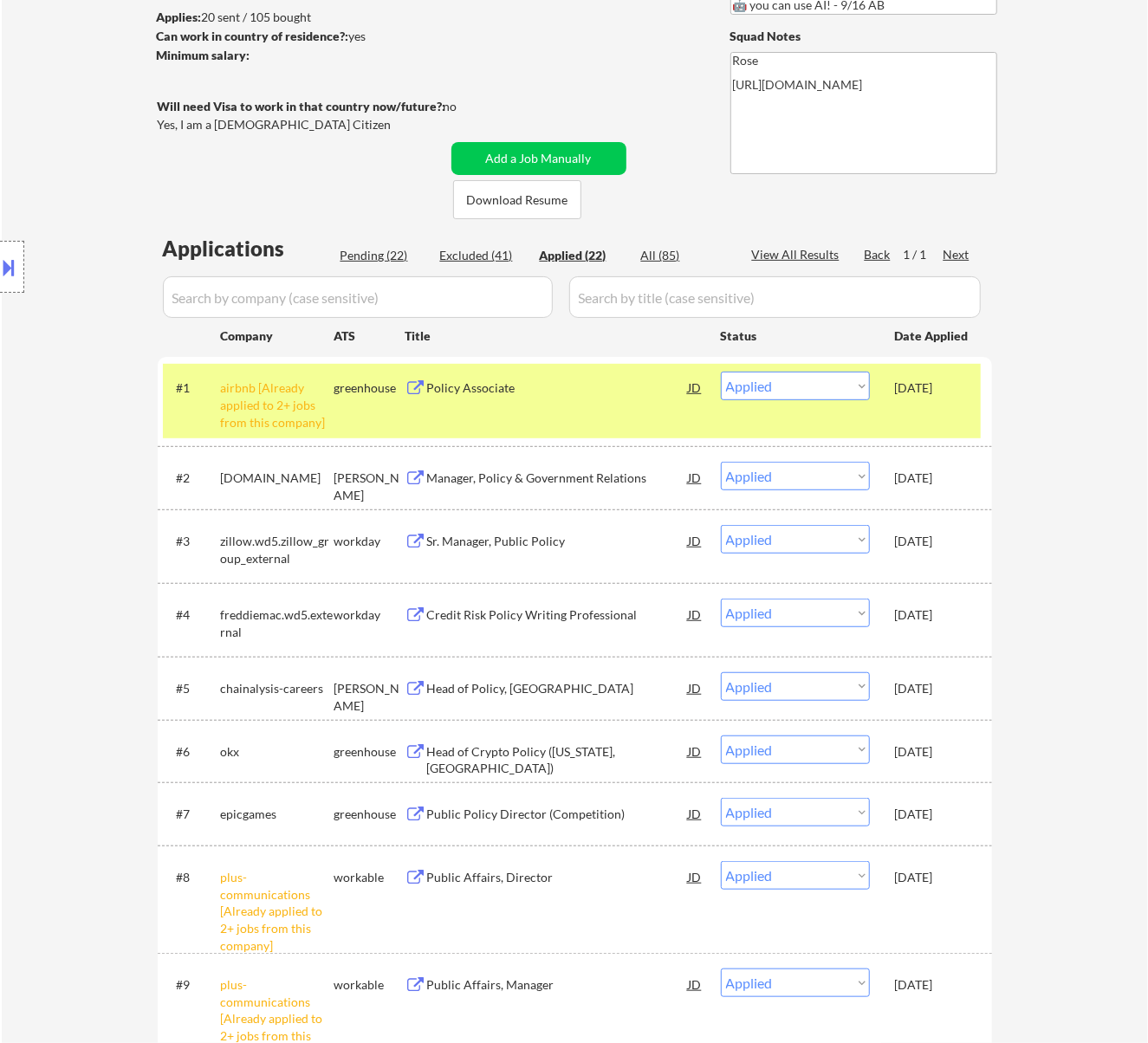
click at [470, 293] on input "input" at bounding box center [357, 296] width 389 height 42
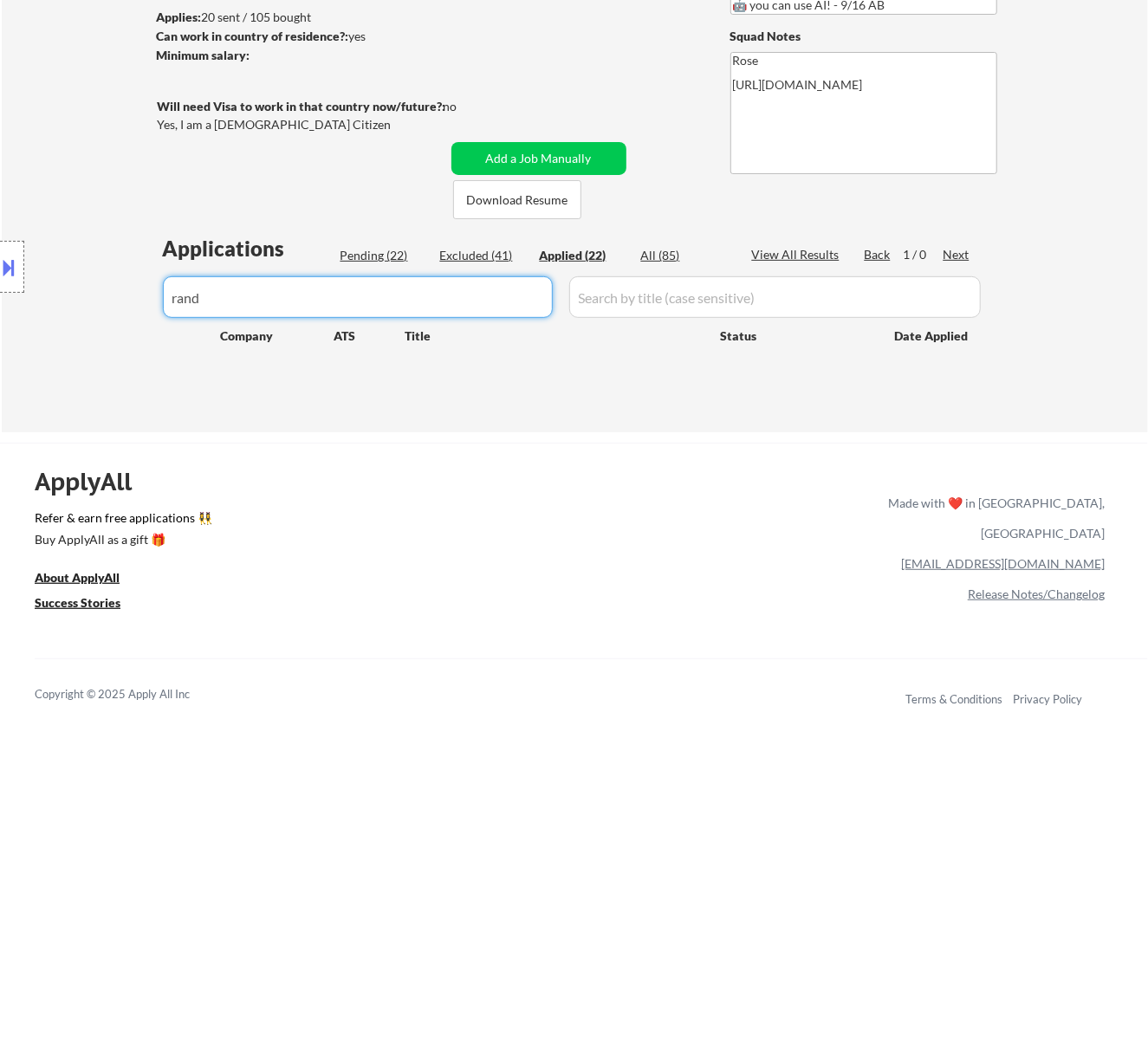
click at [246, 290] on div "Location Inclusions: [GEOGRAPHIC_DATA], [GEOGRAPHIC_DATA] [GEOGRAPHIC_DATA], [G…" at bounding box center [155, 267] width 310 height 321
click at [483, 295] on input "input" at bounding box center [357, 296] width 389 height 42
type input "r"
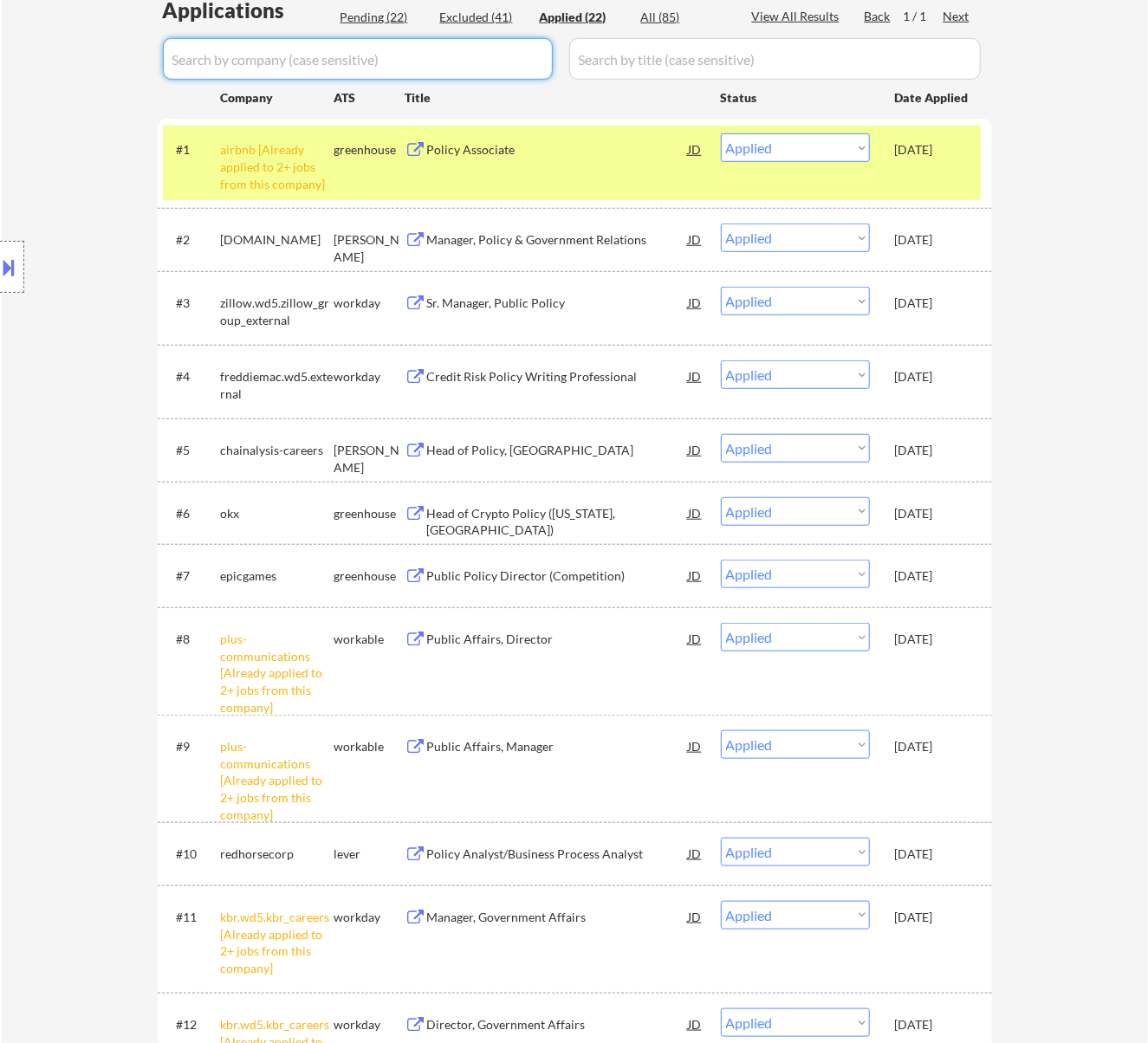
scroll to position [0, 0]
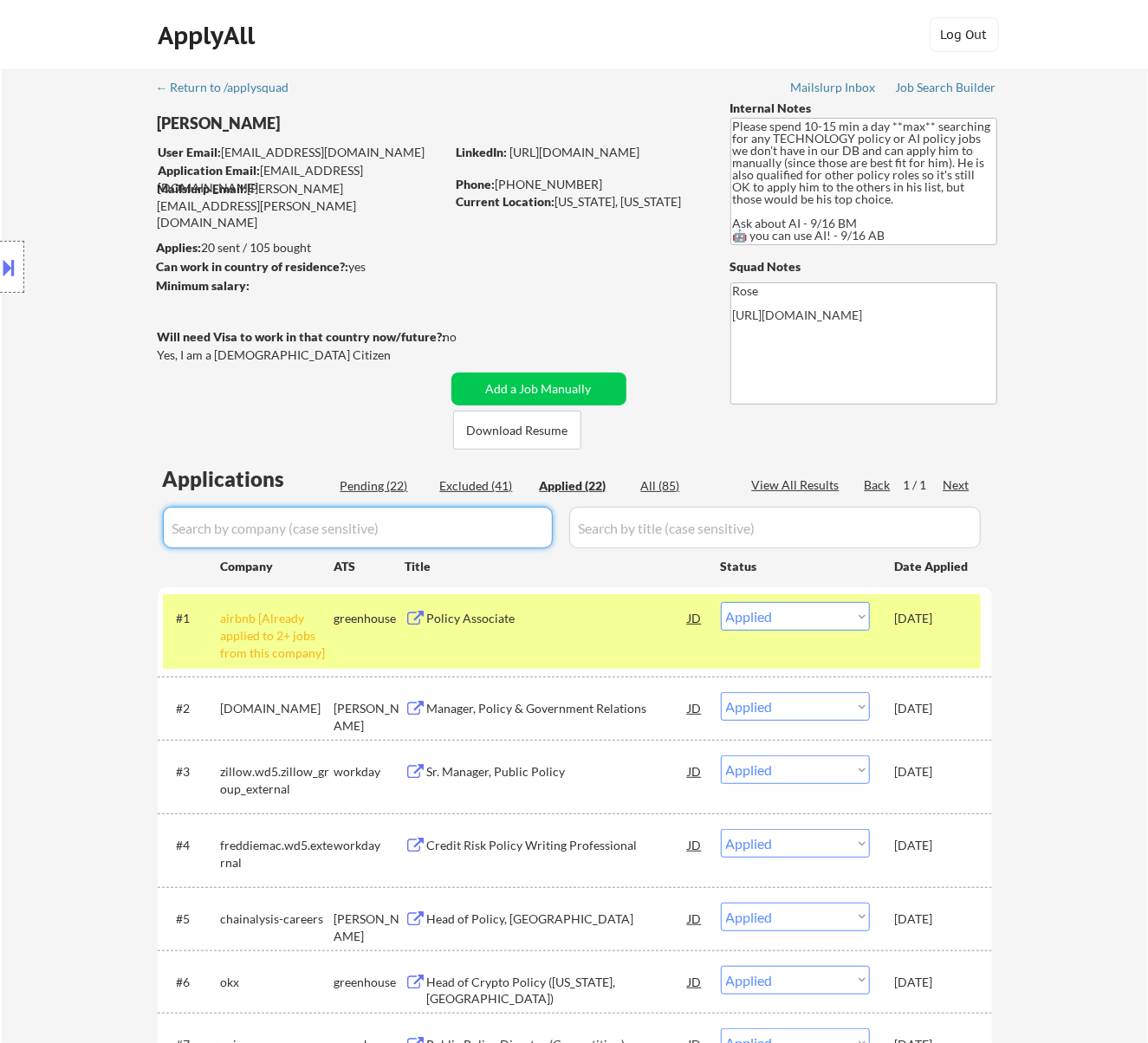
click at [376, 486] on div "Pending (22)" at bounding box center [384, 486] width 87 height 18
select select ""pending""
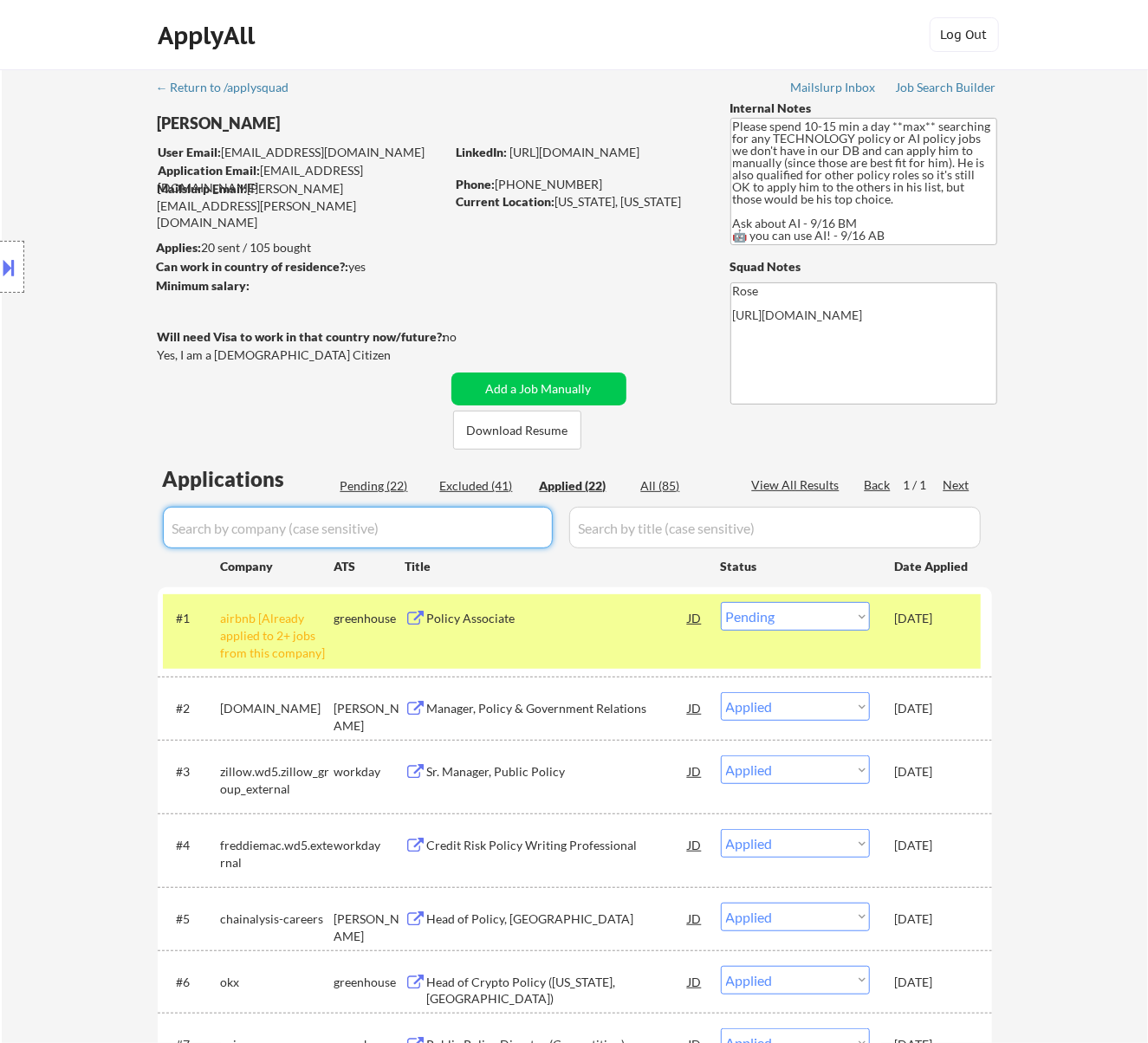
select select ""pending""
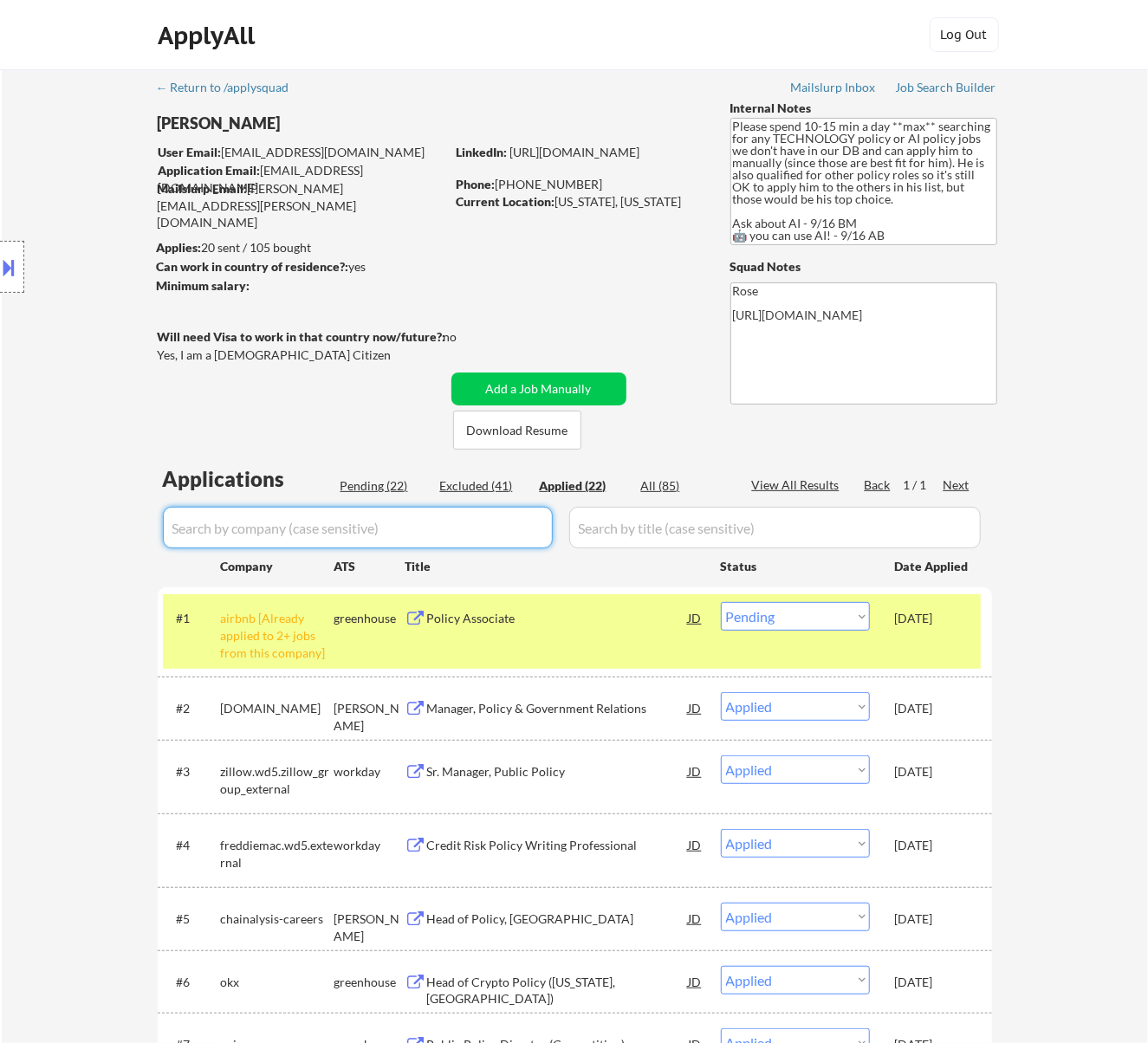
select select ""pending""
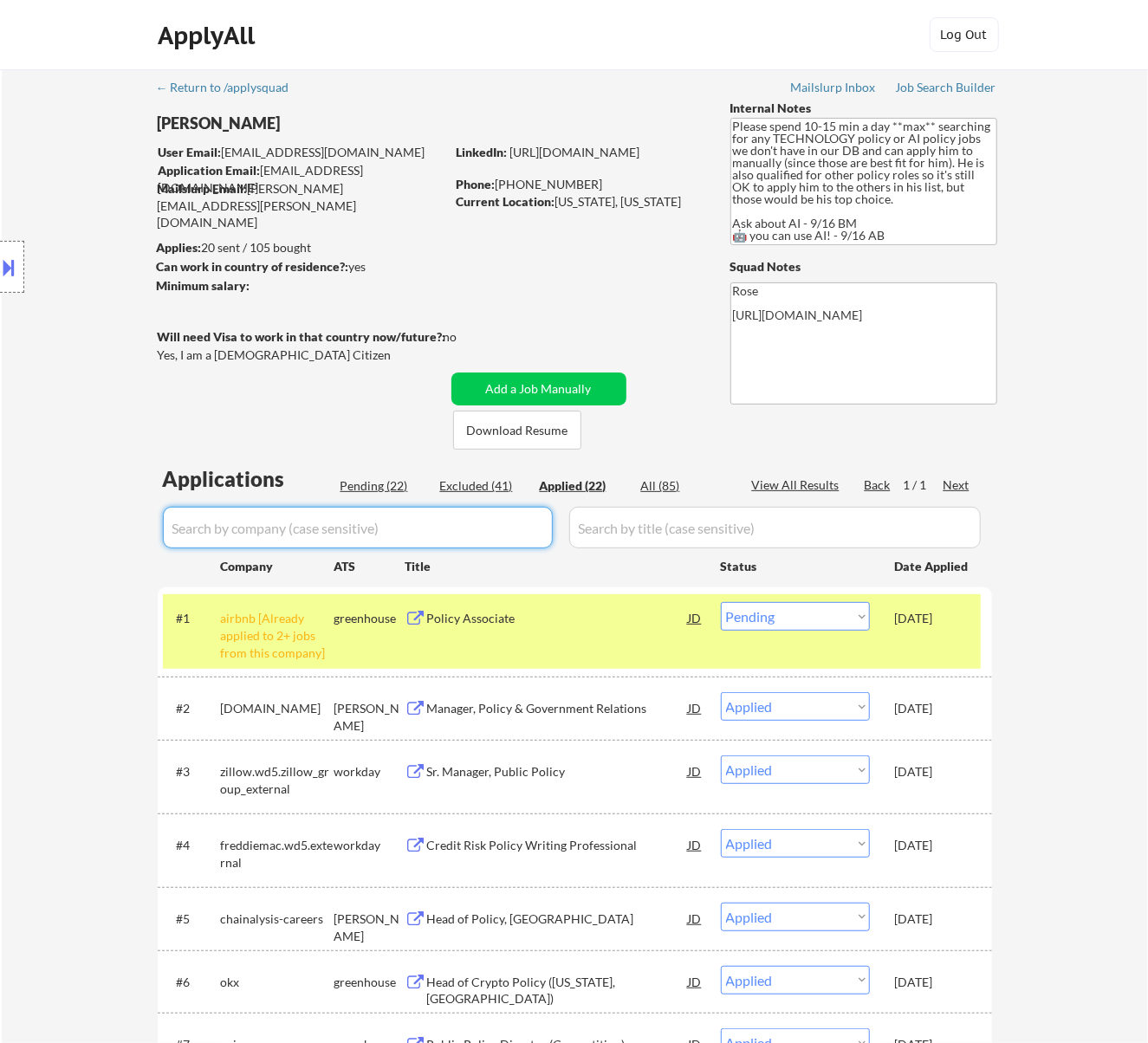
select select ""pending""
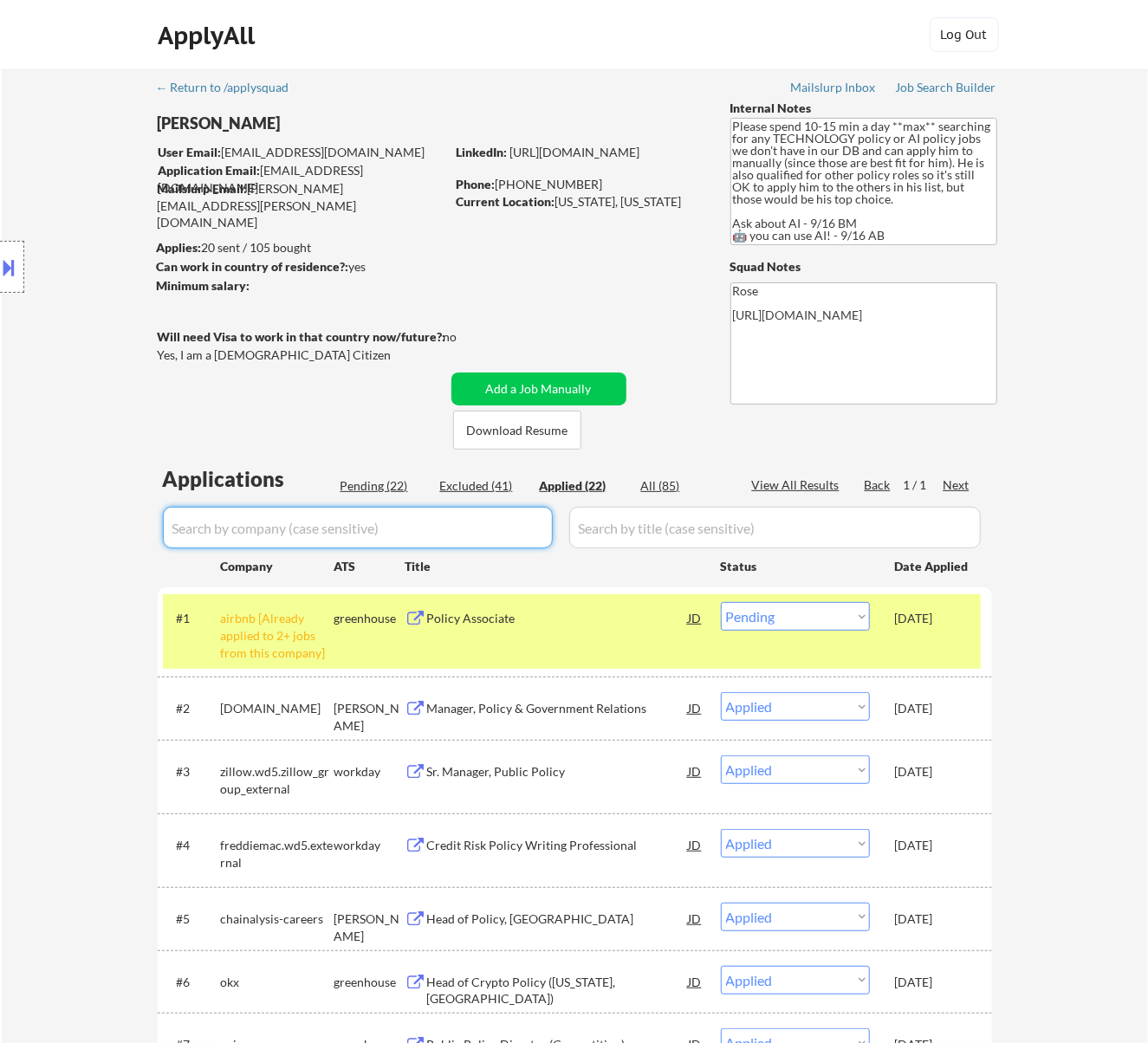
select select ""pending""
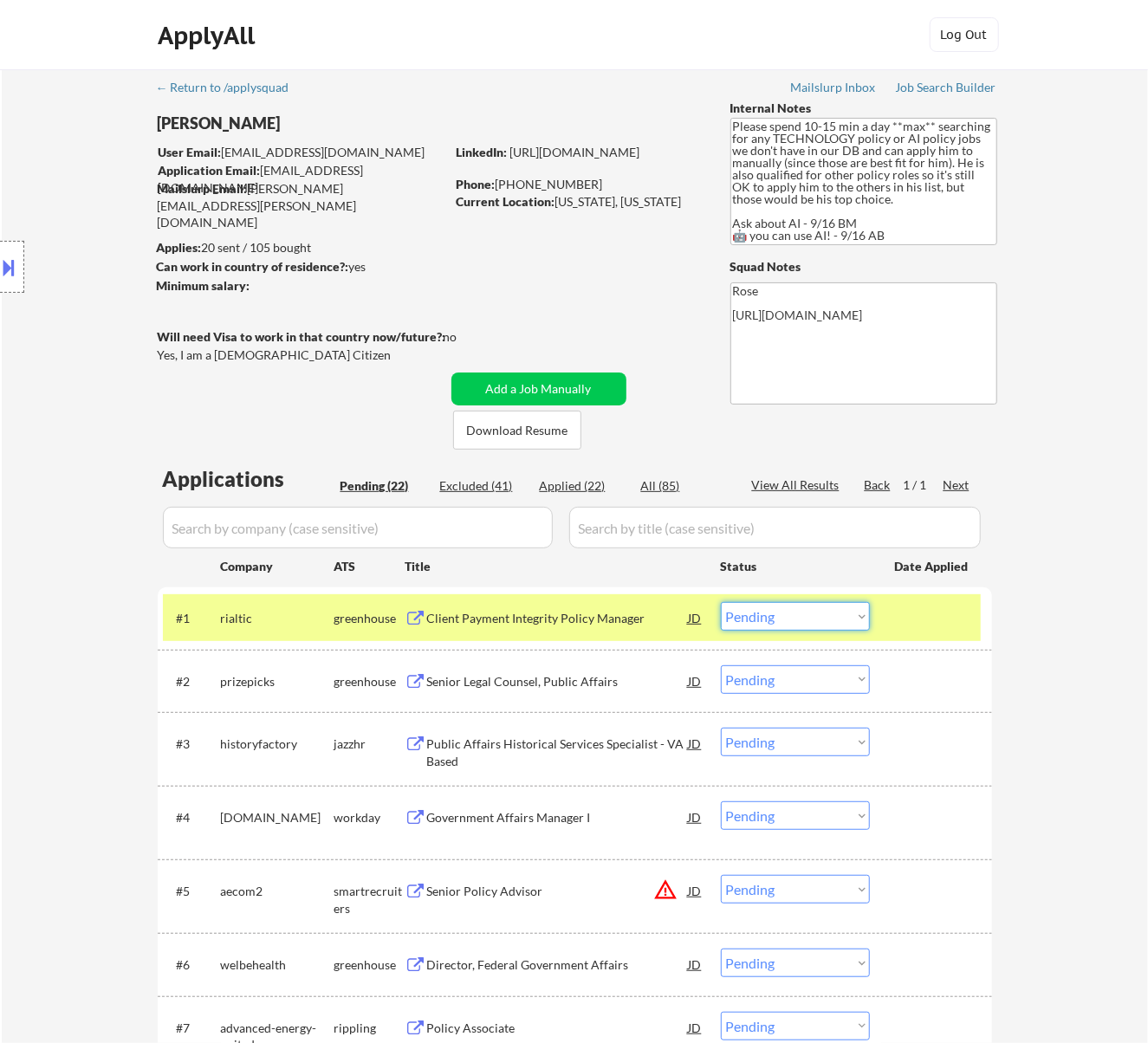
click at [822, 618] on select "Choose an option... Pending Applied Excluded (Questions) Excluded (Expired) Exc…" at bounding box center [795, 616] width 149 height 29
click at [721, 602] on select "Choose an option... Pending Applied Excluded (Questions) Excluded (Expired) Exc…" at bounding box center [795, 616] width 149 height 29
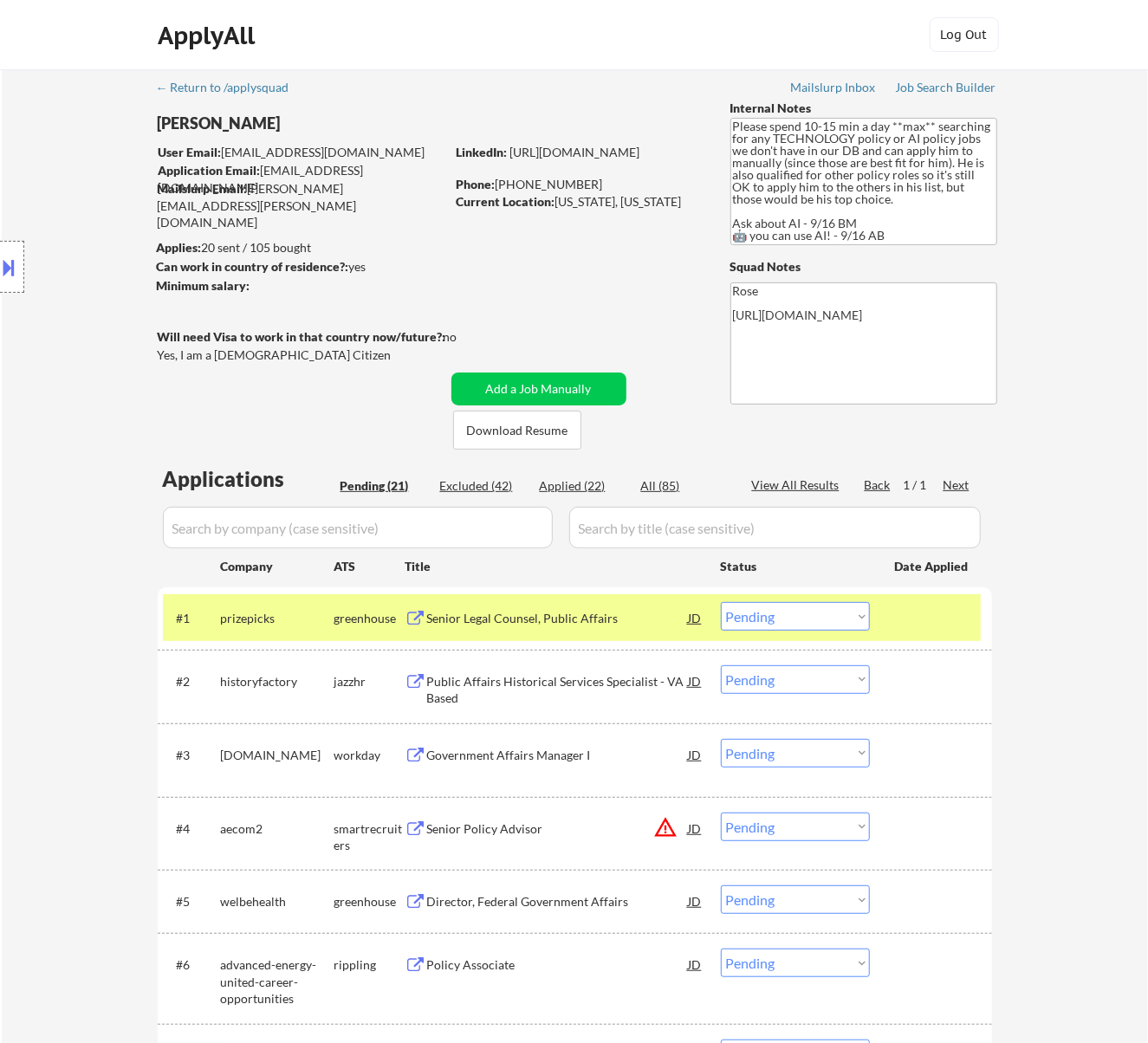
click at [567, 614] on div "Senior Legal Counsel, Public Affairs" at bounding box center [557, 618] width 261 height 18
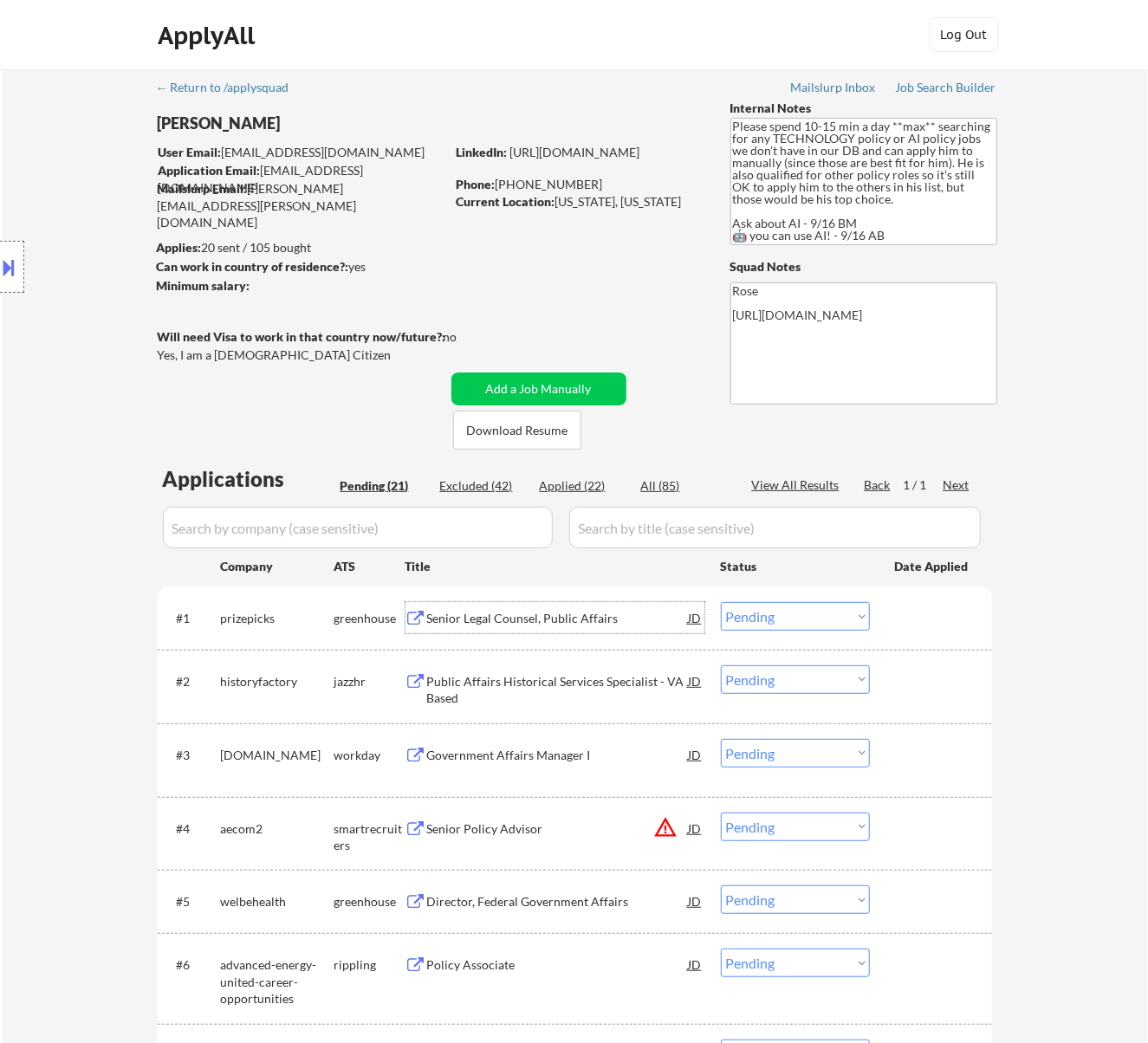
click at [802, 617] on select "Choose an option... Pending Applied Excluded (Questions) Excluded (Expired) Exc…" at bounding box center [795, 616] width 149 height 29
click at [721, 602] on select "Choose an option... Pending Applied Excluded (Questions) Excluded (Expired) Exc…" at bounding box center [795, 616] width 149 height 29
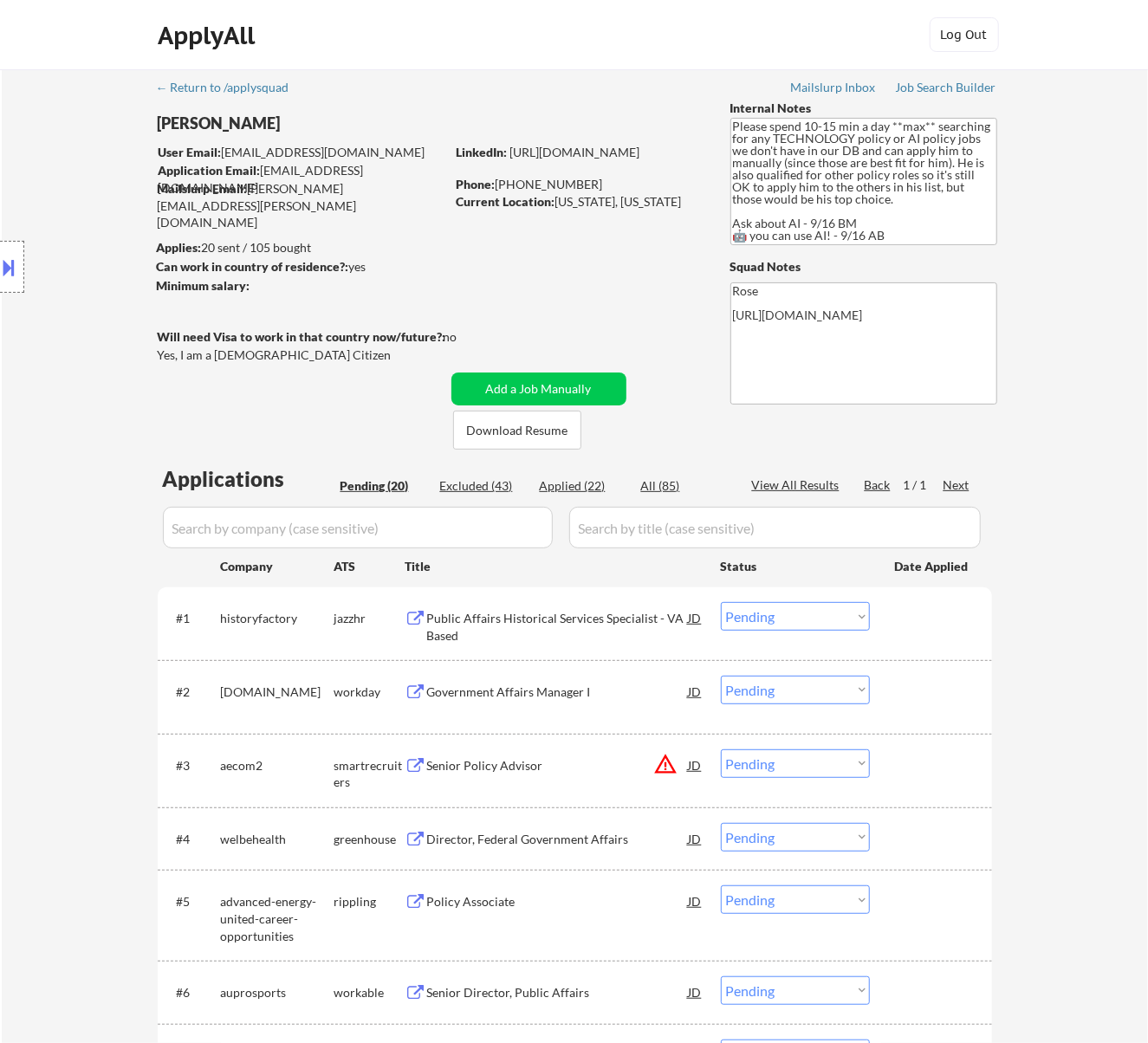
click at [523, 624] on div "Public Affairs Historical Services Specialist - VA Based" at bounding box center [557, 627] width 261 height 34
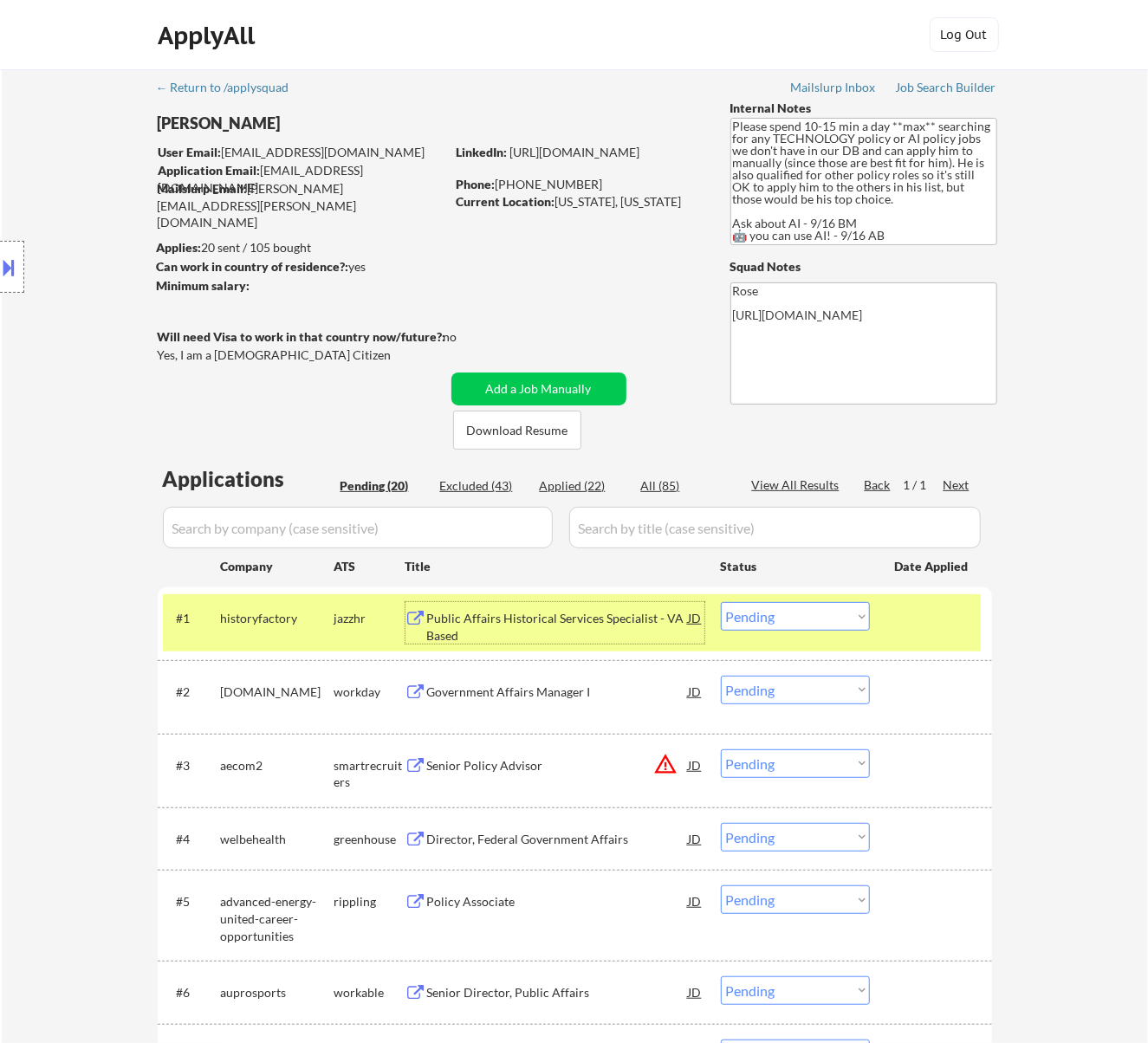
click at [819, 615] on select "Choose an option... Pending Applied Excluded (Questions) Excluded (Expired) Exc…" at bounding box center [795, 616] width 149 height 29
click at [721, 602] on select "Choose an option... Pending Applied Excluded (Questions) Excluded (Expired) Exc…" at bounding box center [795, 616] width 149 height 29
select select ""pending""
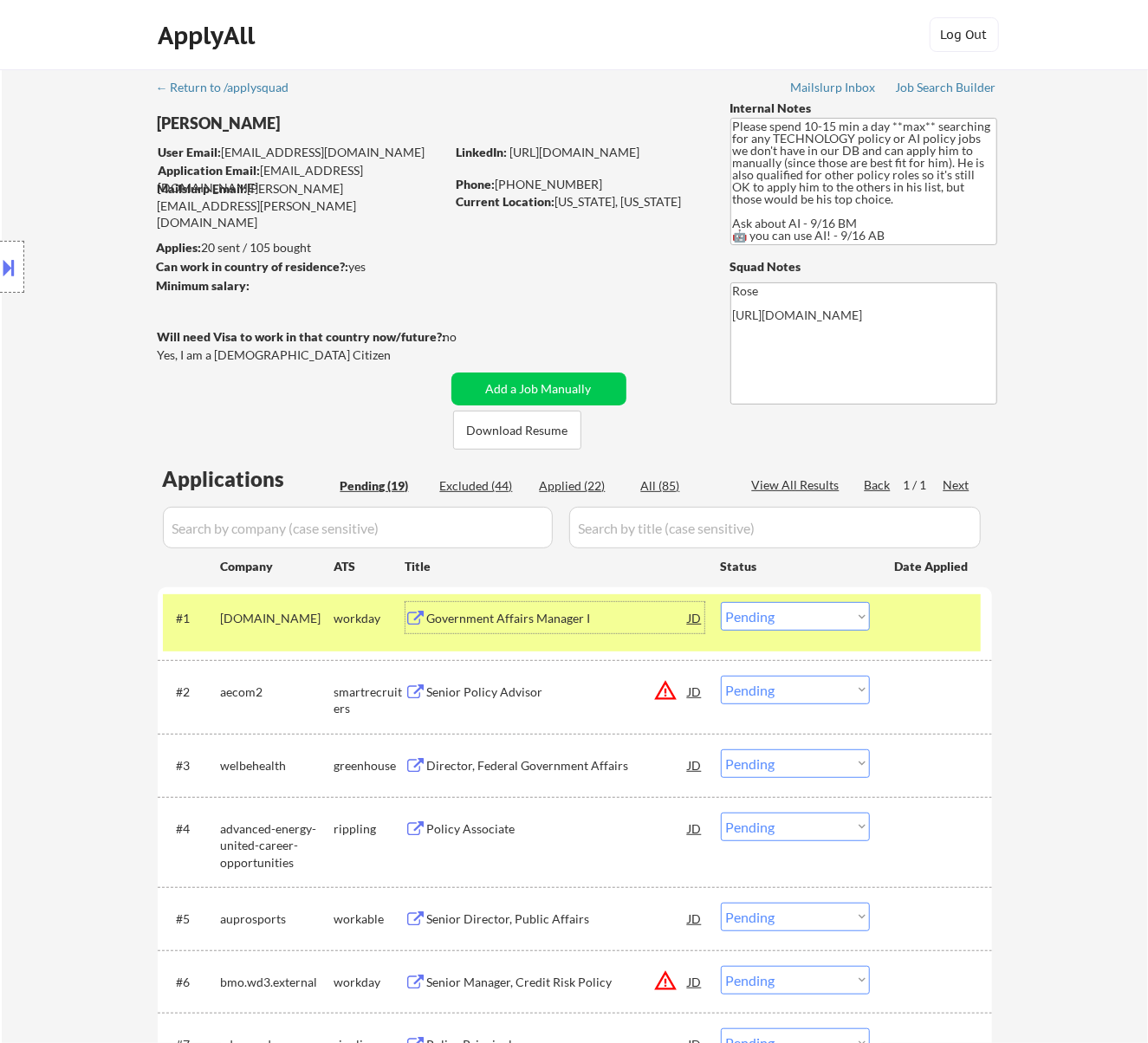
click at [649, 617] on div "Government Affairs Manager I" at bounding box center [557, 618] width 261 height 18
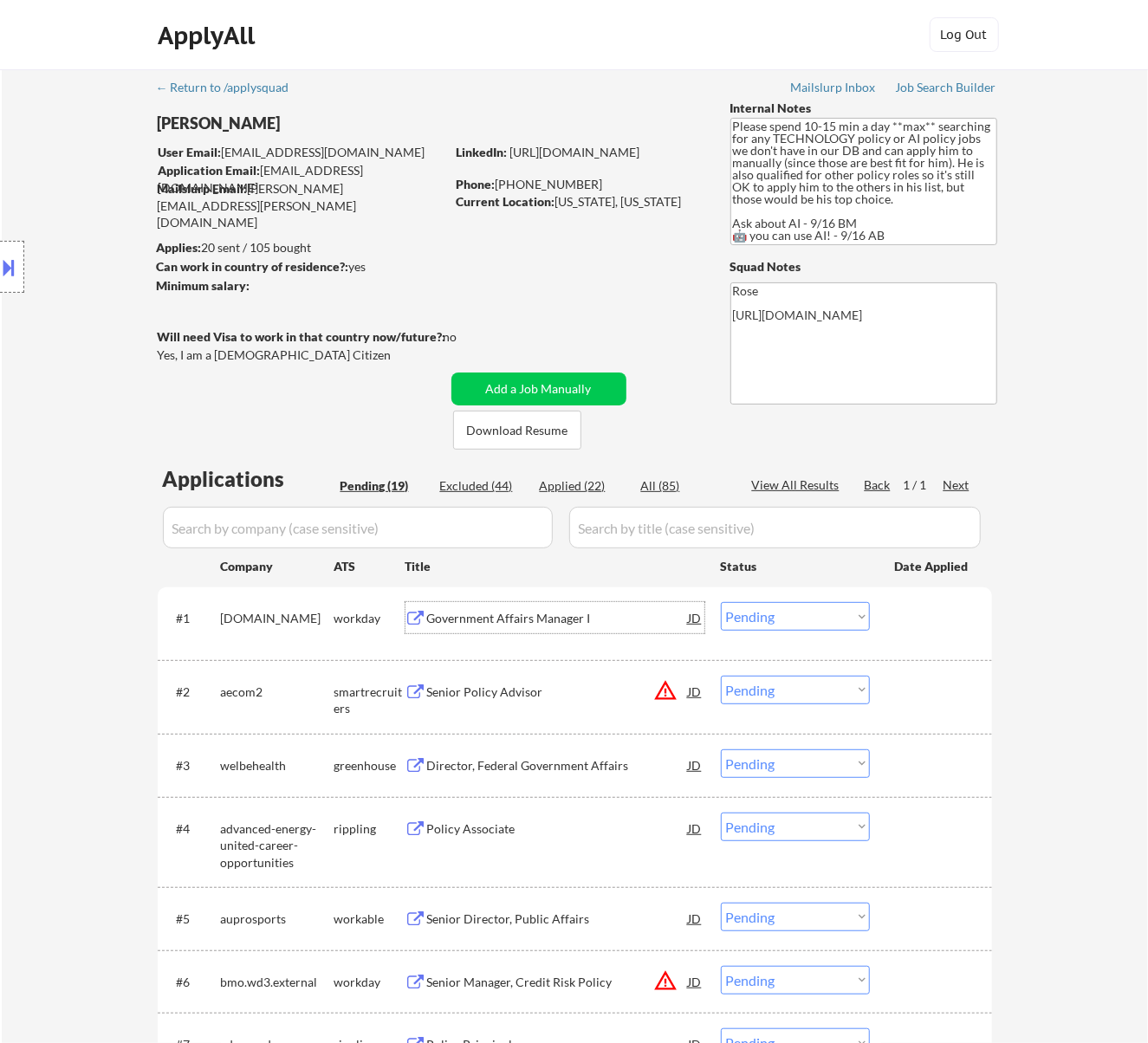
click at [543, 684] on div "Senior Policy Advisor" at bounding box center [557, 692] width 261 height 18
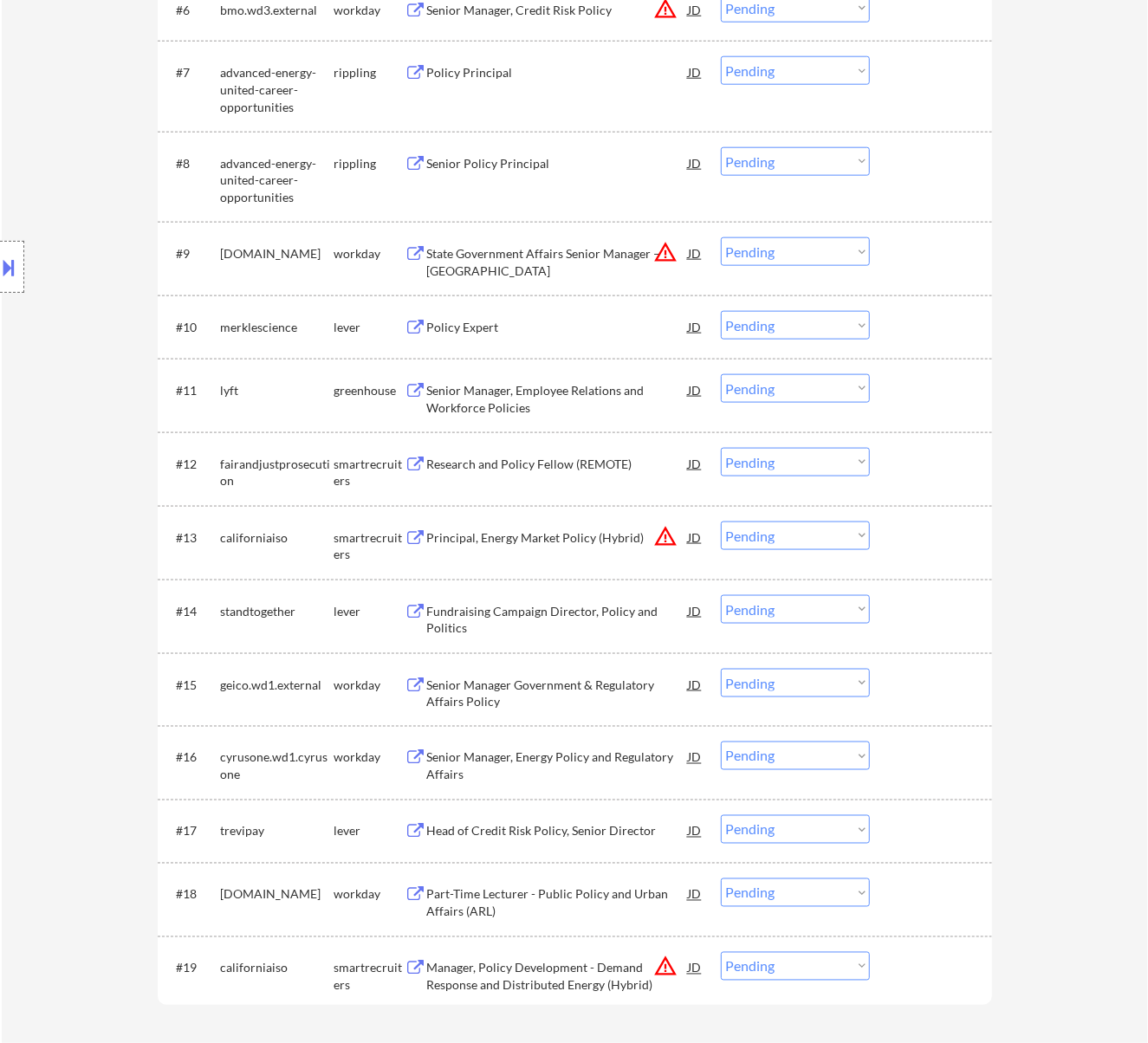
scroll to position [974, 0]
click at [1120, 681] on div "← Return to /applysquad Mailslurp Inbox Job Search Builder [PERSON_NAME] User E…" at bounding box center [575, 87] width 1146 height 1984
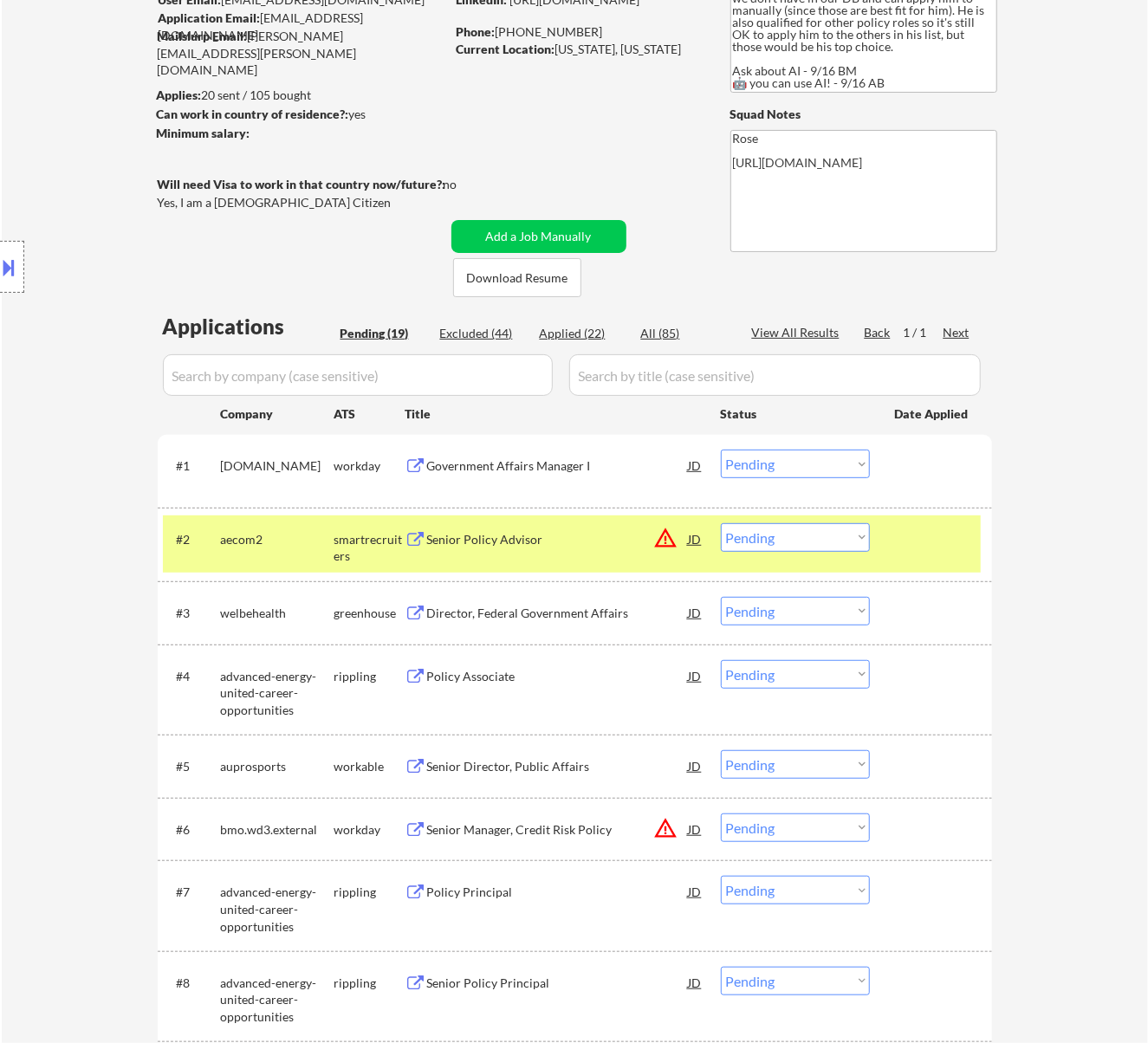
scroll to position [132, 0]
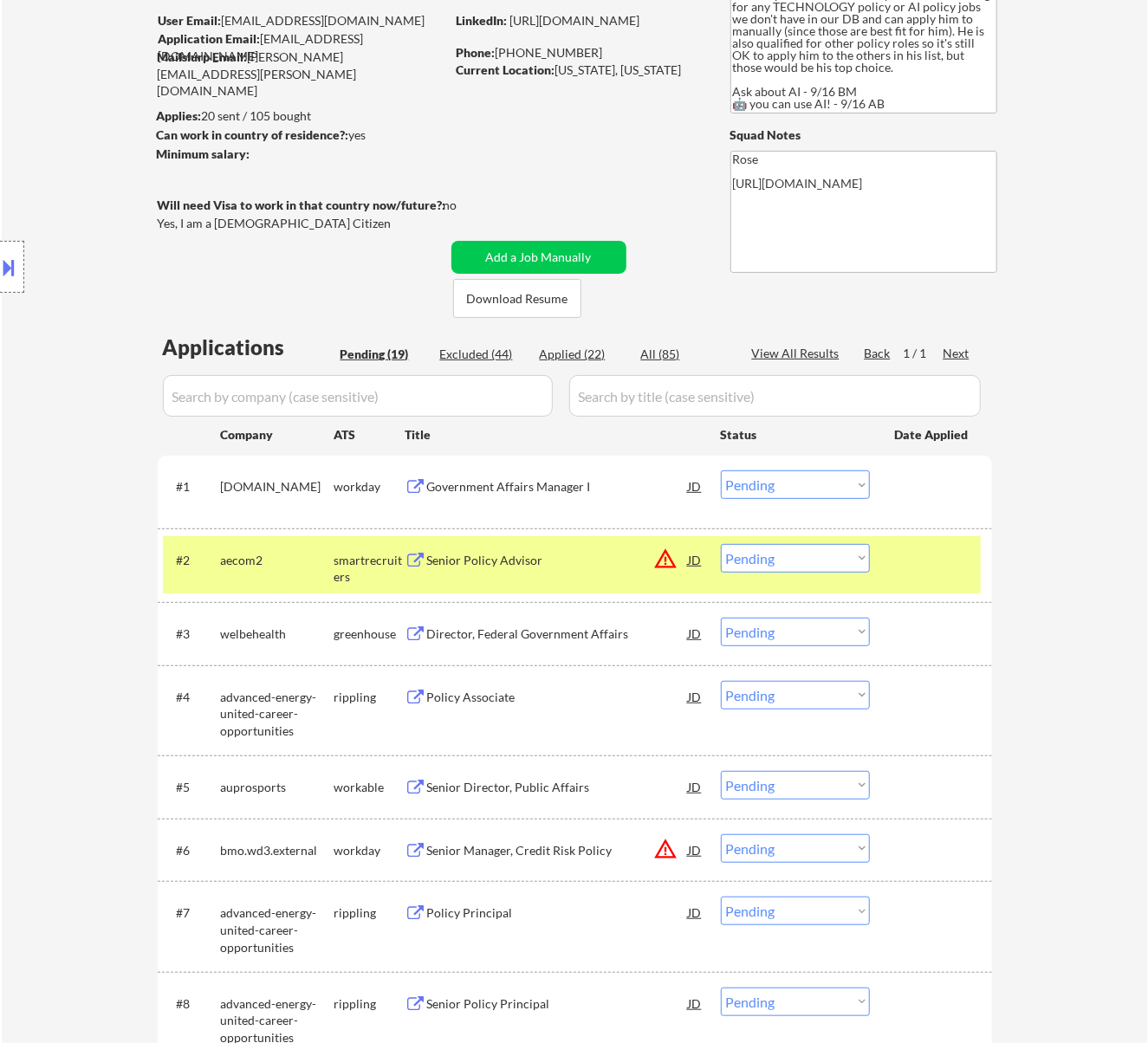
click at [850, 562] on select "Choose an option... Pending Applied Excluded (Questions) Excluded (Expired) Exc…" at bounding box center [795, 557] width 149 height 29
click at [721, 544] on select "Choose an option... Pending Applied Excluded (Questions) Excluded (Expired) Exc…" at bounding box center [795, 557] width 149 height 29
select select ""pending""
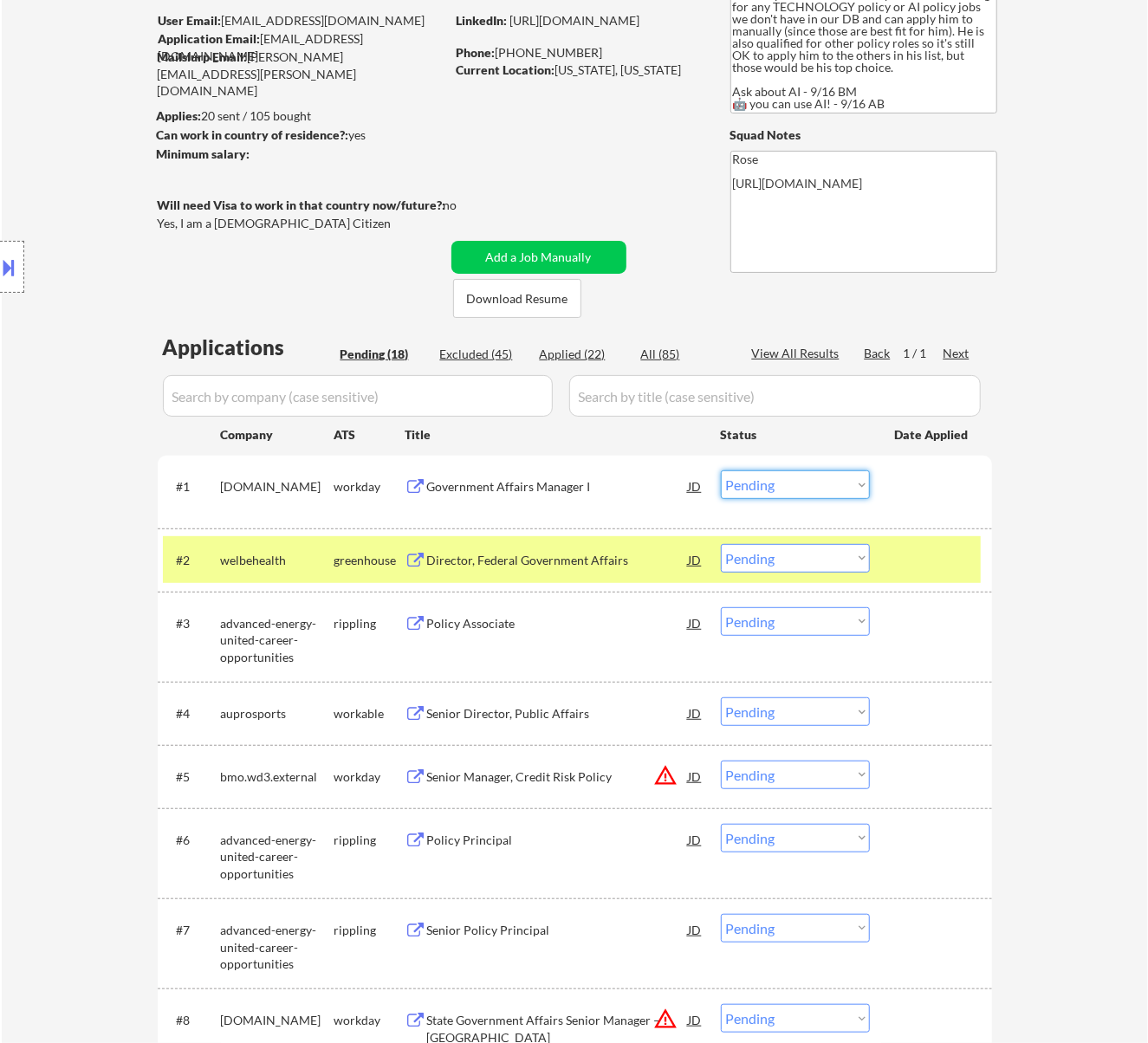
click at [843, 474] on select "Choose an option... Pending Applied Excluded (Questions) Excluded (Expired) Exc…" at bounding box center [795, 485] width 149 height 29
click at [721, 471] on select "Choose an option... Pending Applied Excluded (Questions) Excluded (Expired) Exc…" at bounding box center [795, 485] width 149 height 29
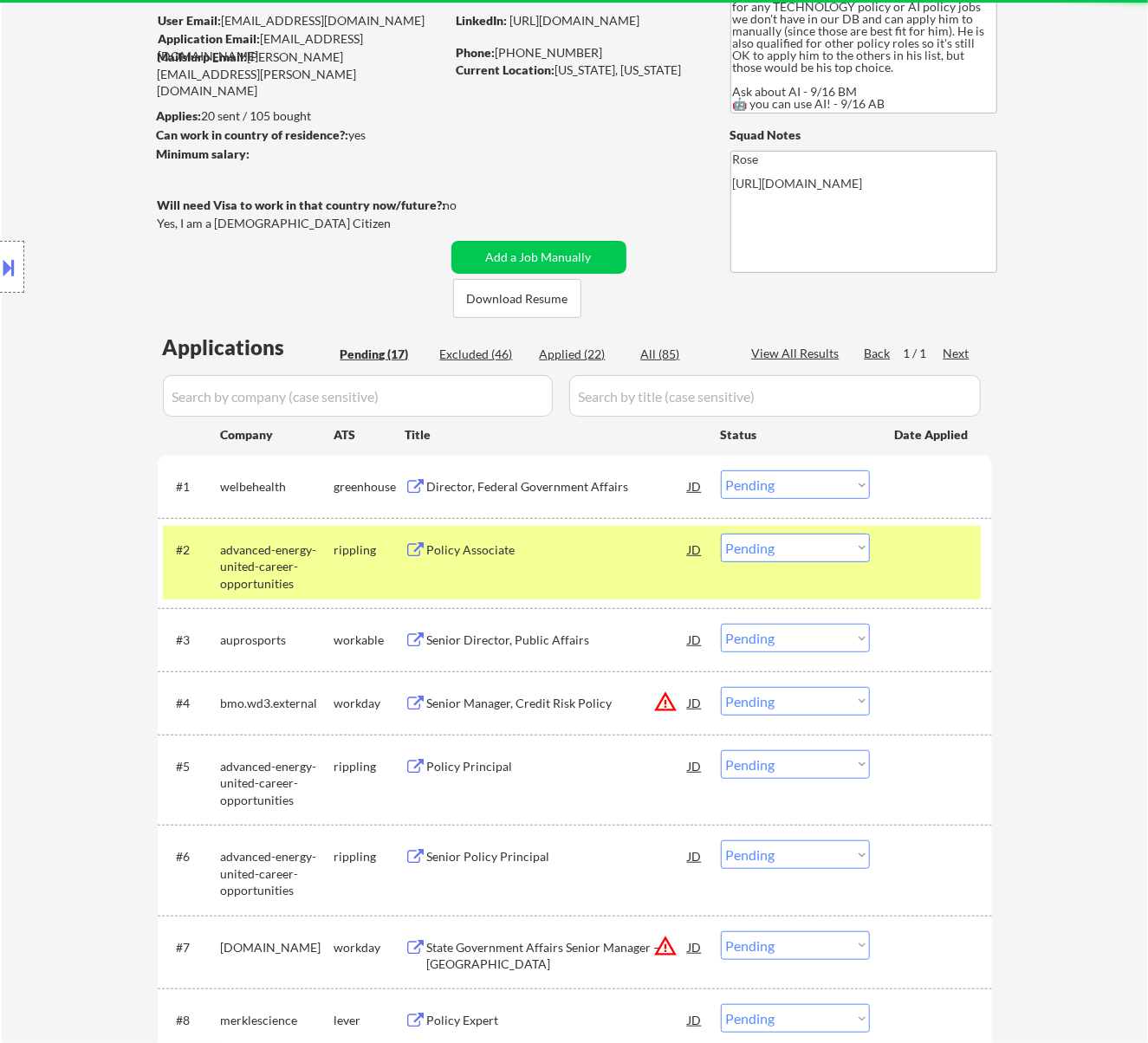
click at [885, 567] on div "#2 advanced-energy-united-career-opportunities rippling Policy Associate JD war…" at bounding box center [571, 563] width 818 height 75
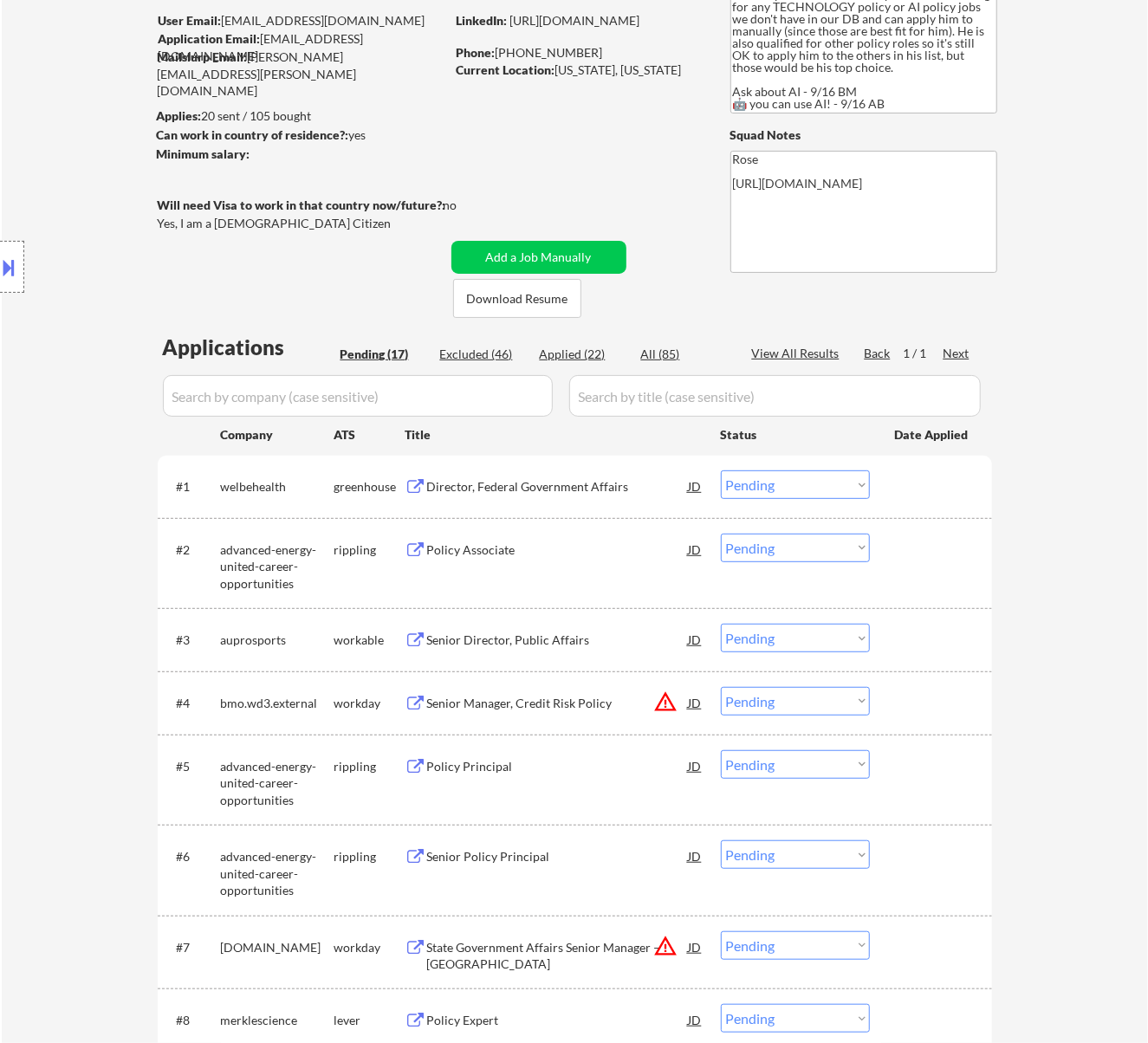
click at [625, 484] on div "Director, Federal Government Affairs" at bounding box center [557, 486] width 261 height 18
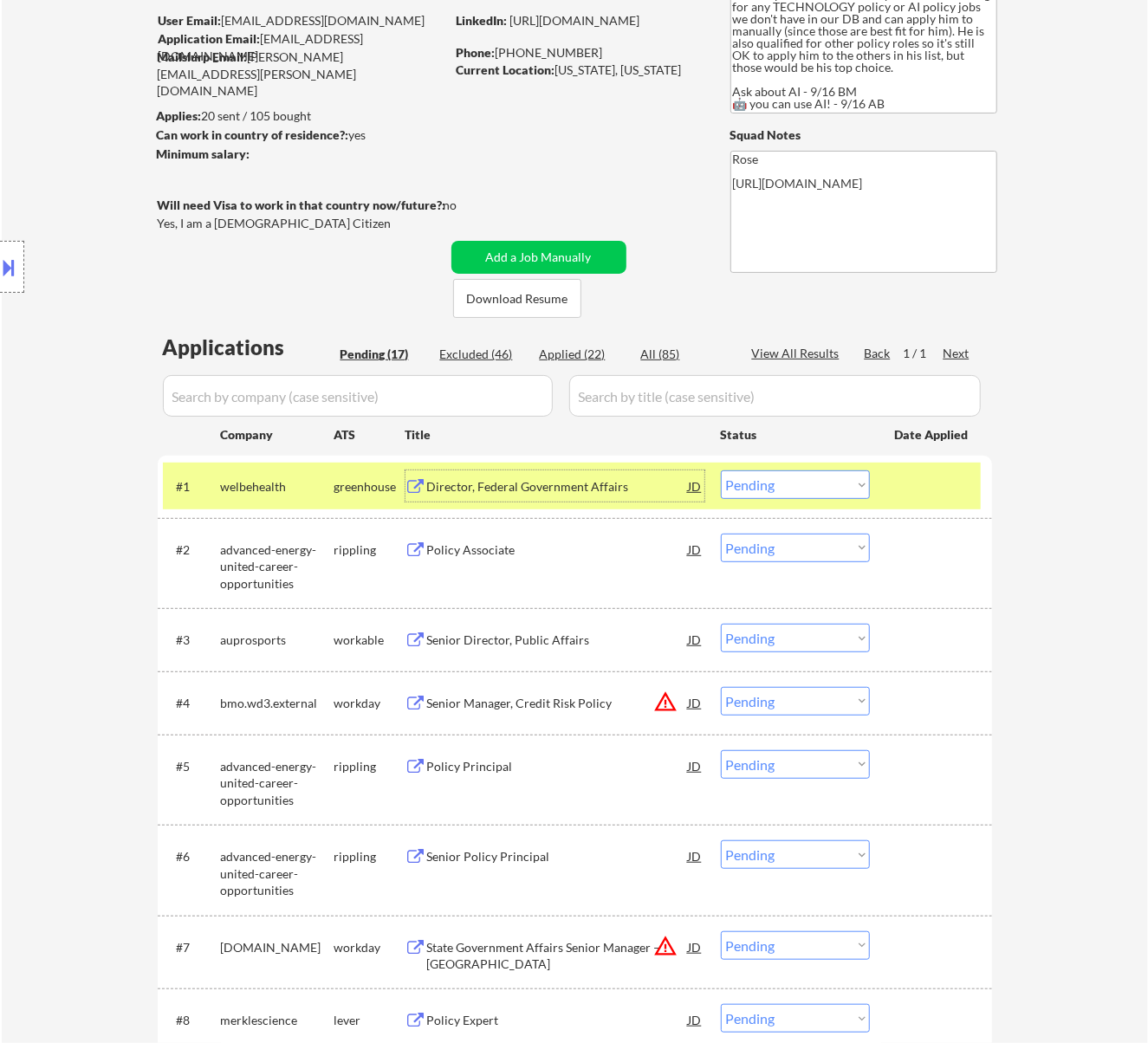
click at [749, 482] on select "Choose an option... Pending Applied Excluded (Questions) Excluded (Expired) Exc…" at bounding box center [795, 485] width 149 height 29
click at [721, 471] on select "Choose an option... Pending Applied Excluded (Questions) Excluded (Expired) Exc…" at bounding box center [795, 485] width 149 height 29
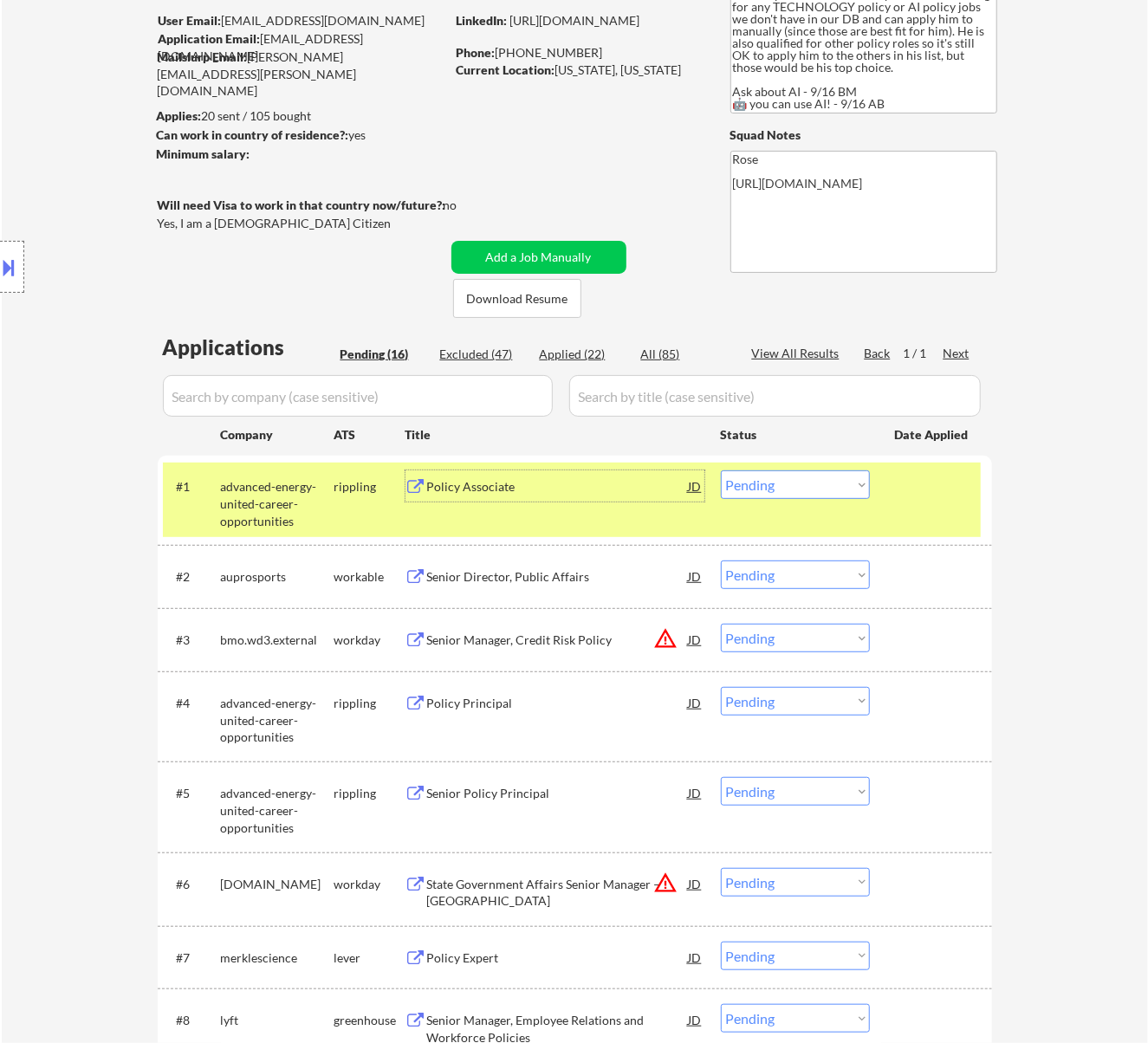
click at [622, 498] on div "Policy Associate" at bounding box center [557, 486] width 261 height 31
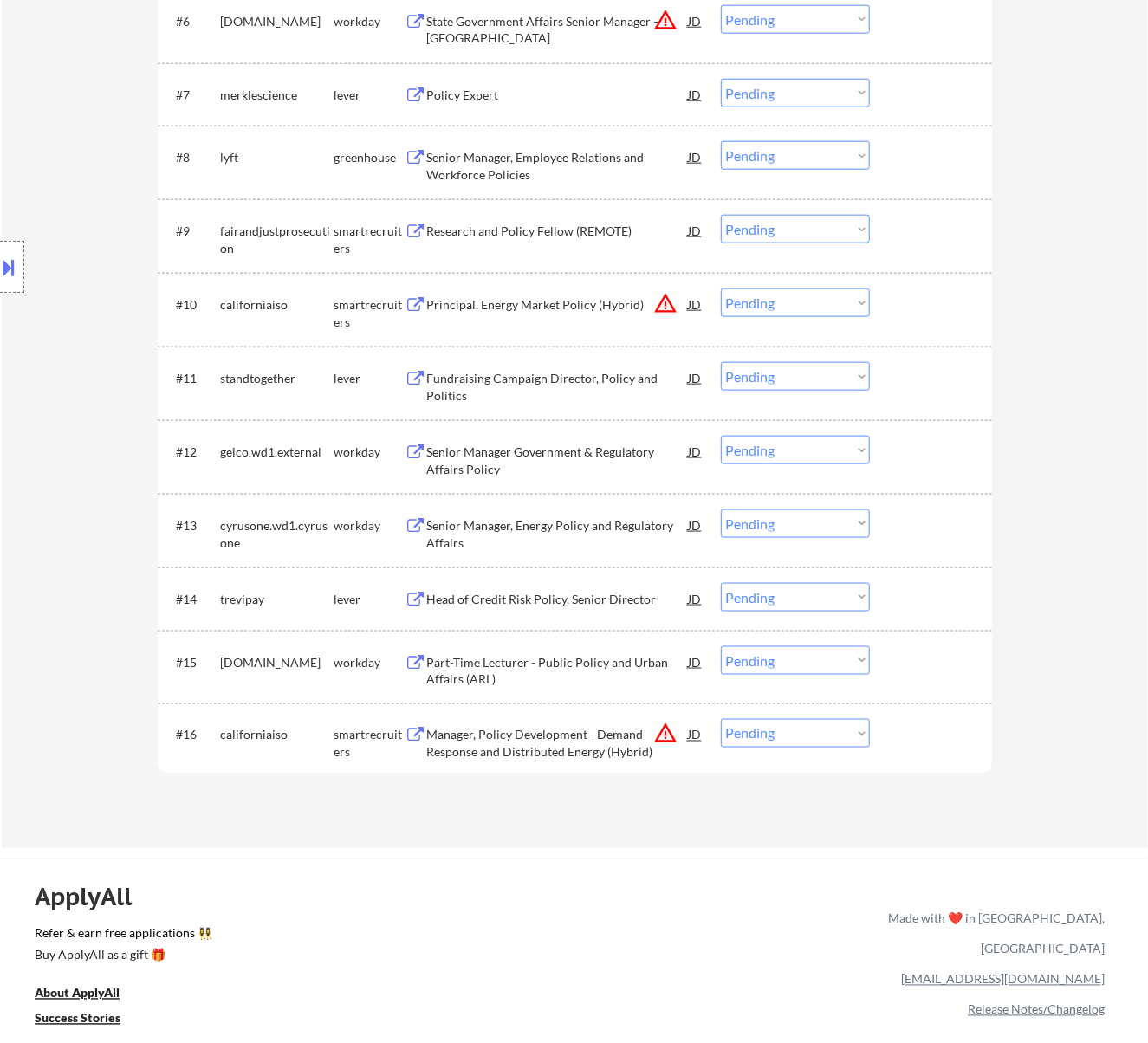
scroll to position [648, 0]
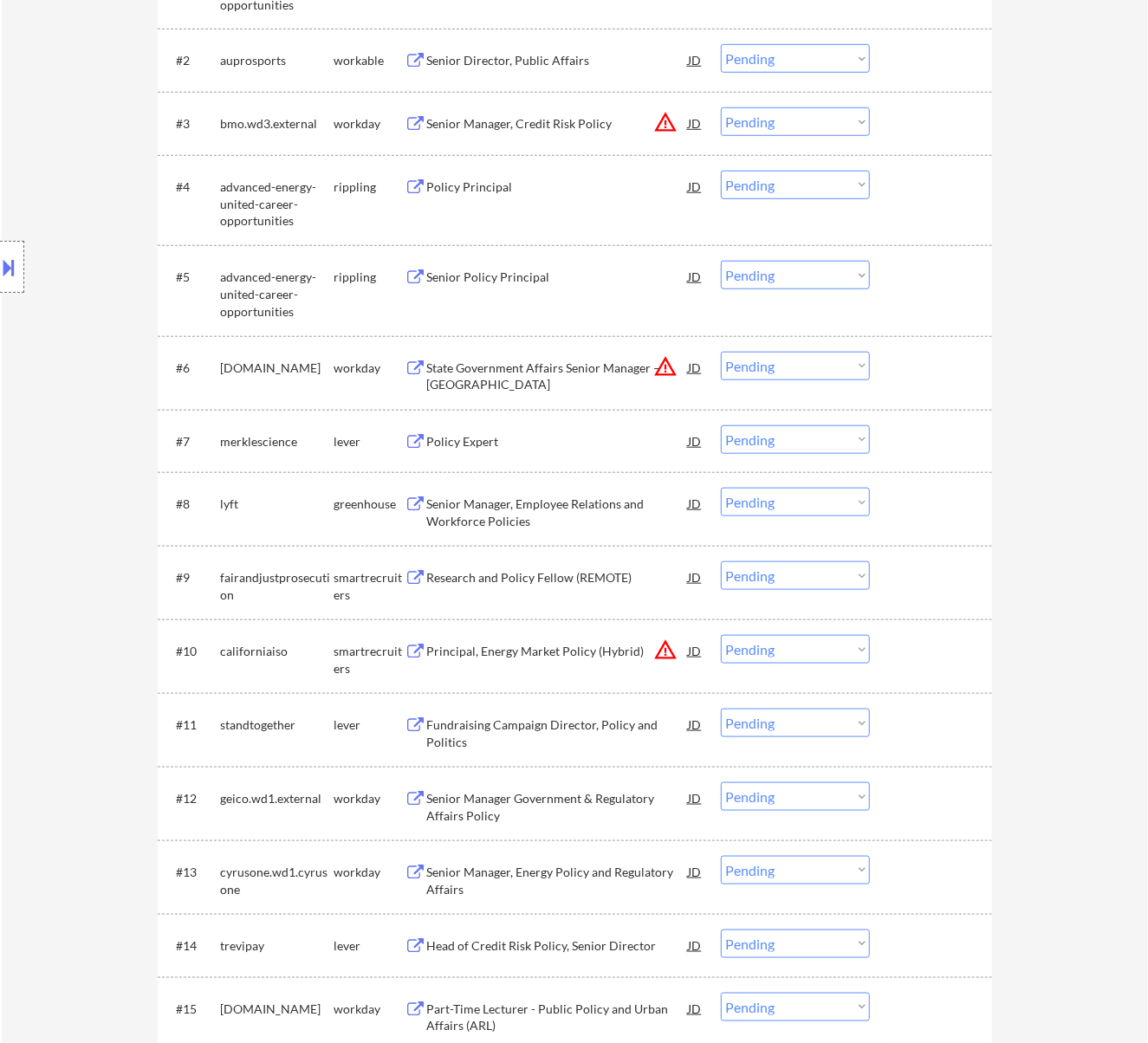
drag, startPoint x: 401, startPoint y: 216, endPoint x: 73, endPoint y: 357, distance: 357.0
click at [73, 357] on div "Location Inclusions: [GEOGRAPHIC_DATA], [GEOGRAPHIC_DATA] [GEOGRAPHIC_DATA], [G…" at bounding box center [155, 267] width 310 height 321
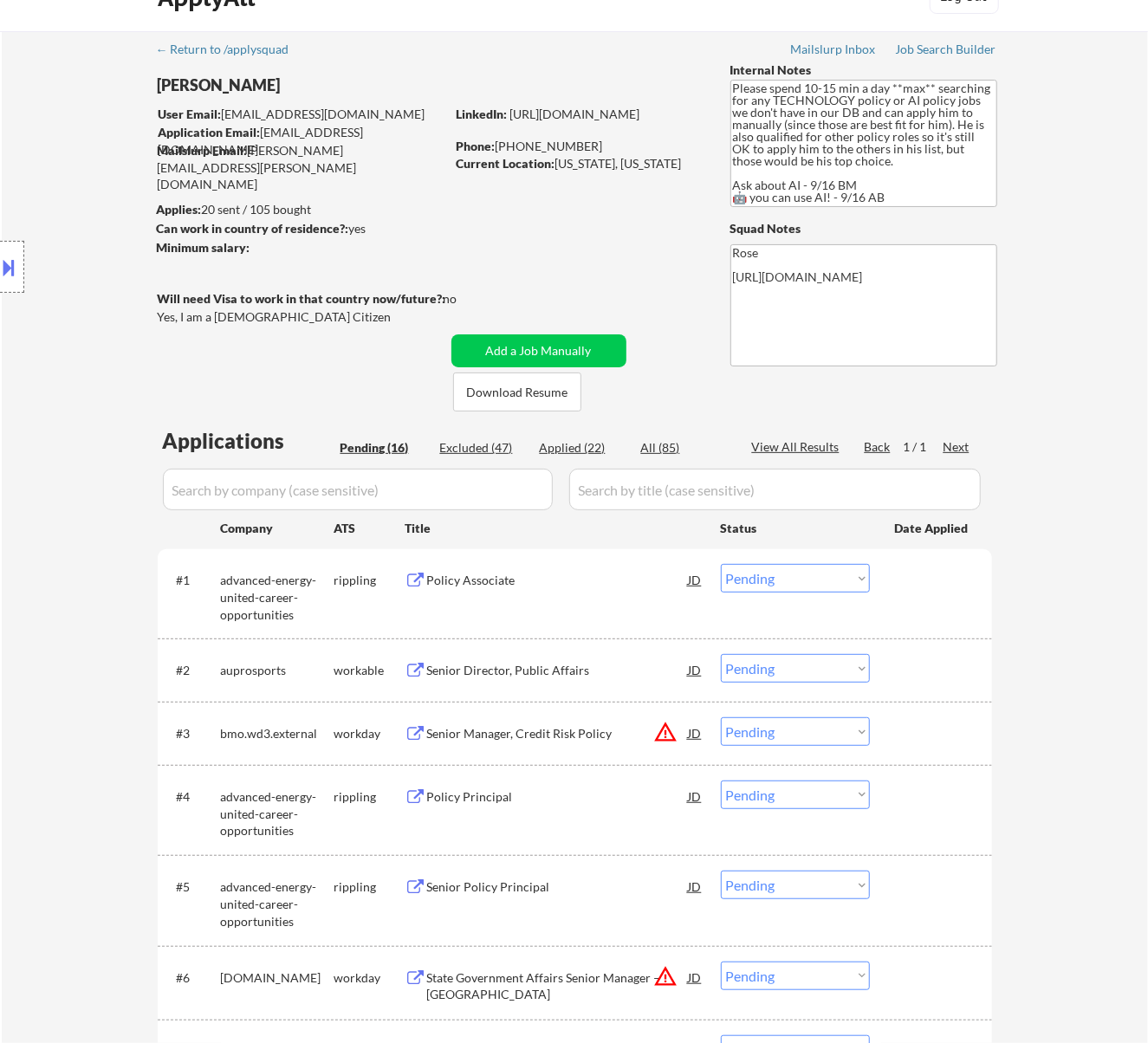
scroll to position [0, 0]
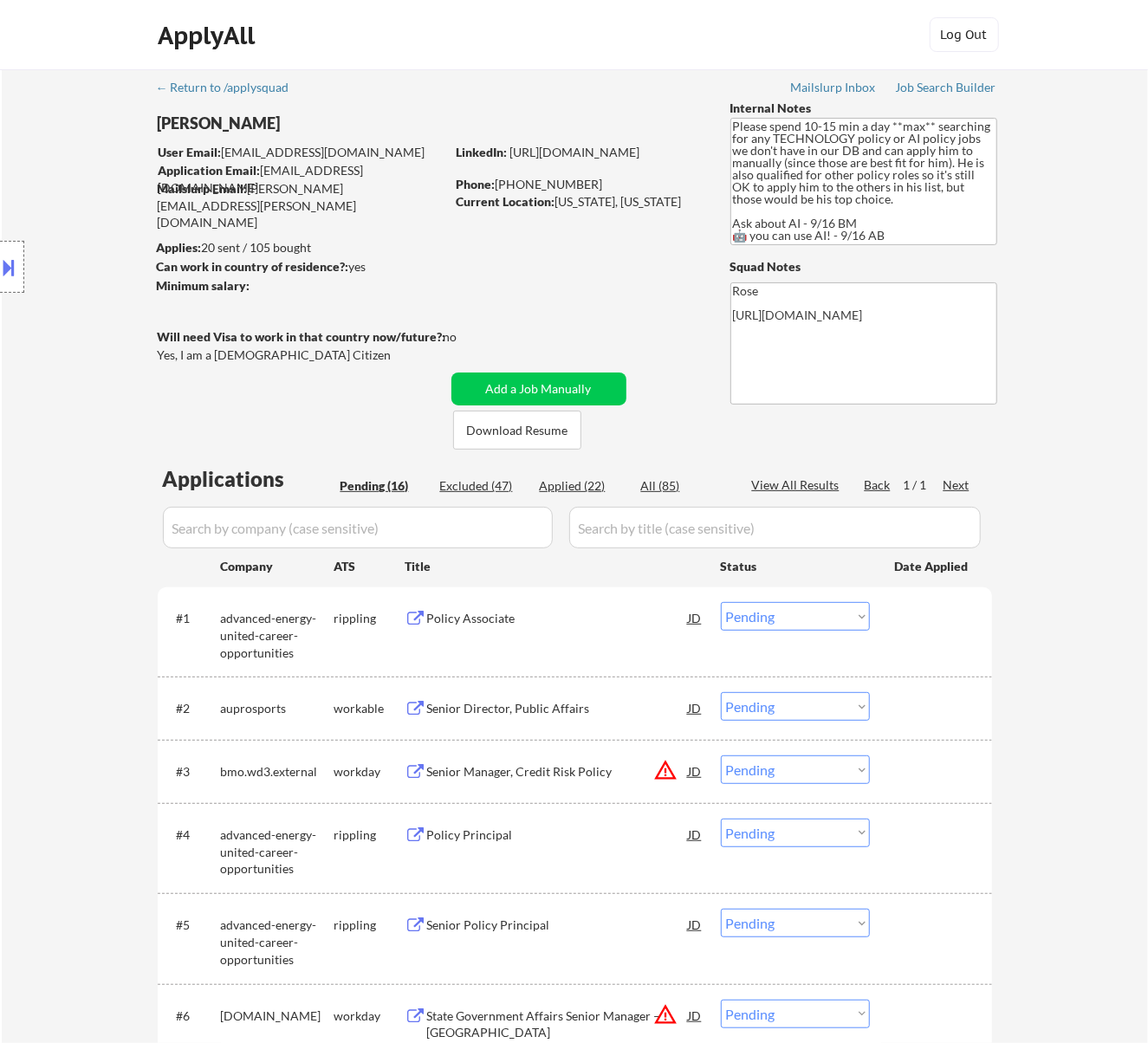
click at [840, 622] on select "Choose an option... Pending Applied Excluded (Questions) Excluded (Expired) Exc…" at bounding box center [795, 616] width 149 height 29
click at [721, 602] on select "Choose an option... Pending Applied Excluded (Questions) Excluded (Expired) Exc…" at bounding box center [795, 616] width 149 height 29
select select ""pending""
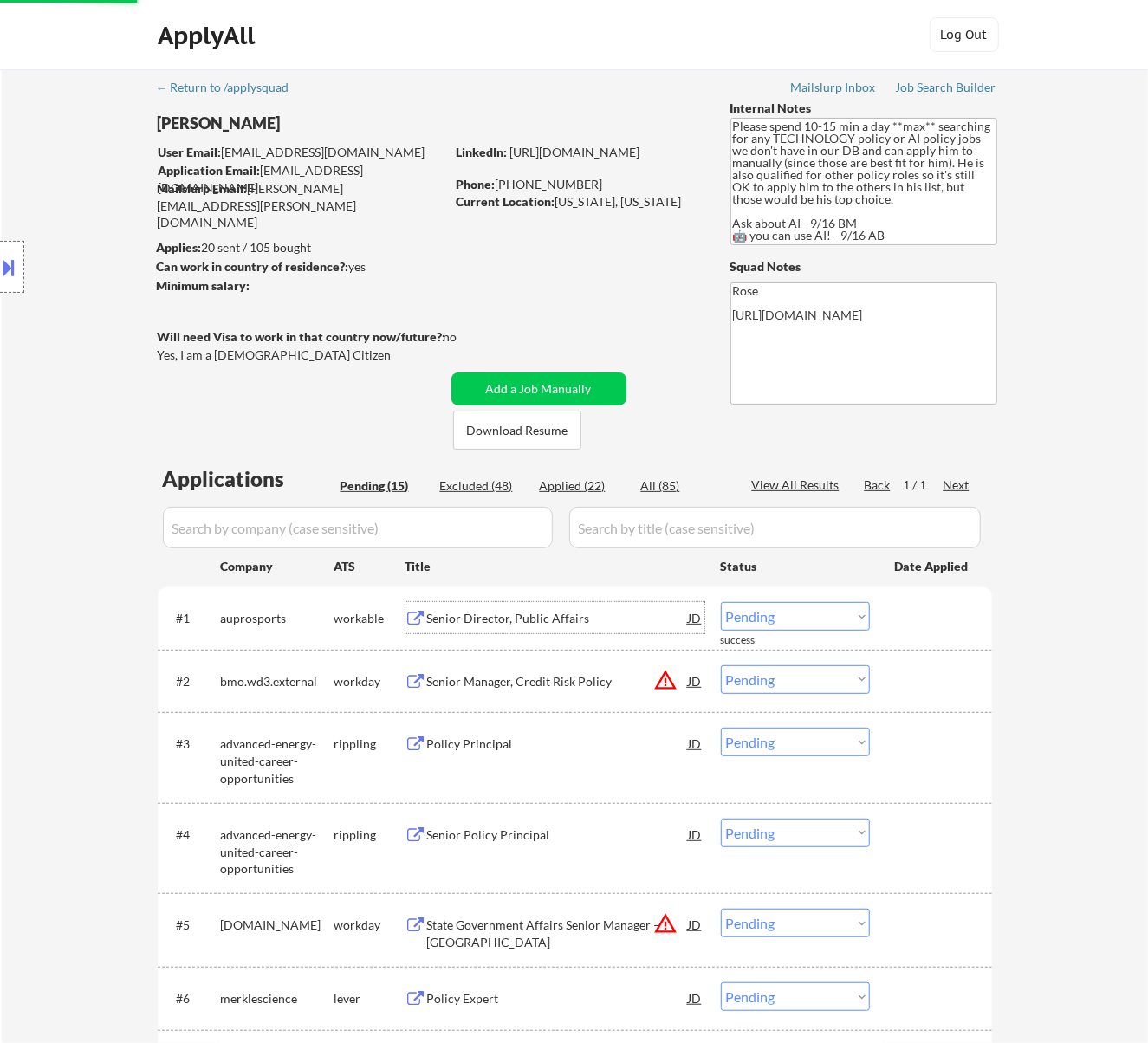
click at [558, 624] on div "Senior Director, Public Affairs" at bounding box center [557, 618] width 261 height 18
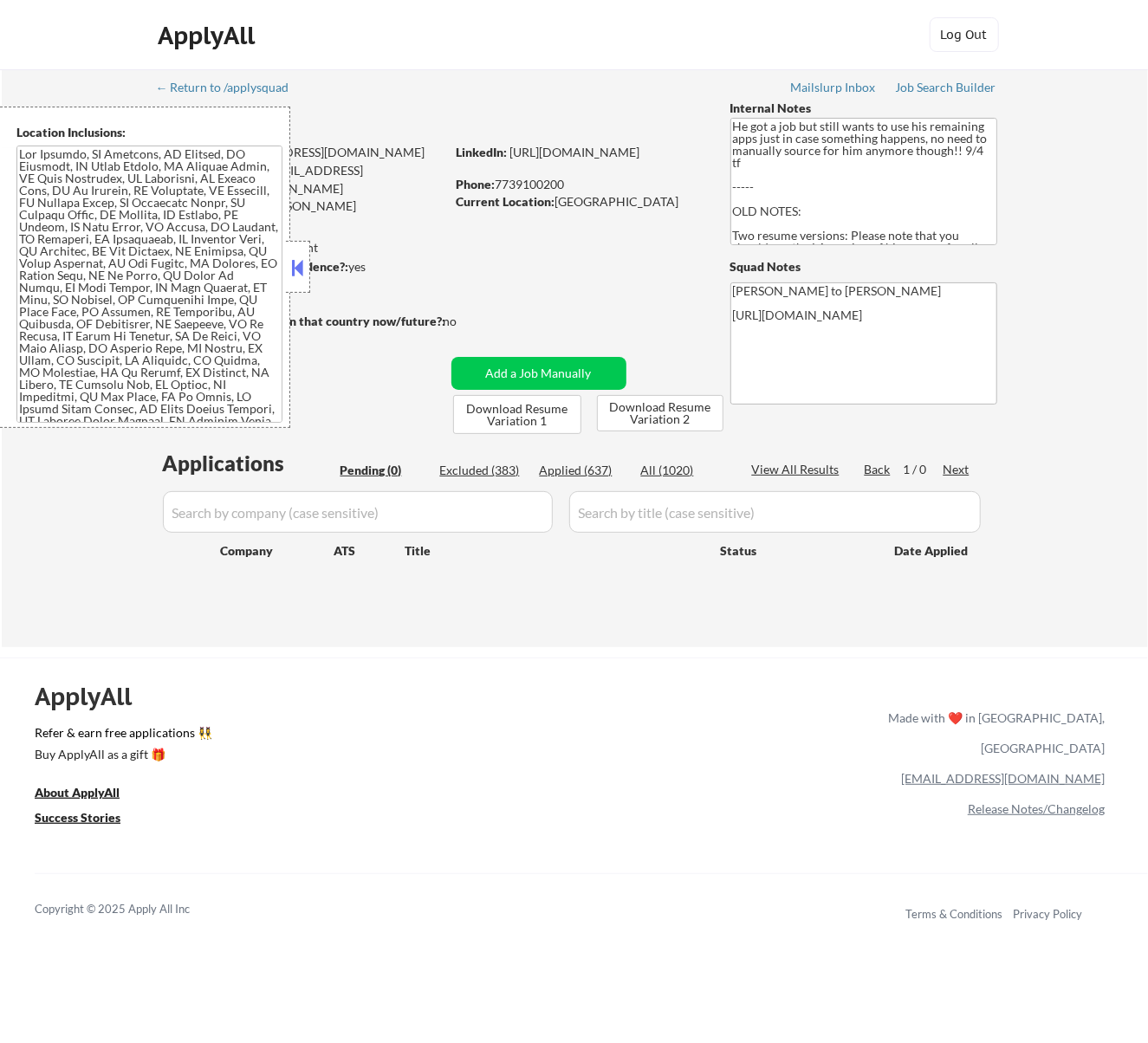
click at [302, 258] on button at bounding box center [297, 268] width 19 height 26
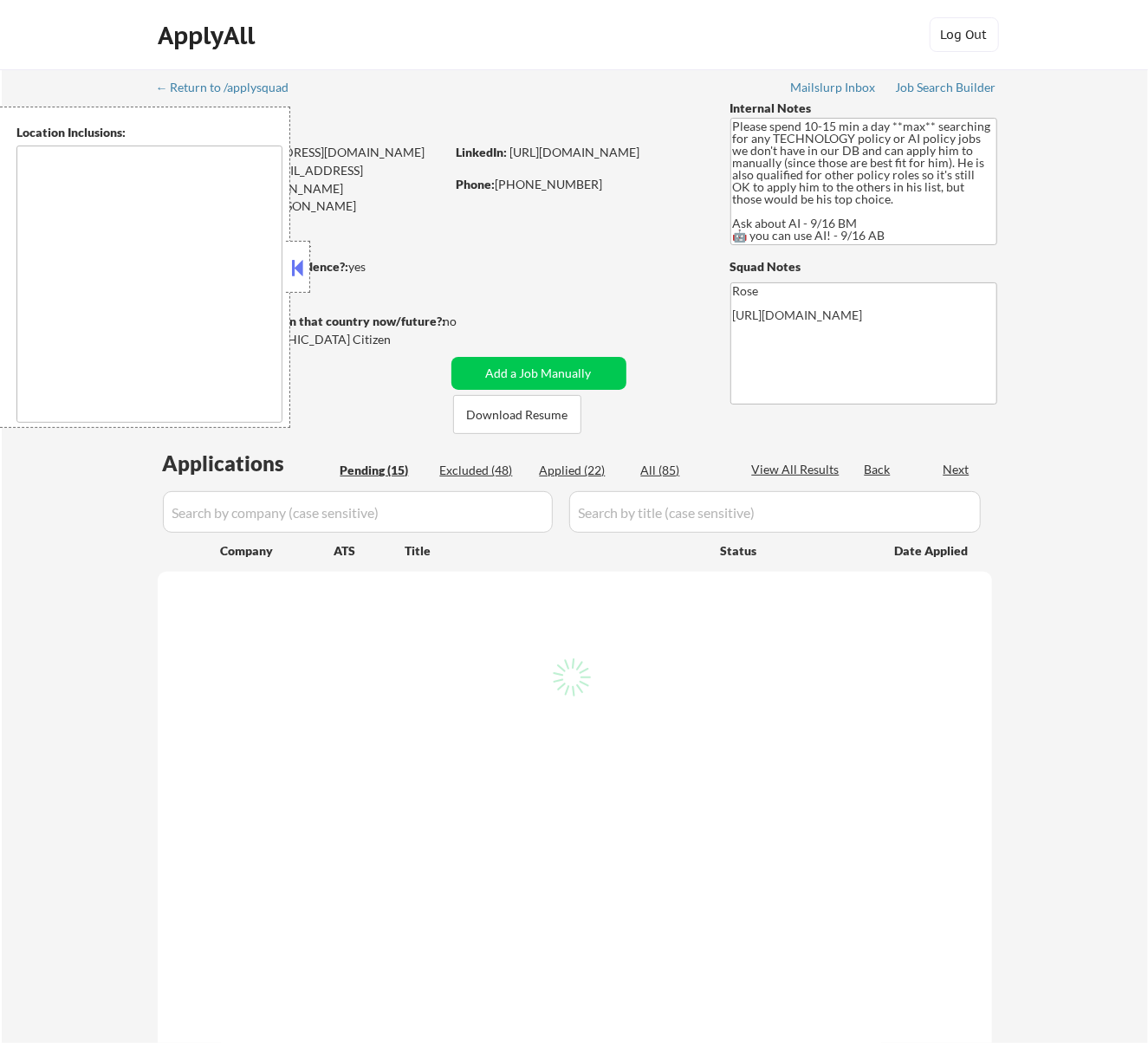
click at [305, 269] on button at bounding box center [297, 268] width 19 height 26
select select ""pending""
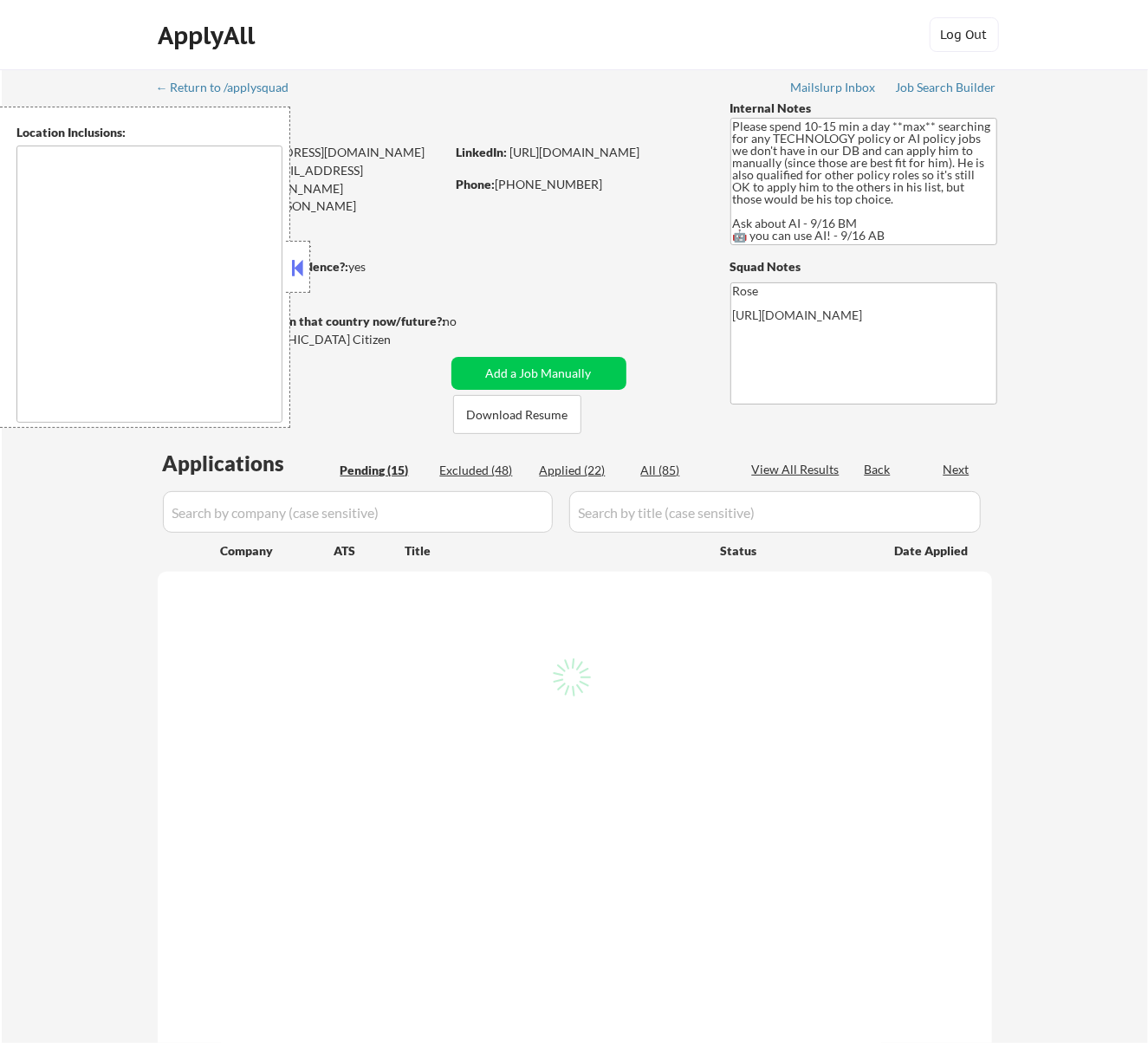
select select ""pending""
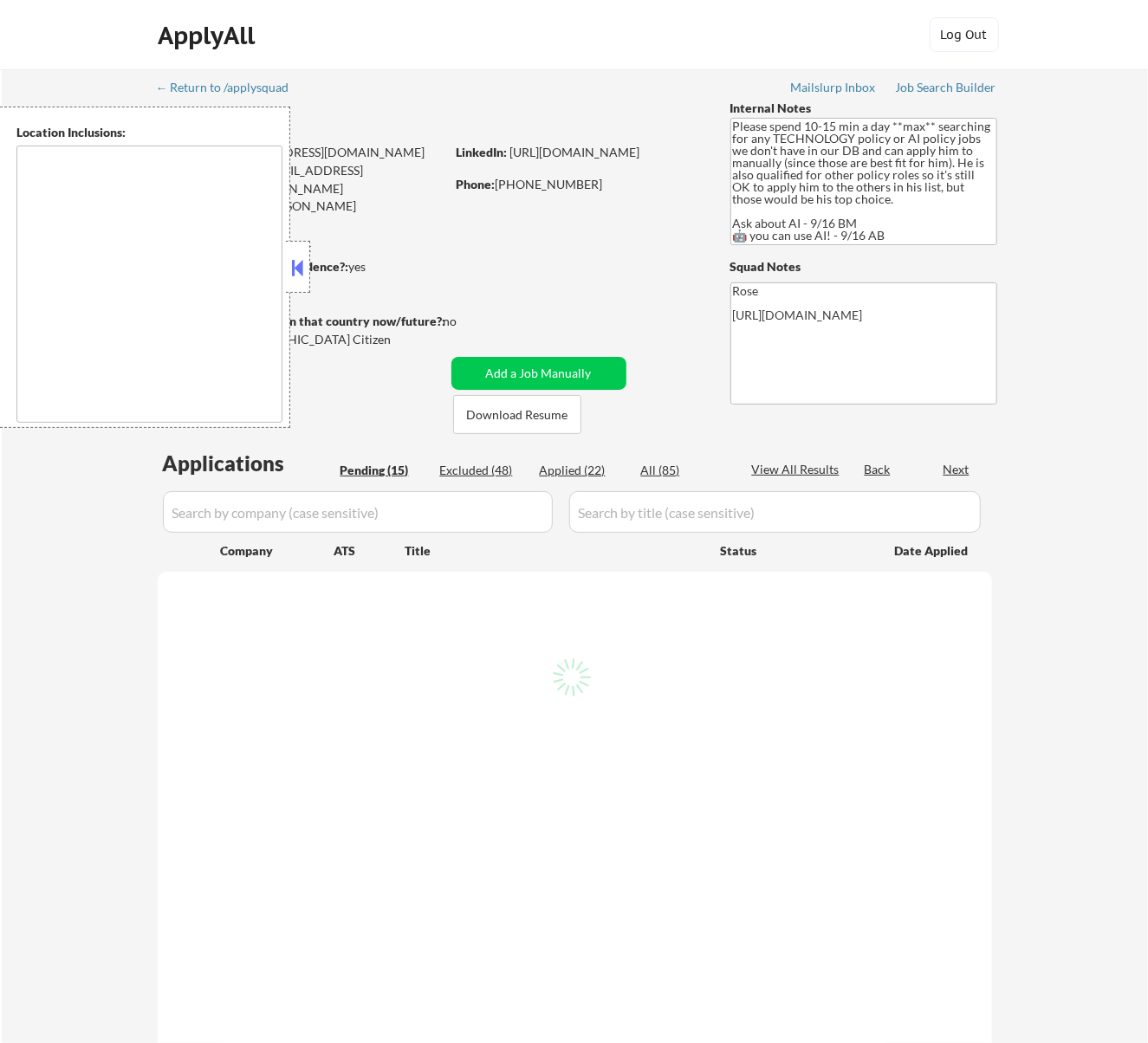
select select ""pending""
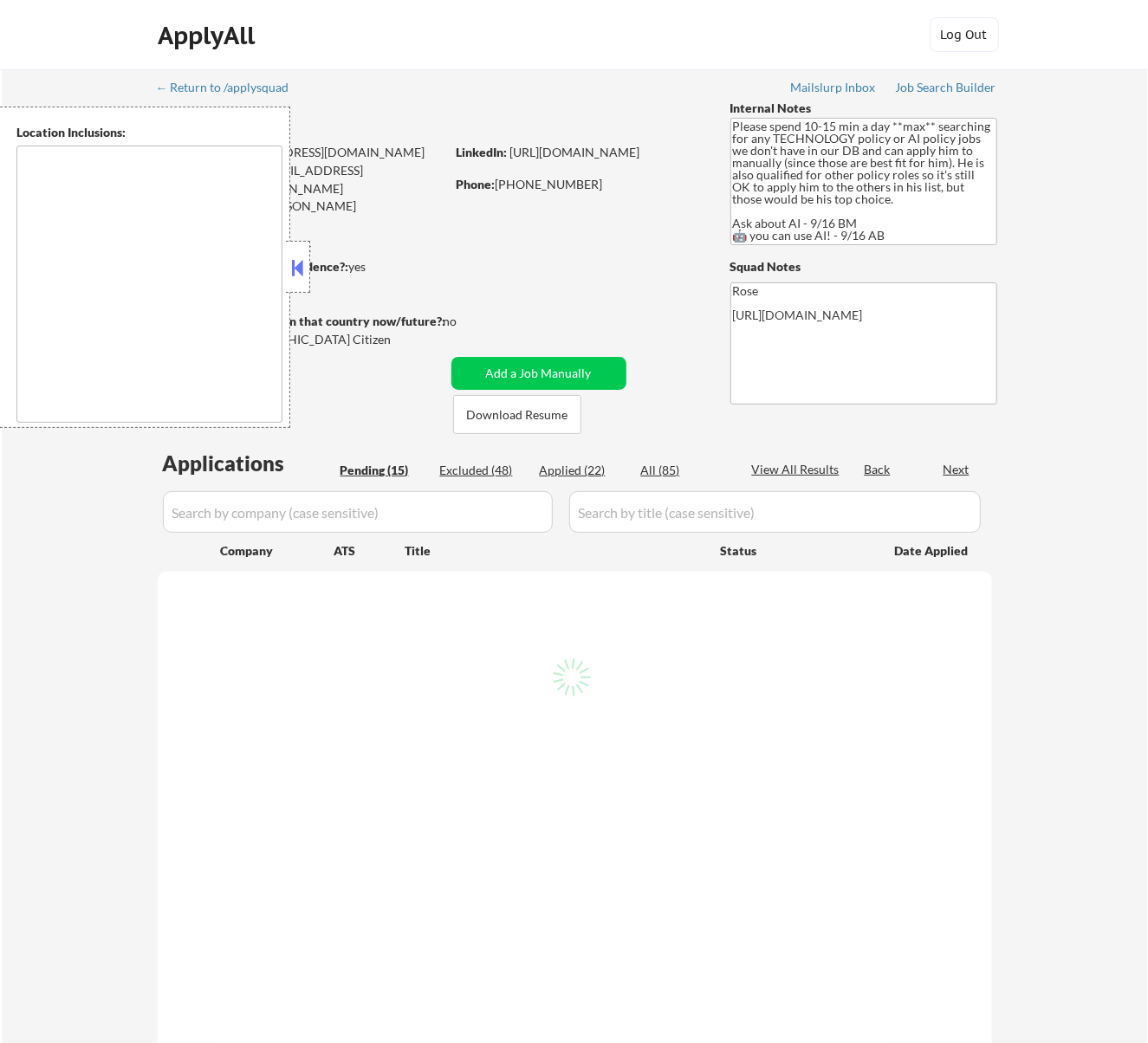
select select ""pending""
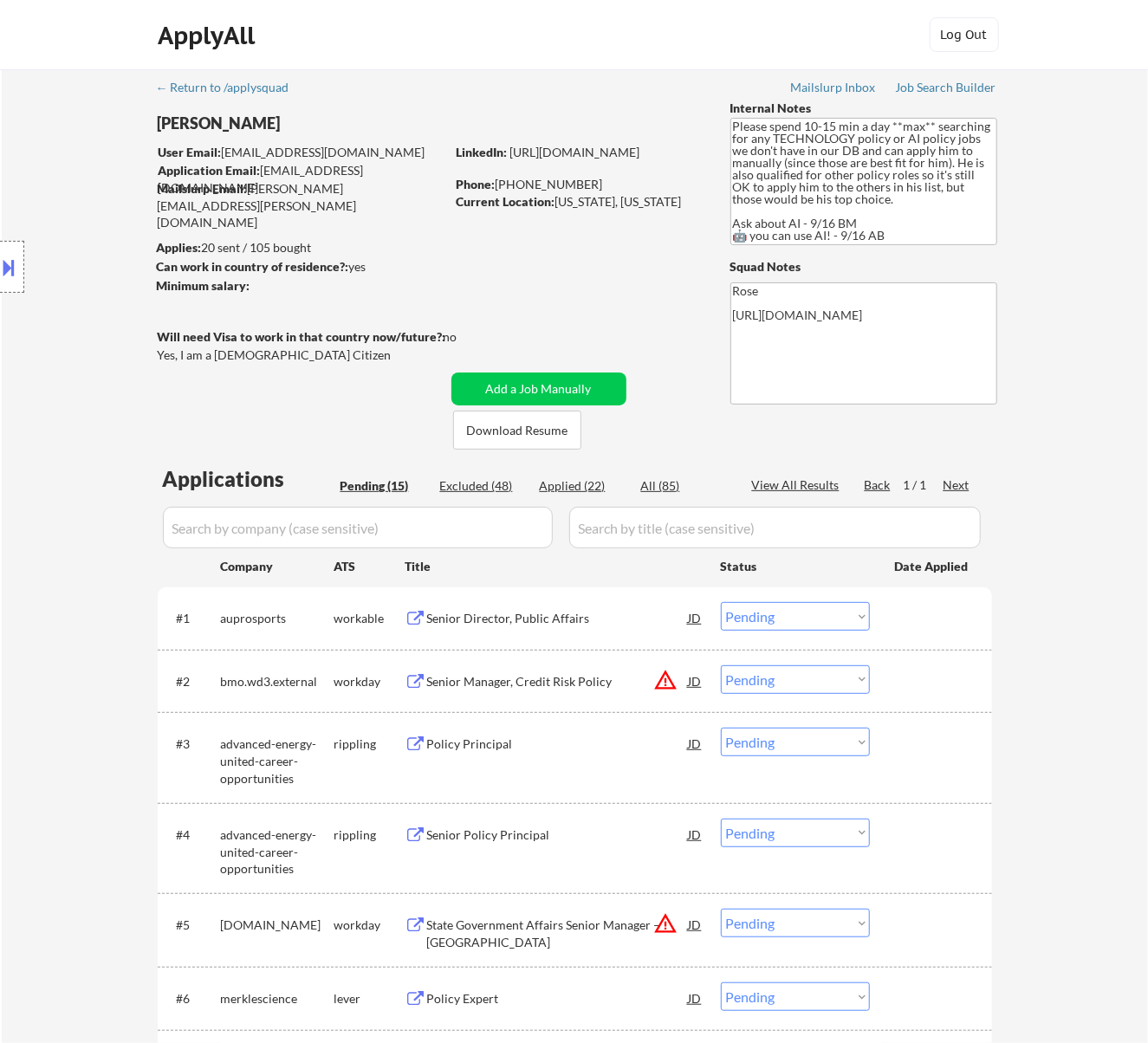
click at [518, 626] on div "Senior Director, Public Affairs" at bounding box center [557, 618] width 261 height 18
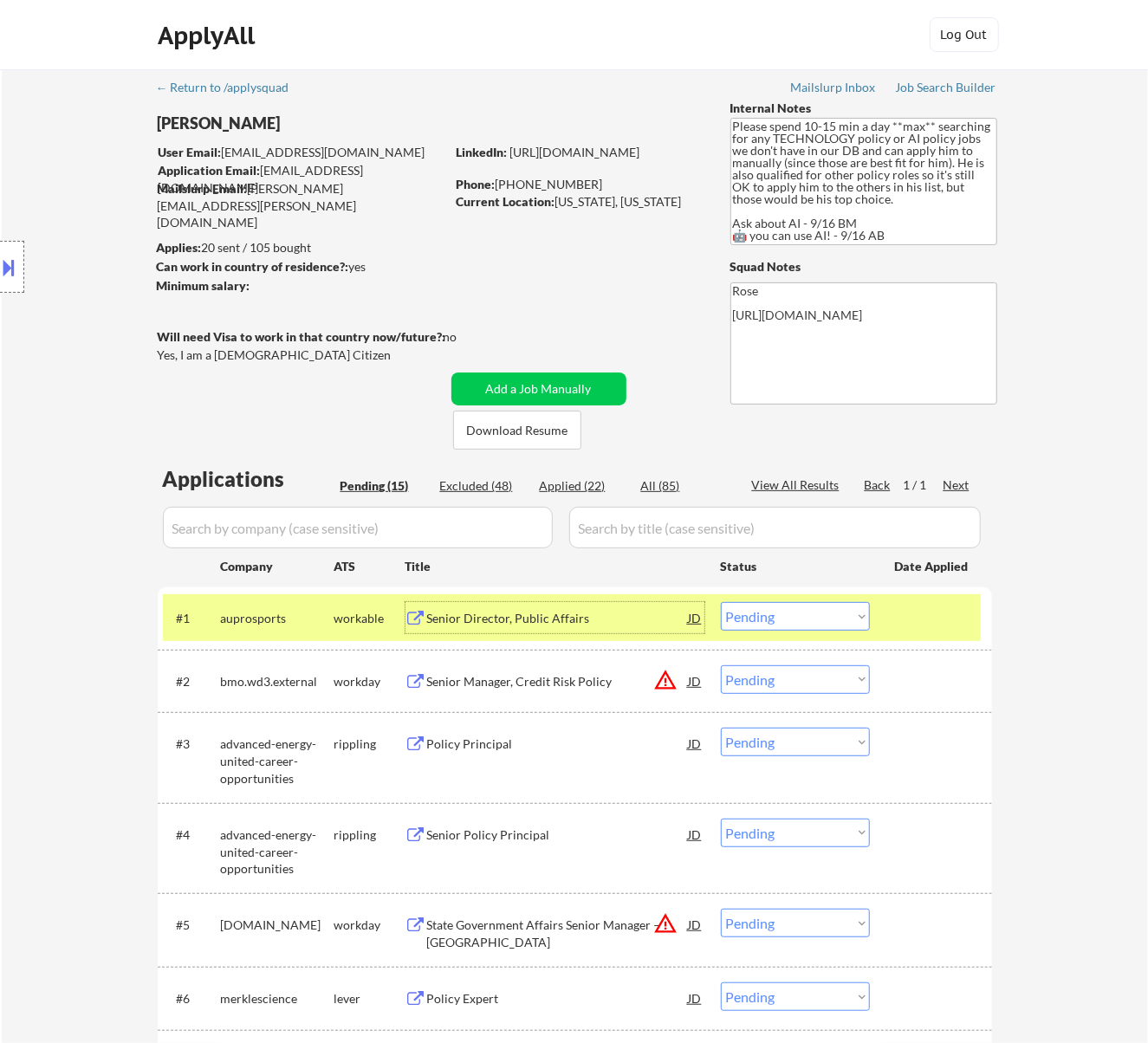
click at [854, 615] on select "Choose an option... Pending Applied Excluded (Questions) Excluded (Expired) Exc…" at bounding box center [795, 616] width 149 height 29
click at [721, 602] on select "Choose an option... Pending Applied Excluded (Questions) Excluded (Expired) Exc…" at bounding box center [795, 616] width 149 height 29
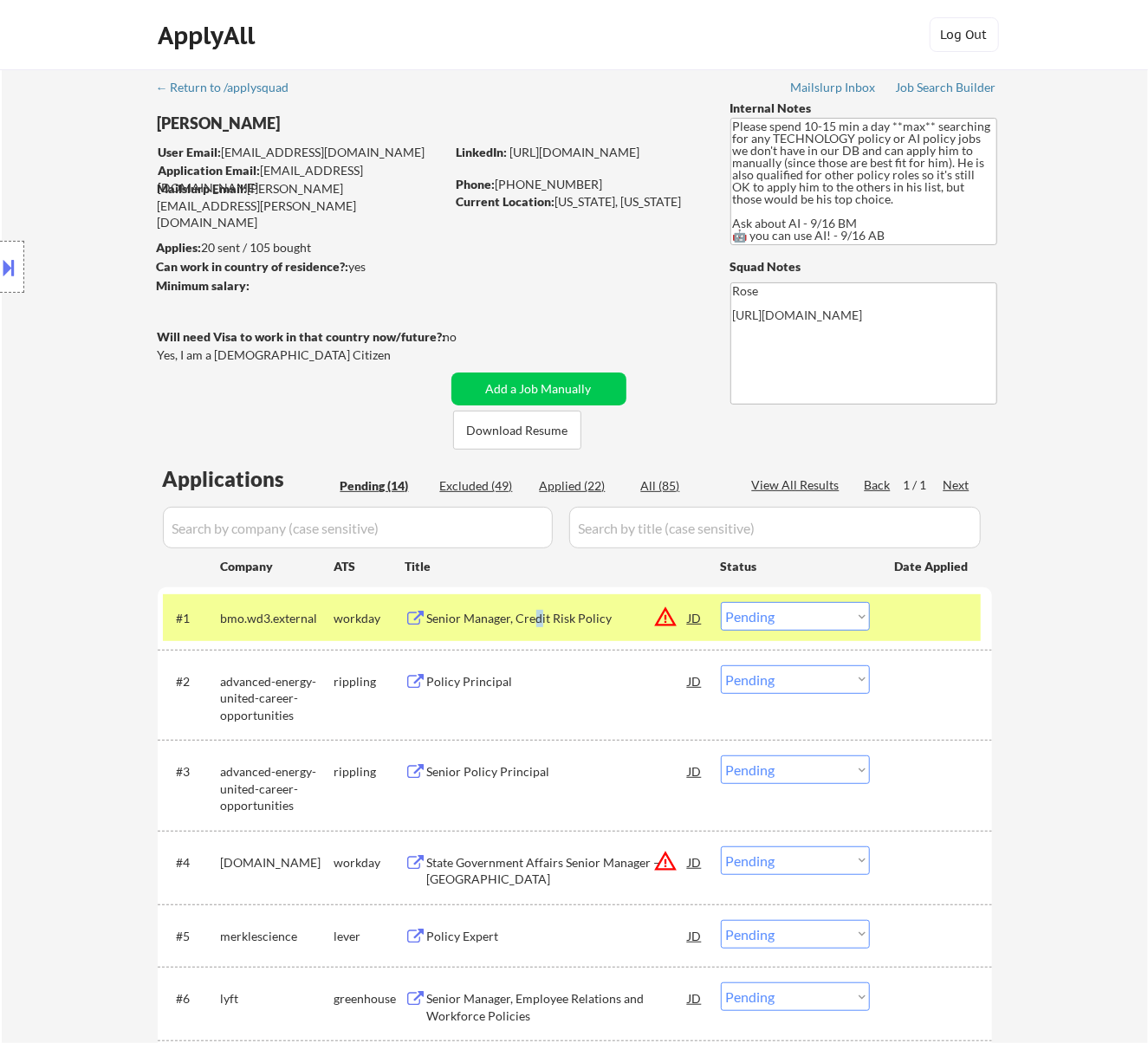
click at [538, 618] on div "Senior Manager, Credit Risk Policy" at bounding box center [557, 618] width 261 height 18
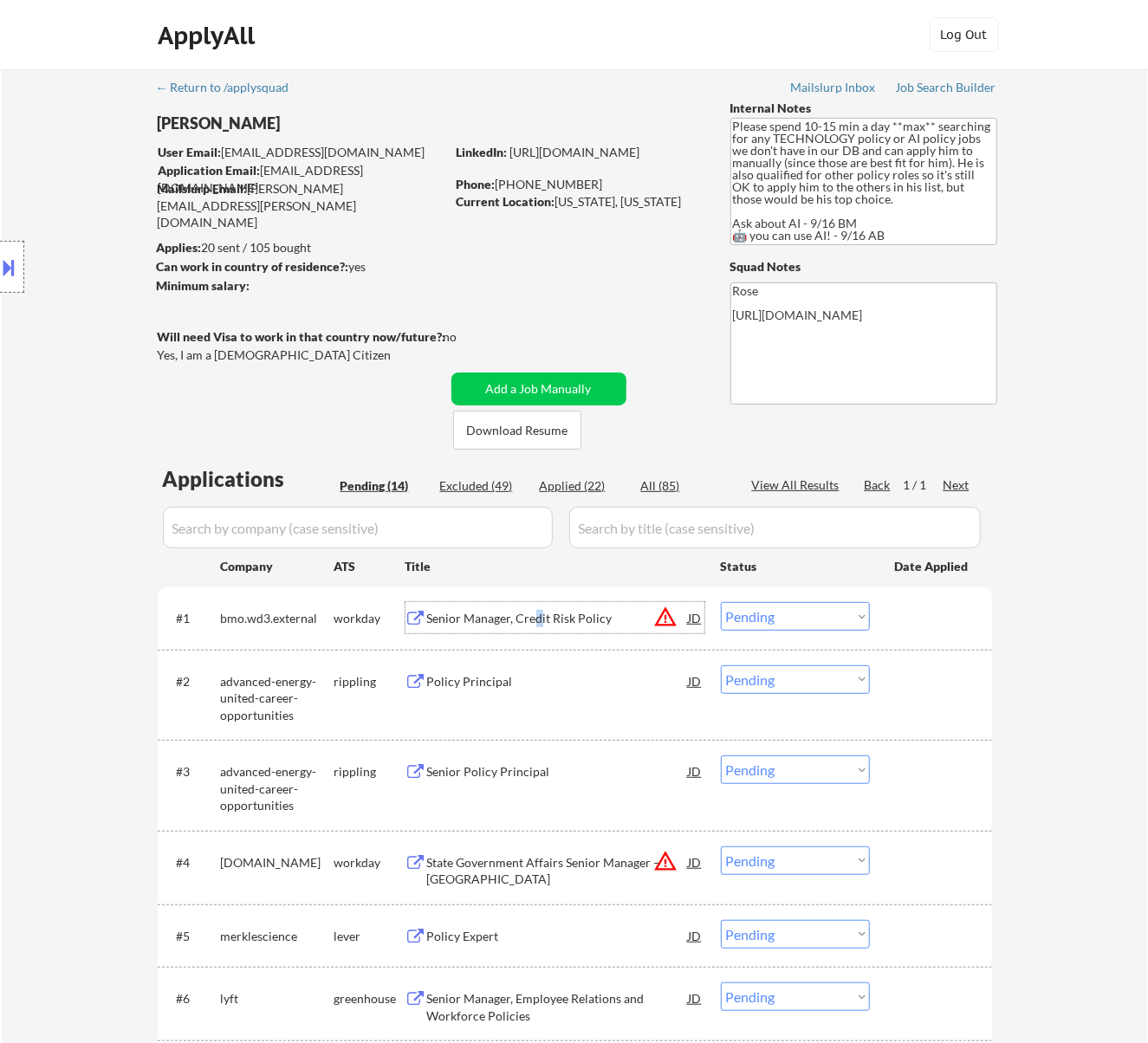
drag, startPoint x: 841, startPoint y: 618, endPoint x: 840, endPoint y: 629, distance: 11.0
click at [841, 618] on select "Choose an option... Pending Applied Excluded (Questions) Excluded (Expired) Exc…" at bounding box center [795, 616] width 149 height 29
click at [721, 602] on select "Choose an option... Pending Applied Excluded (Questions) Excluded (Expired) Exc…" at bounding box center [795, 616] width 149 height 29
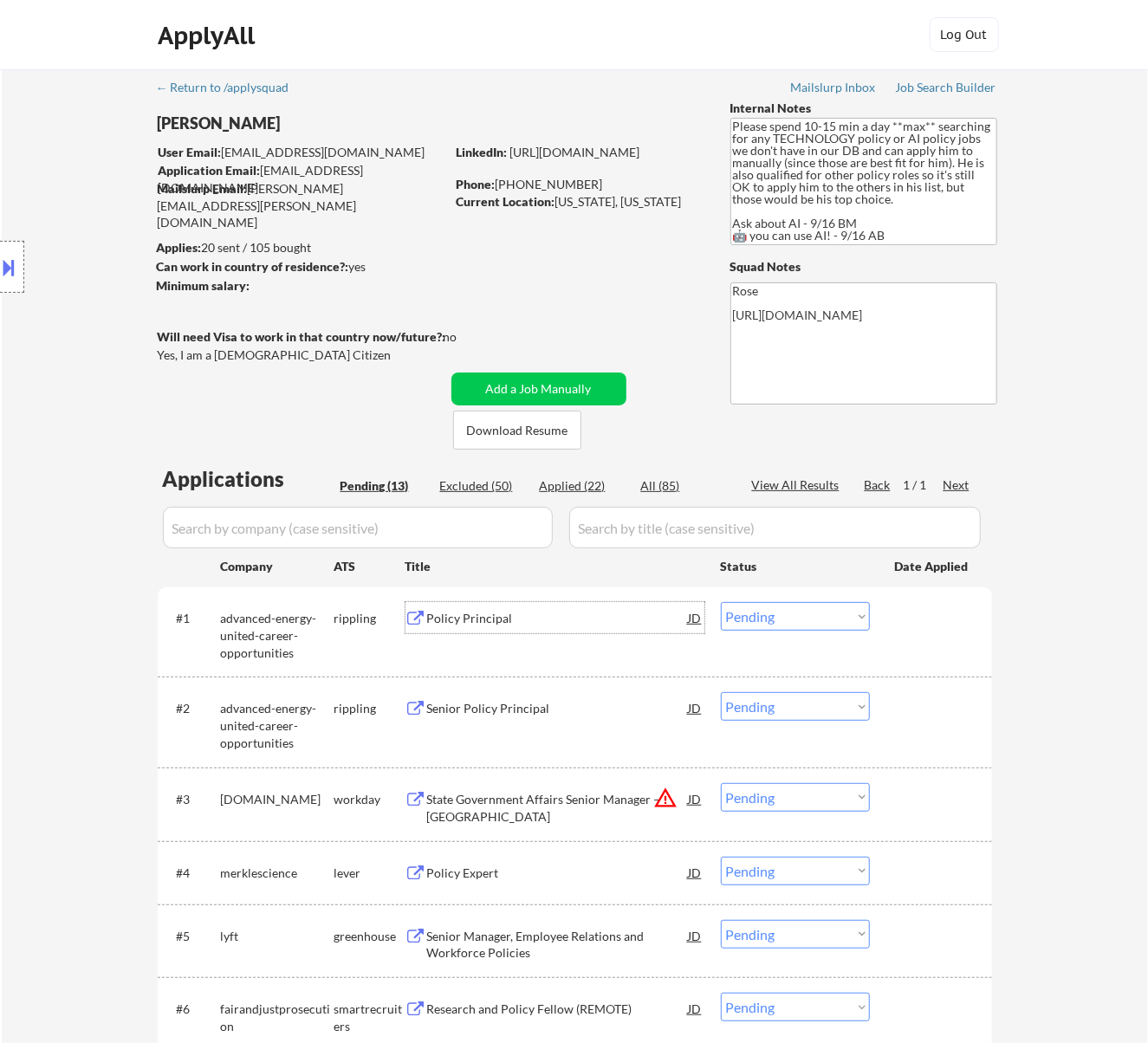
click at [615, 617] on div "Policy Principal" at bounding box center [557, 618] width 261 height 18
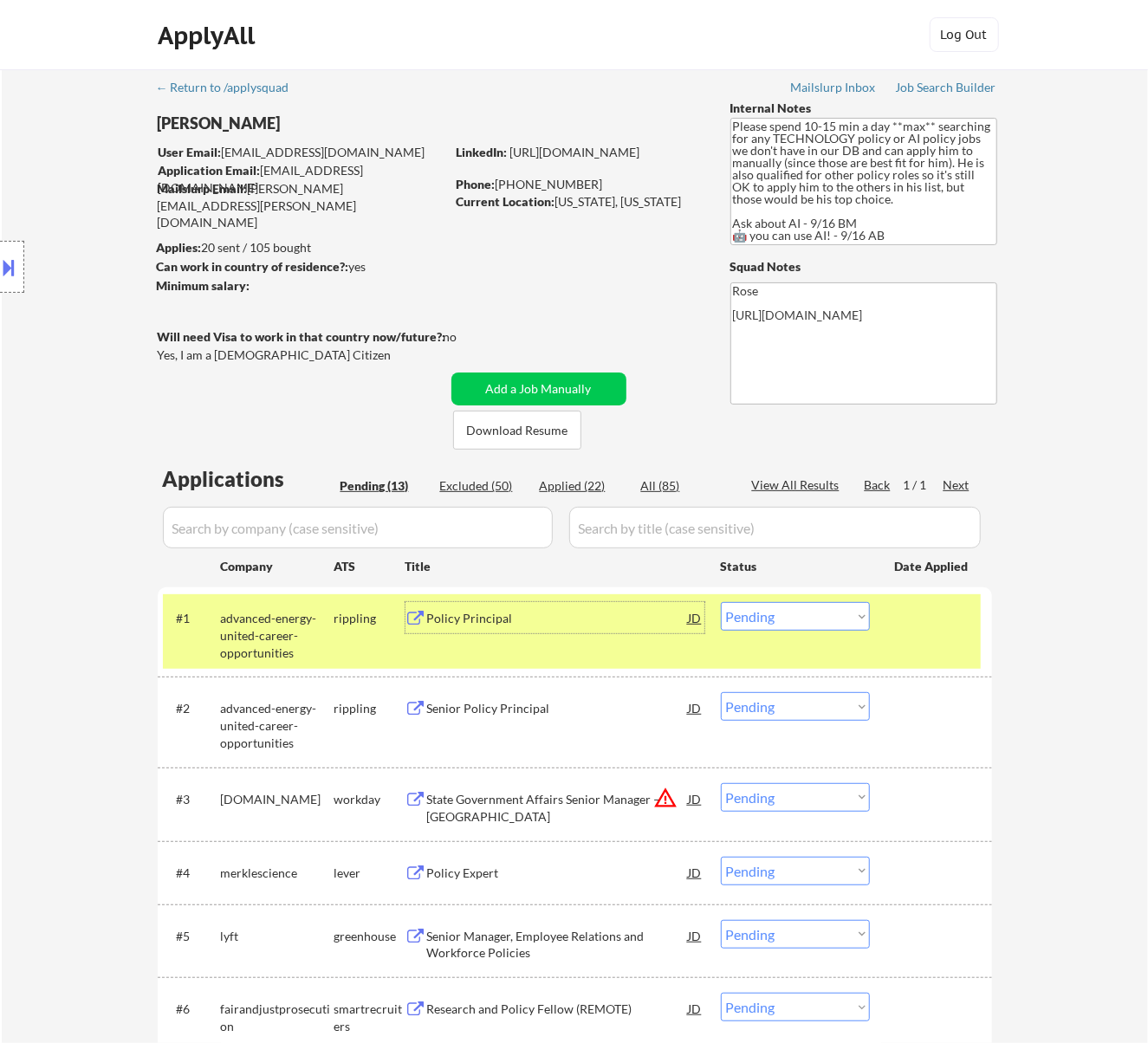
click at [818, 622] on select "Choose an option... Pending Applied Excluded (Questions) Excluded (Expired) Exc…" at bounding box center [795, 616] width 149 height 29
click at [721, 602] on select "Choose an option... Pending Applied Excluded (Questions) Excluded (Expired) Exc…" at bounding box center [795, 616] width 149 height 29
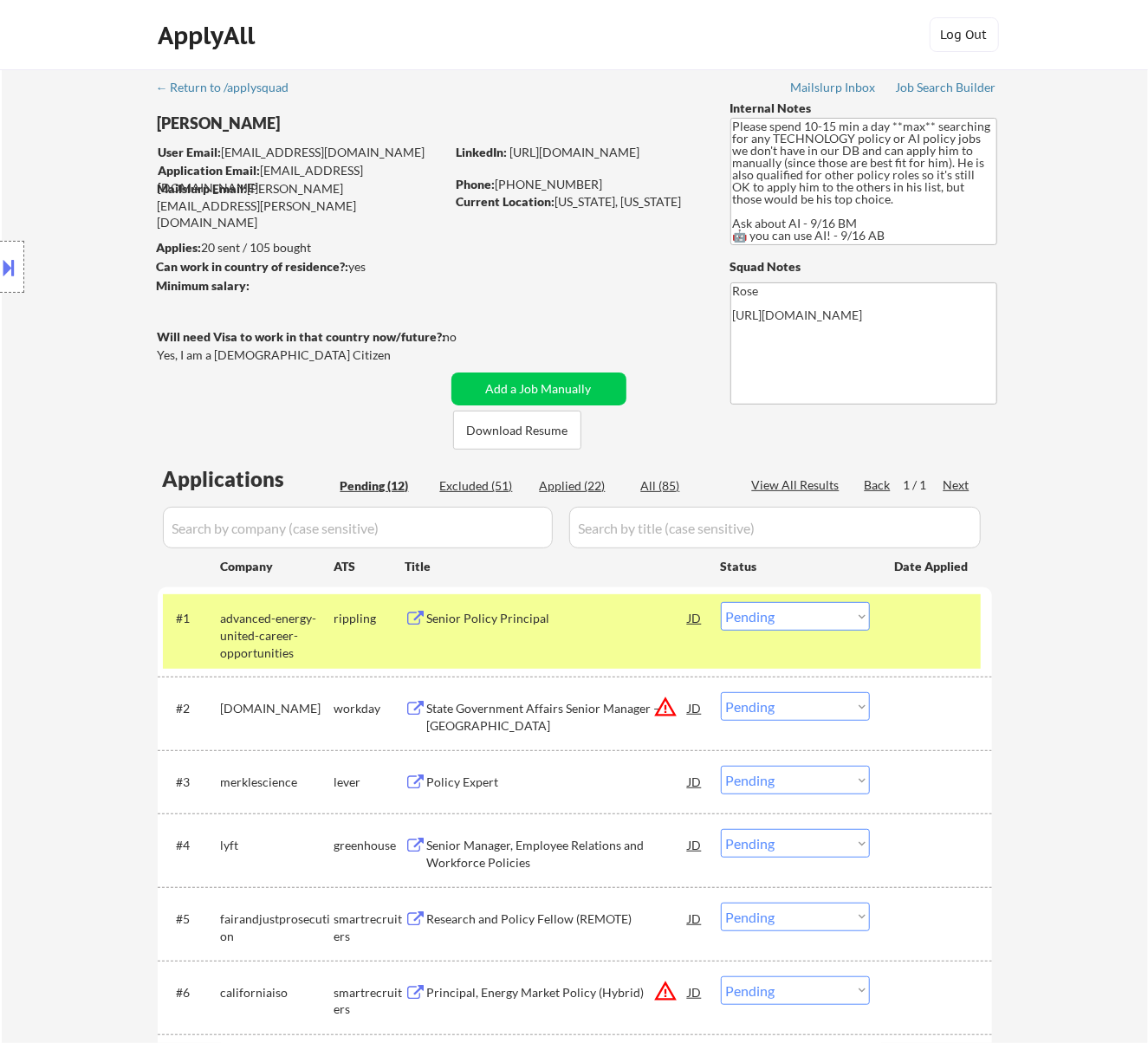
drag, startPoint x: 780, startPoint y: 617, endPoint x: 787, endPoint y: 626, distance: 11.4
click at [781, 617] on select "Choose an option... Pending Applied Excluded (Questions) Excluded (Expired) Exc…" at bounding box center [795, 616] width 149 height 29
click at [721, 602] on select "Choose an option... Pending Applied Excluded (Questions) Excluded (Expired) Exc…" at bounding box center [795, 616] width 149 height 29
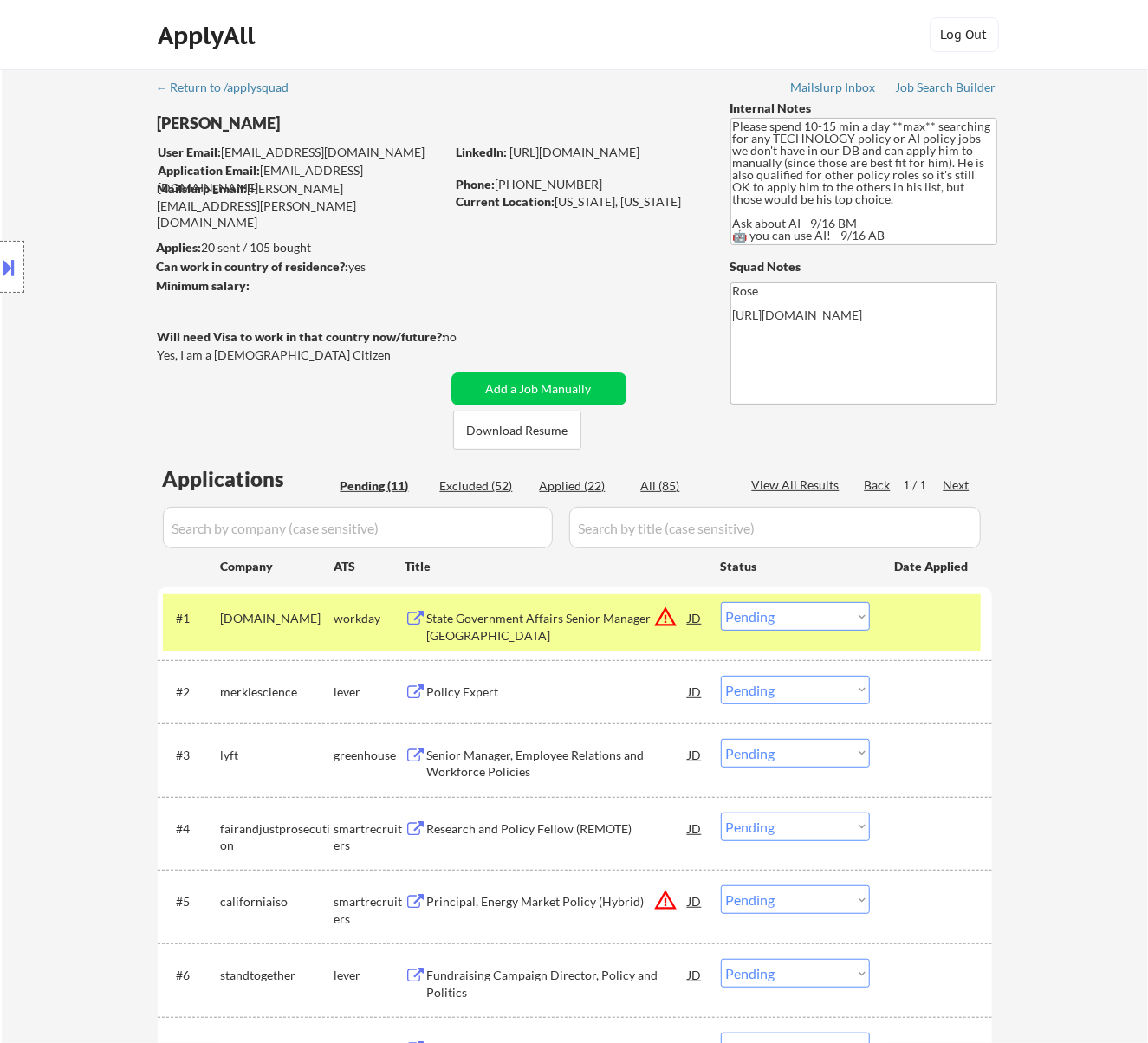
click at [563, 621] on div "State Government Affairs Senior Manager – [GEOGRAPHIC_DATA]" at bounding box center [557, 627] width 261 height 34
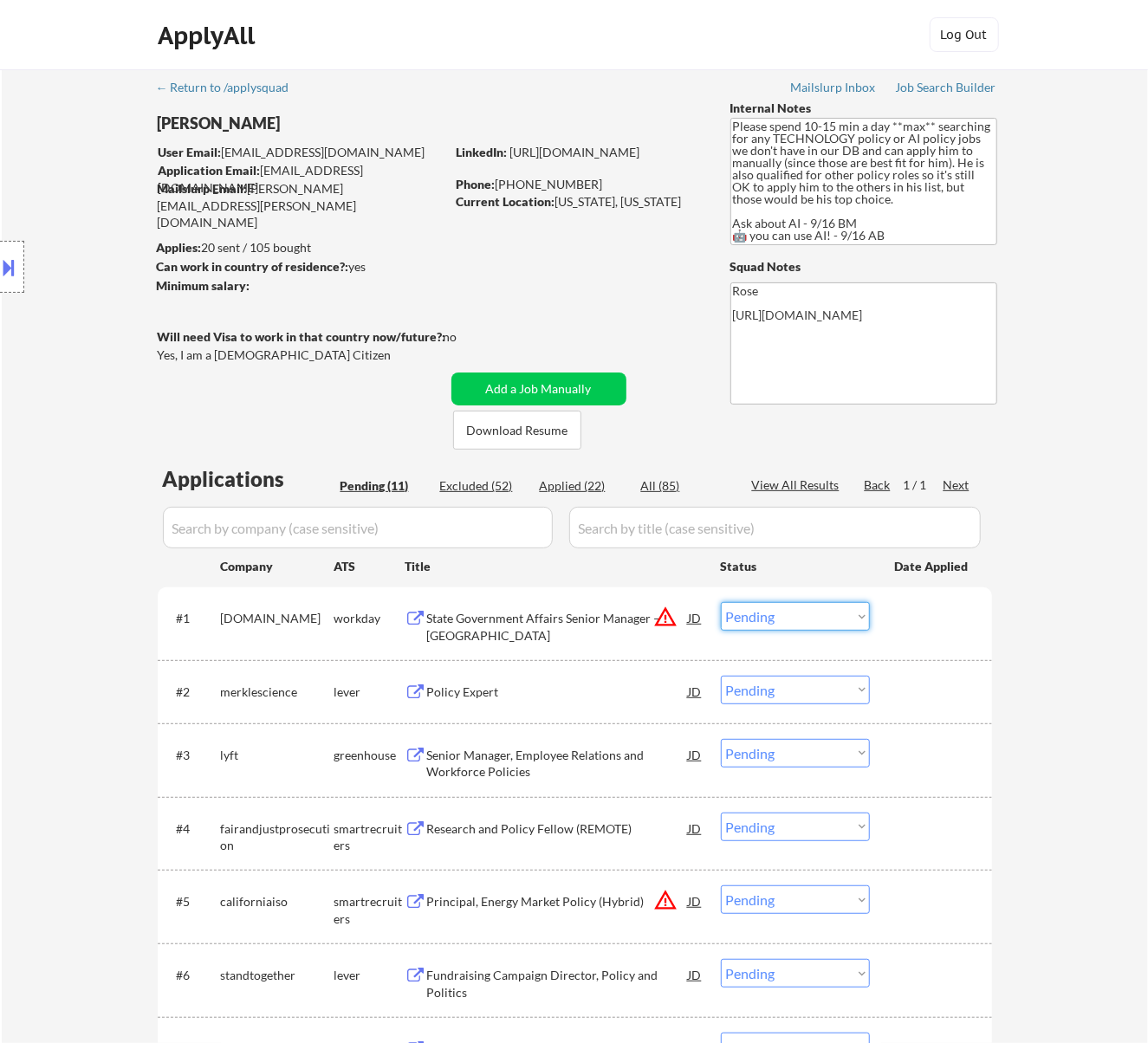
click at [770, 617] on select "Choose an option... Pending Applied Excluded (Questions) Excluded (Expired) Exc…" at bounding box center [795, 616] width 149 height 29
click at [721, 602] on select "Choose an option... Pending Applied Excluded (Questions) Excluded (Expired) Exc…" at bounding box center [795, 616] width 149 height 29
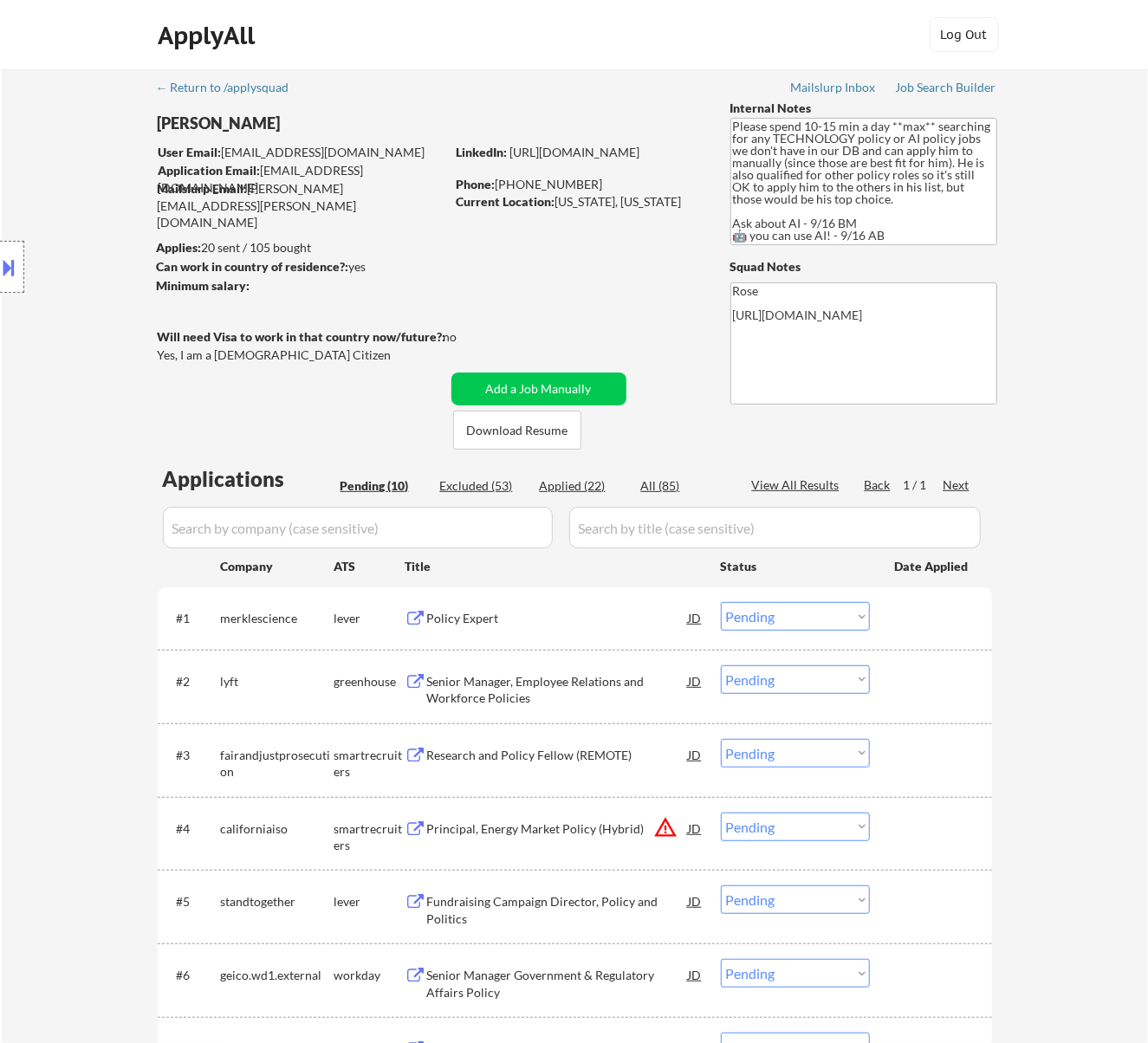
click at [516, 624] on div "Policy Expert" at bounding box center [557, 618] width 261 height 18
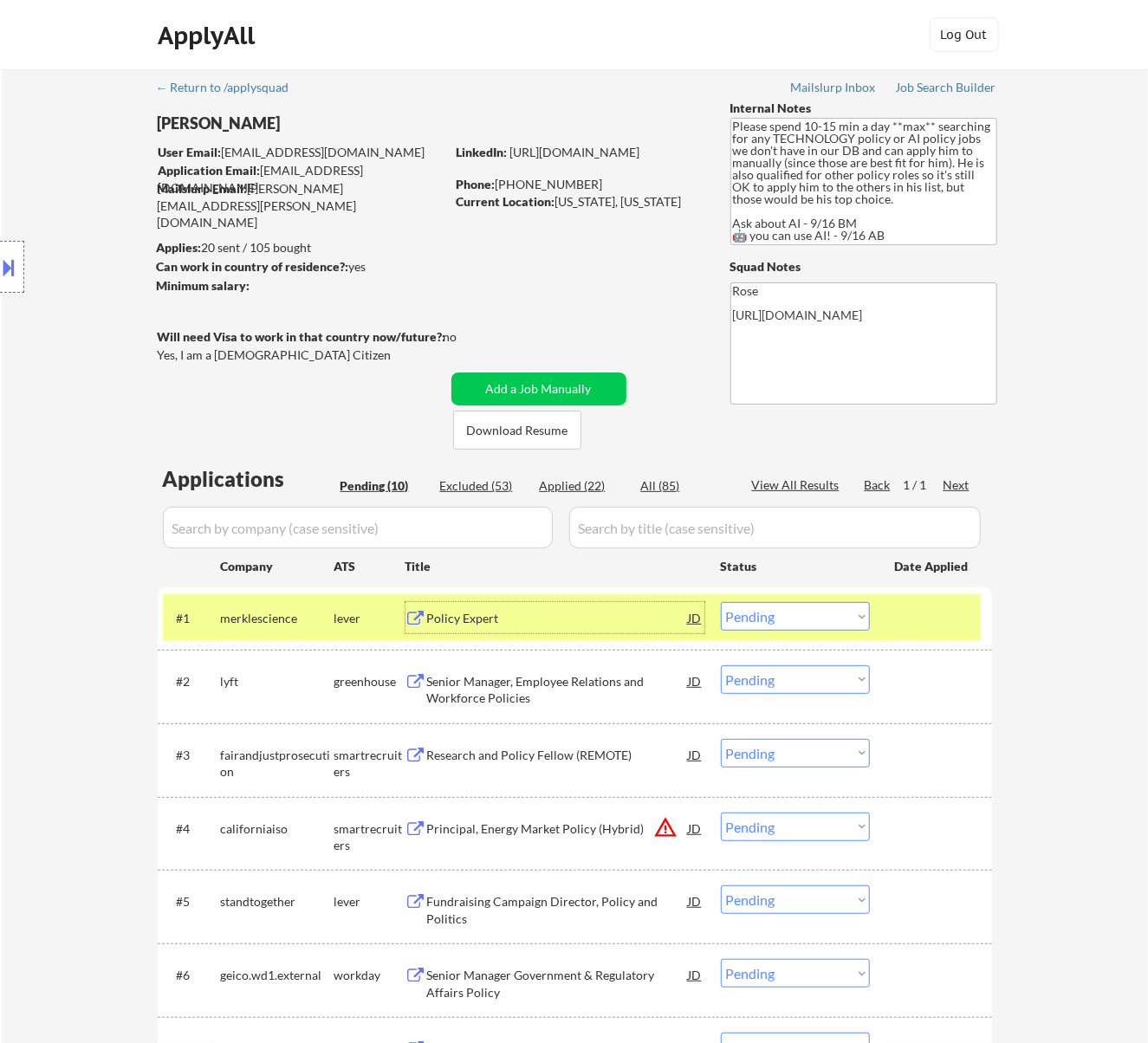
click at [823, 618] on select "Choose an option... Pending Applied Excluded (Questions) Excluded (Expired) Exc…" at bounding box center [795, 616] width 149 height 29
click at [721, 602] on select "Choose an option... Pending Applied Excluded (Questions) Excluded (Expired) Exc…" at bounding box center [795, 616] width 149 height 29
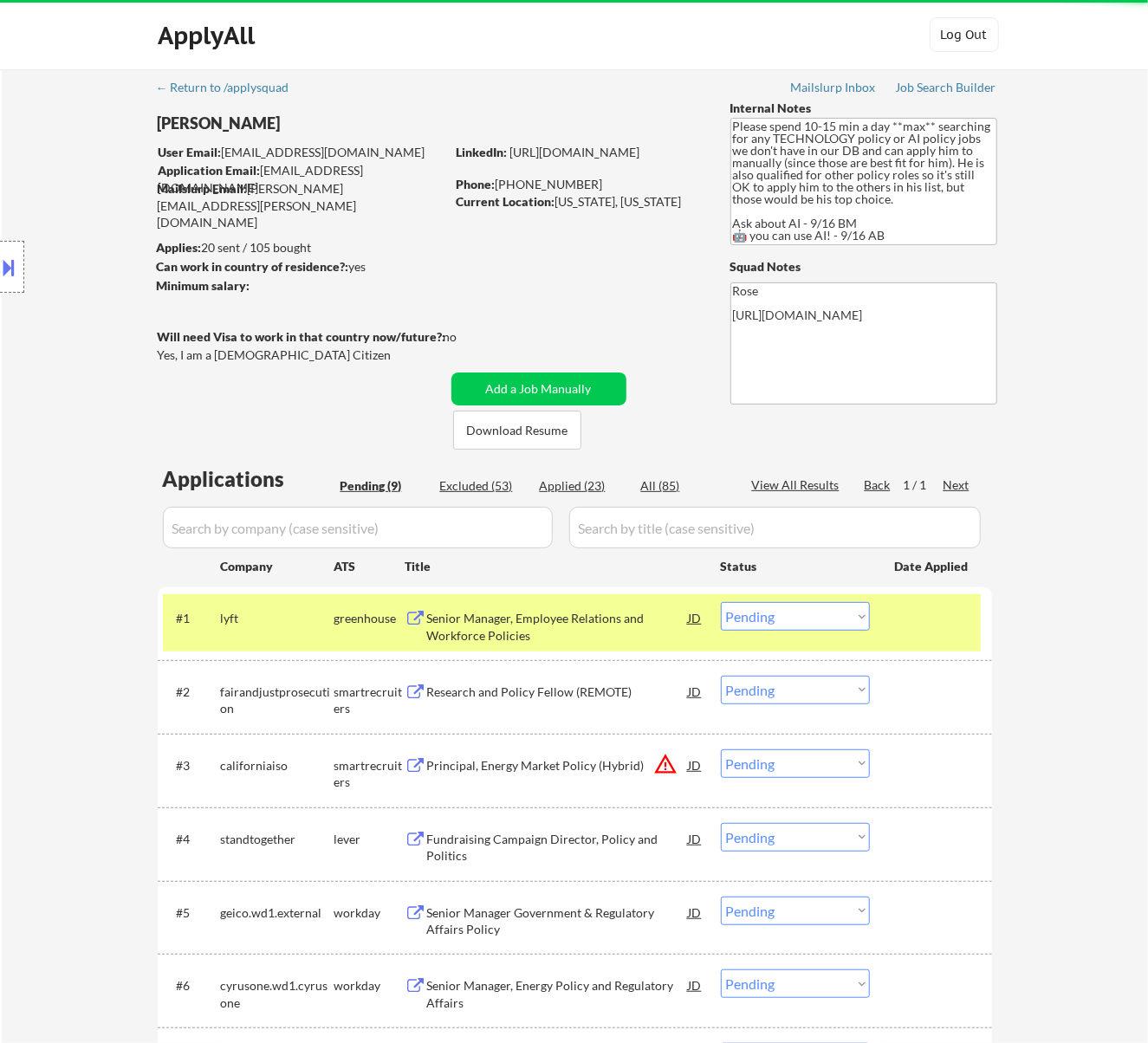
click at [589, 629] on div "Senior Manager, Employee Relations and Workforce Policies" at bounding box center [557, 627] width 261 height 34
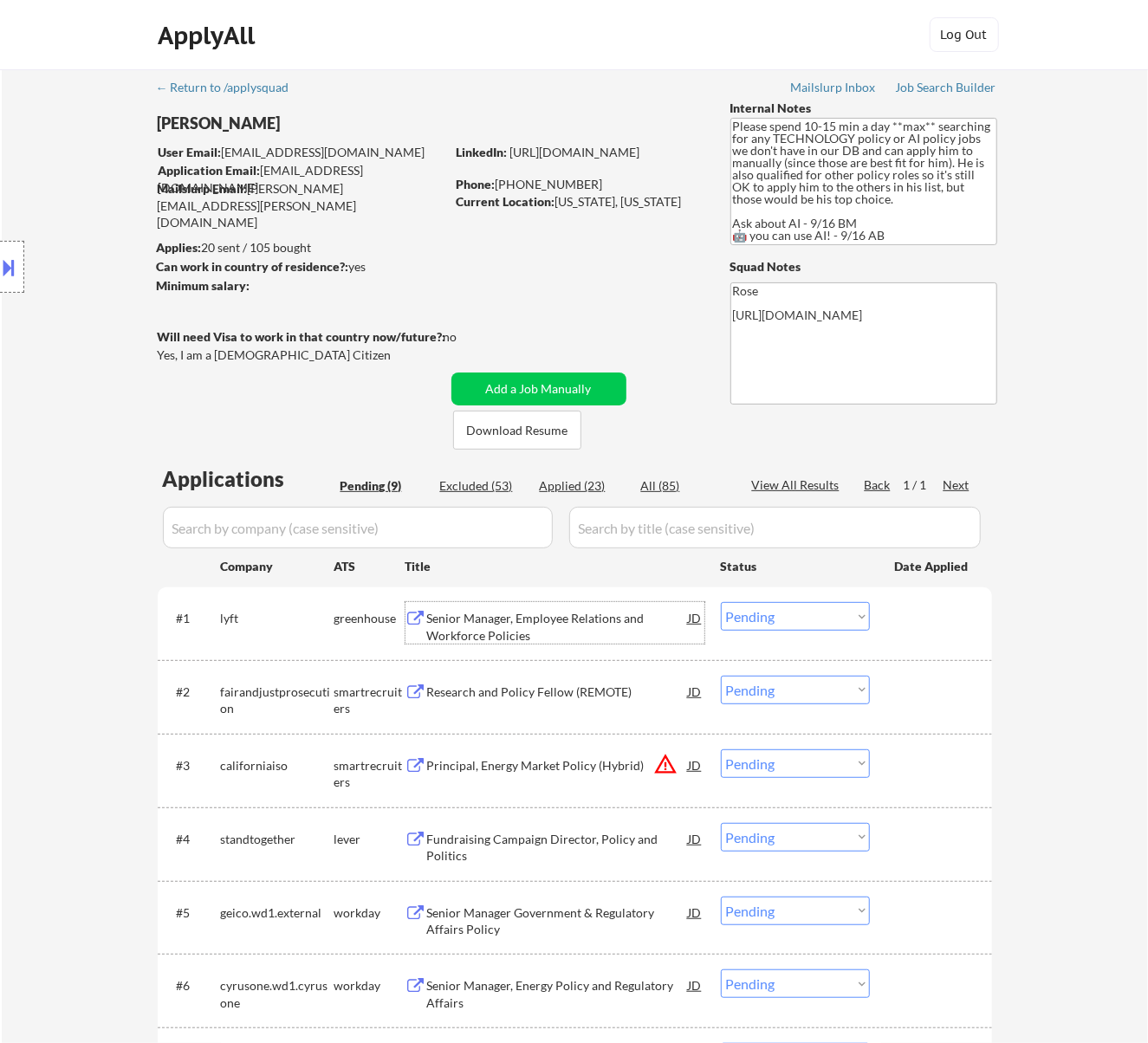
click at [784, 612] on select "Choose an option... Pending Applied Excluded (Questions) Excluded (Expired) Exc…" at bounding box center [795, 616] width 149 height 29
click at [721, 602] on select "Choose an option... Pending Applied Excluded (Questions) Excluded (Expired) Exc…" at bounding box center [795, 616] width 149 height 29
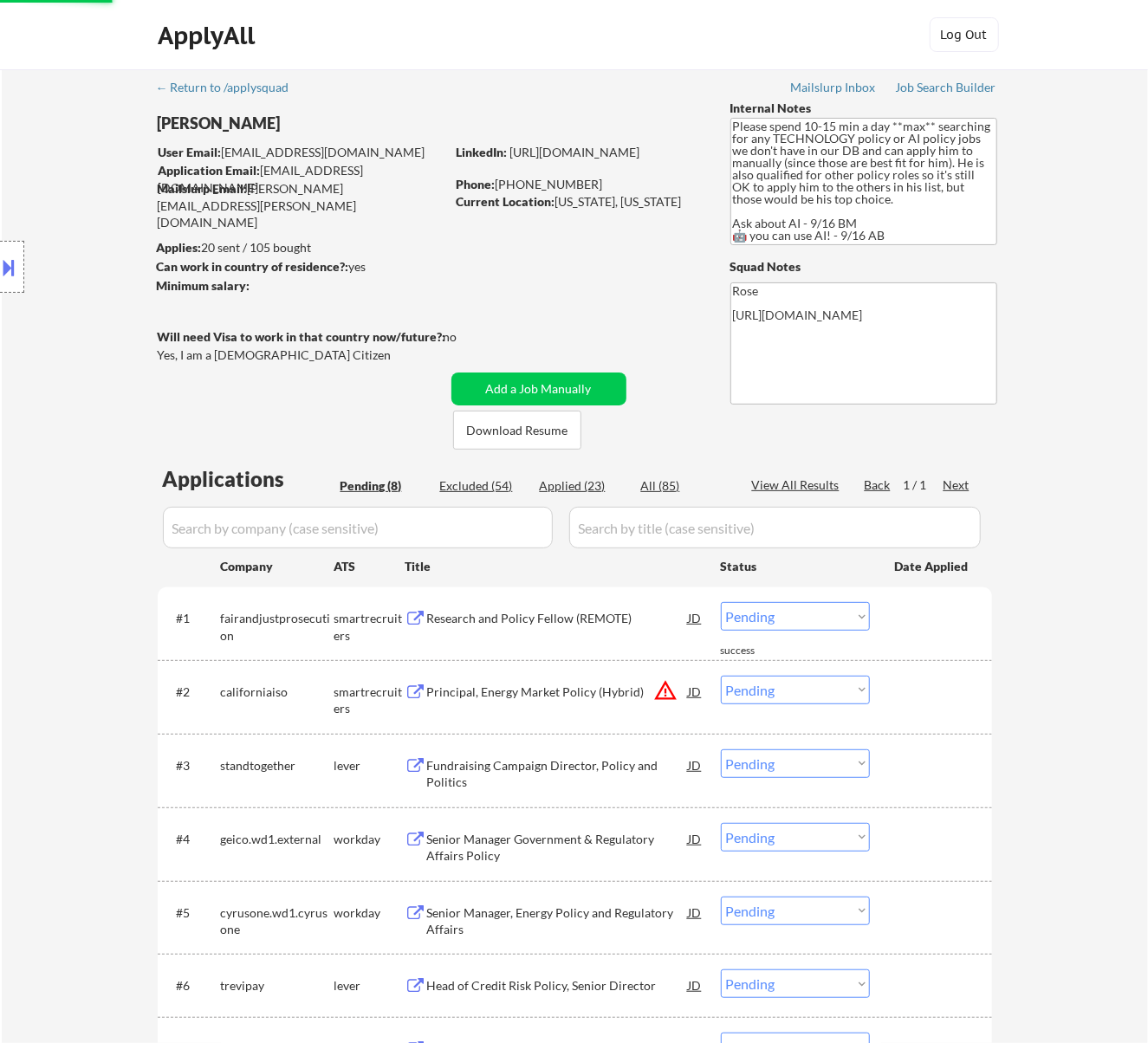
click at [598, 626] on div "Research and Policy Fellow (REMOTE)" at bounding box center [557, 618] width 261 height 18
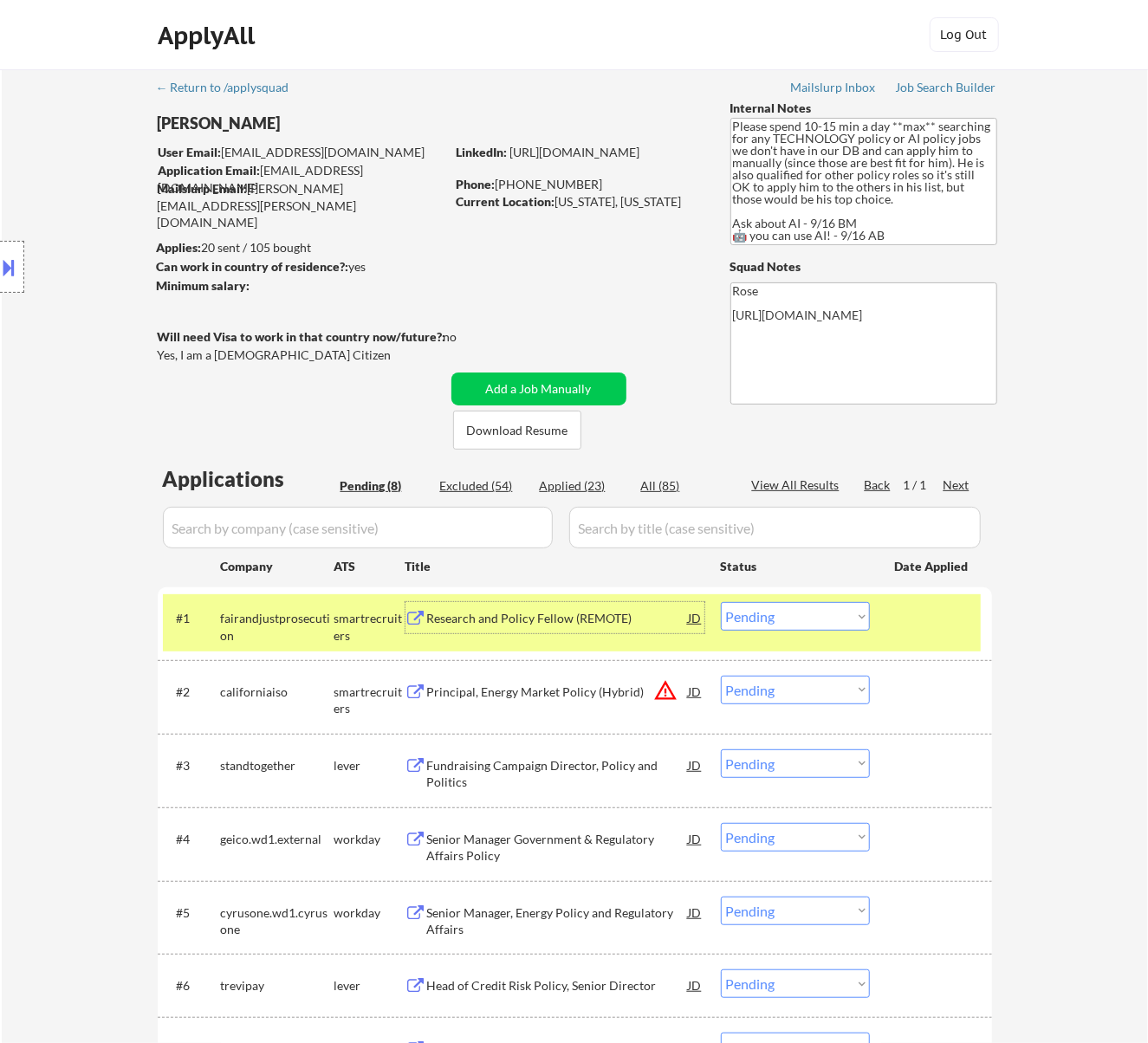
click at [807, 608] on select "Choose an option... Pending Applied Excluded (Questions) Excluded (Expired) Exc…" at bounding box center [795, 616] width 149 height 29
click at [721, 602] on select "Choose an option... Pending Applied Excluded (Questions) Excluded (Expired) Exc…" at bounding box center [795, 616] width 149 height 29
select select ""pending""
